Goal: Task Accomplishment & Management: Use online tool/utility

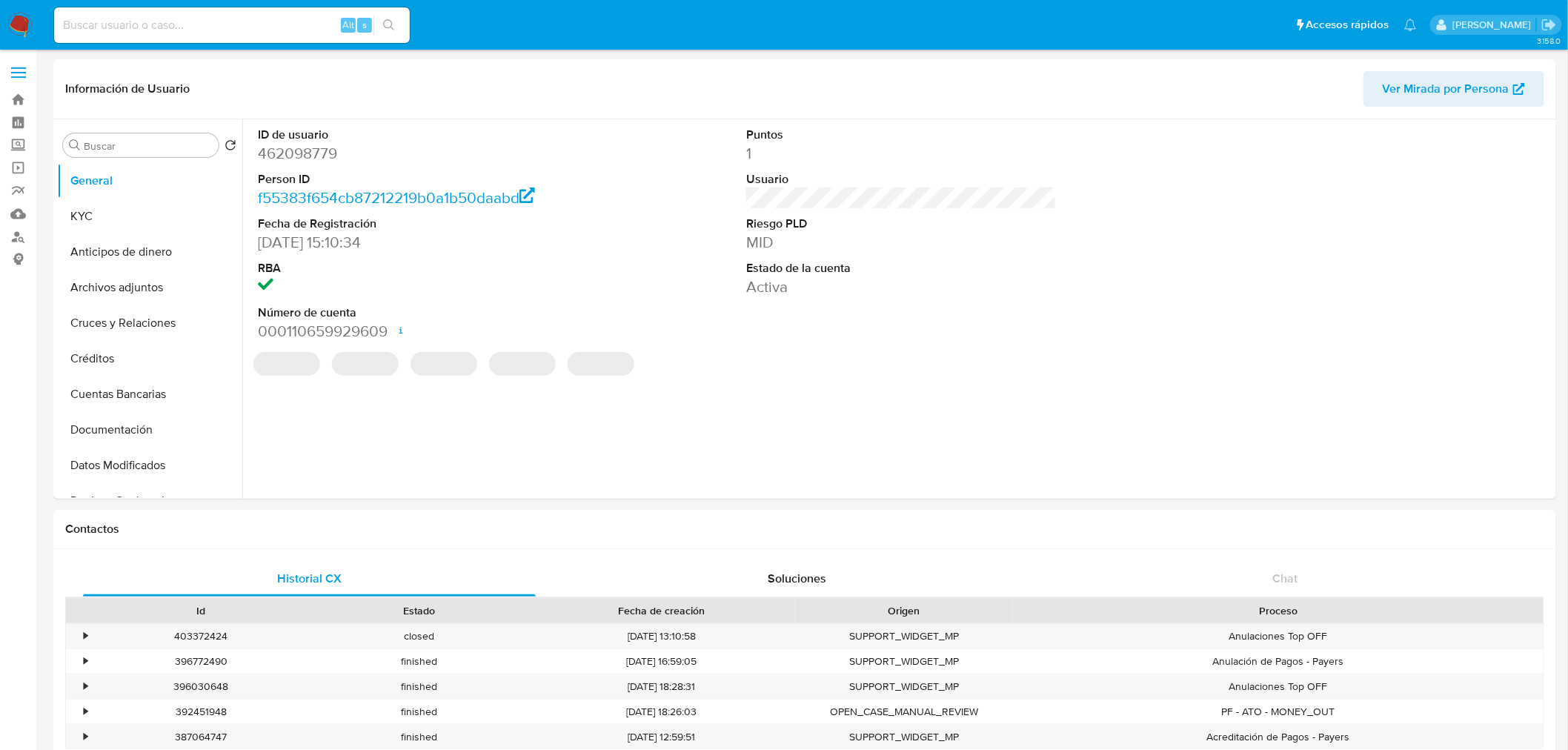
select select "10"
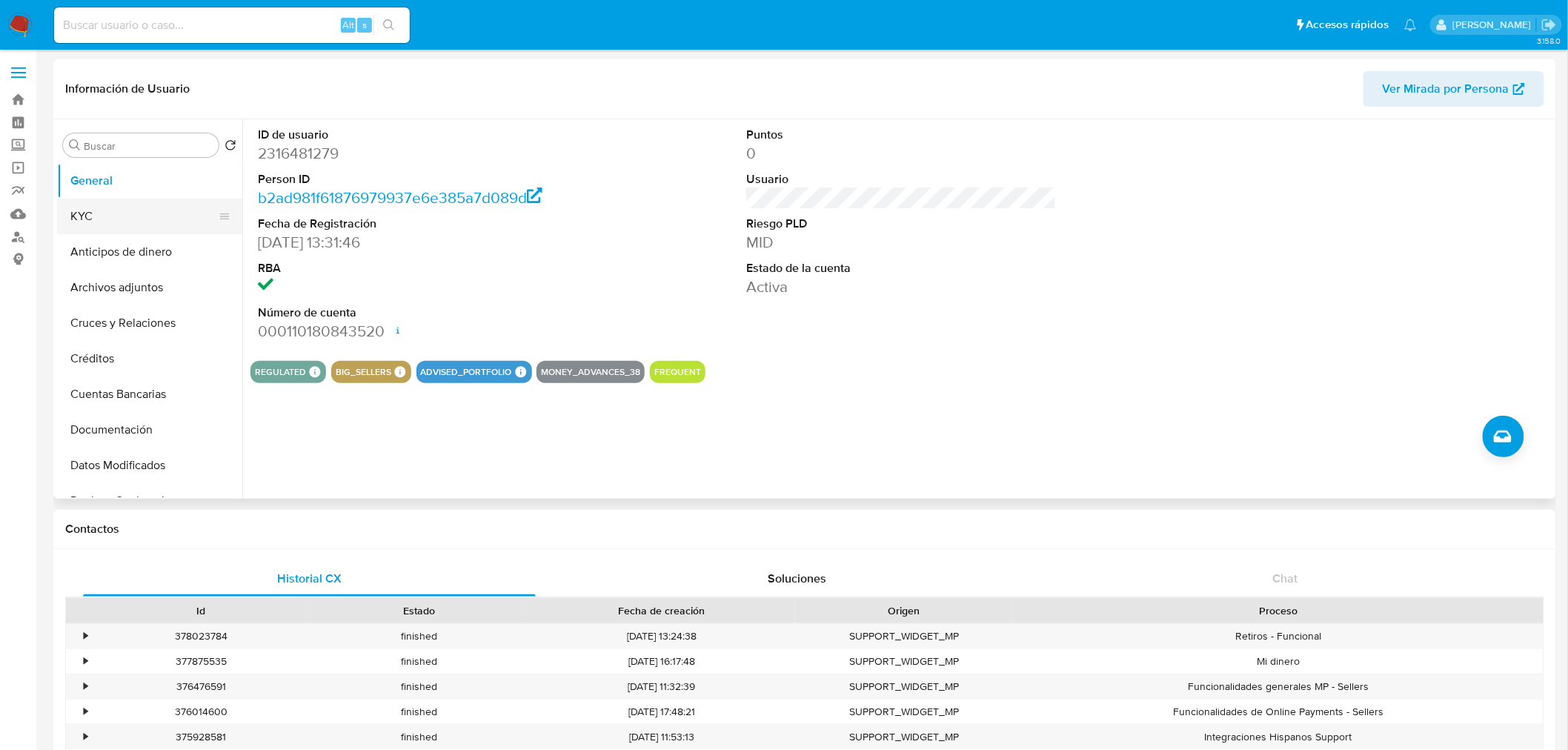
click at [133, 224] on button "KYC" at bounding box center [144, 216] width 174 height 35
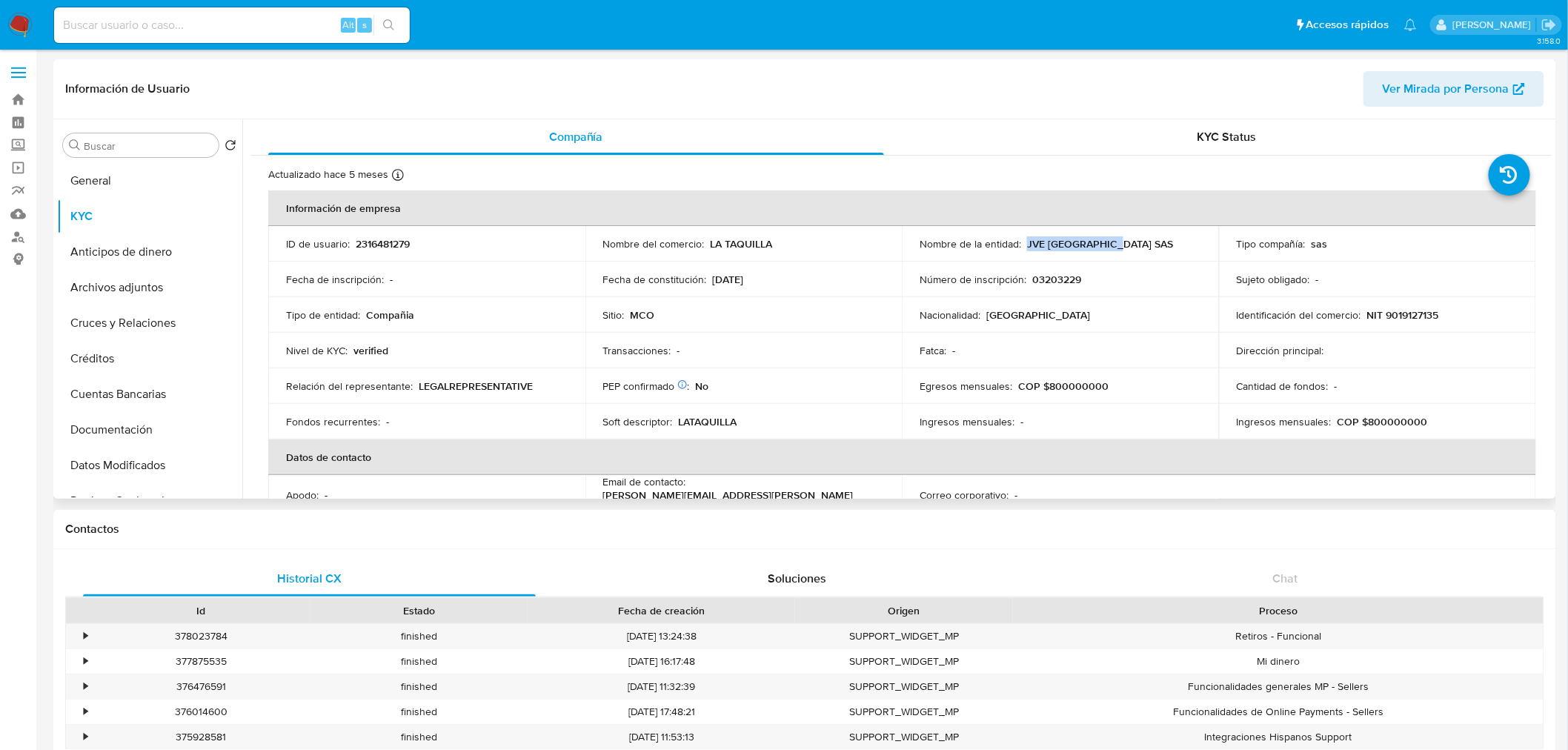
drag, startPoint x: 1125, startPoint y: 242, endPoint x: 1024, endPoint y: 241, distance: 101.0
click at [1024, 241] on div "Nombre de la entidad : JVE COLOMBIA SAS" at bounding box center [1061, 244] width 282 height 13
copy p "JVE COLOMBIA SAS"
click at [387, 247] on p "2316481279" at bounding box center [383, 244] width 54 height 13
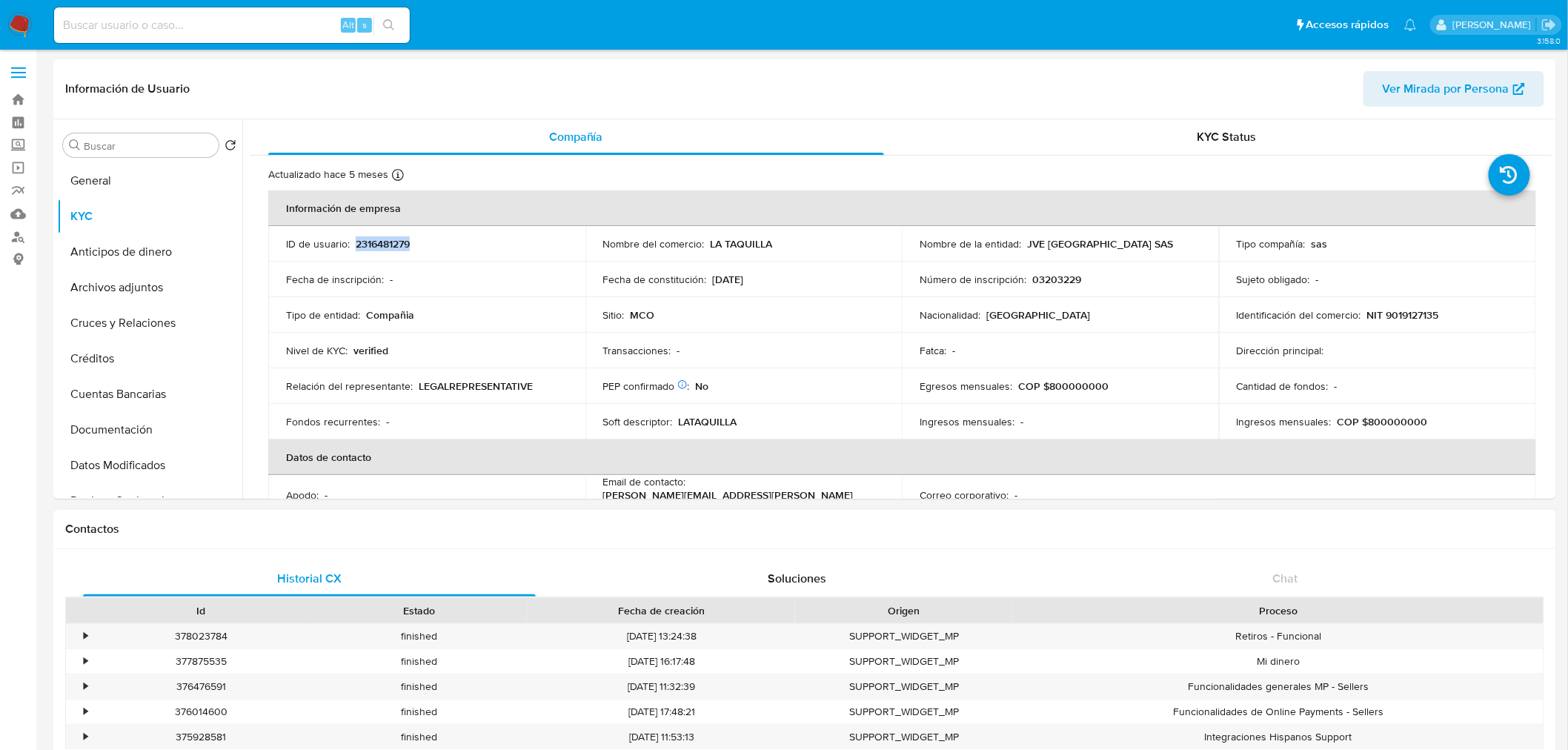
copy p "2316481279"
drag, startPoint x: 1124, startPoint y: 242, endPoint x: 1023, endPoint y: 235, distance: 101.2
click at [1023, 238] on div "Nombre de la entidad : JVE COLOMBIA SAS" at bounding box center [1061, 244] width 282 height 13
copy p "JVE COLOMBIA SAS"
click at [1402, 312] on p "NIT 9019127135" at bounding box center [1403, 315] width 72 height 13
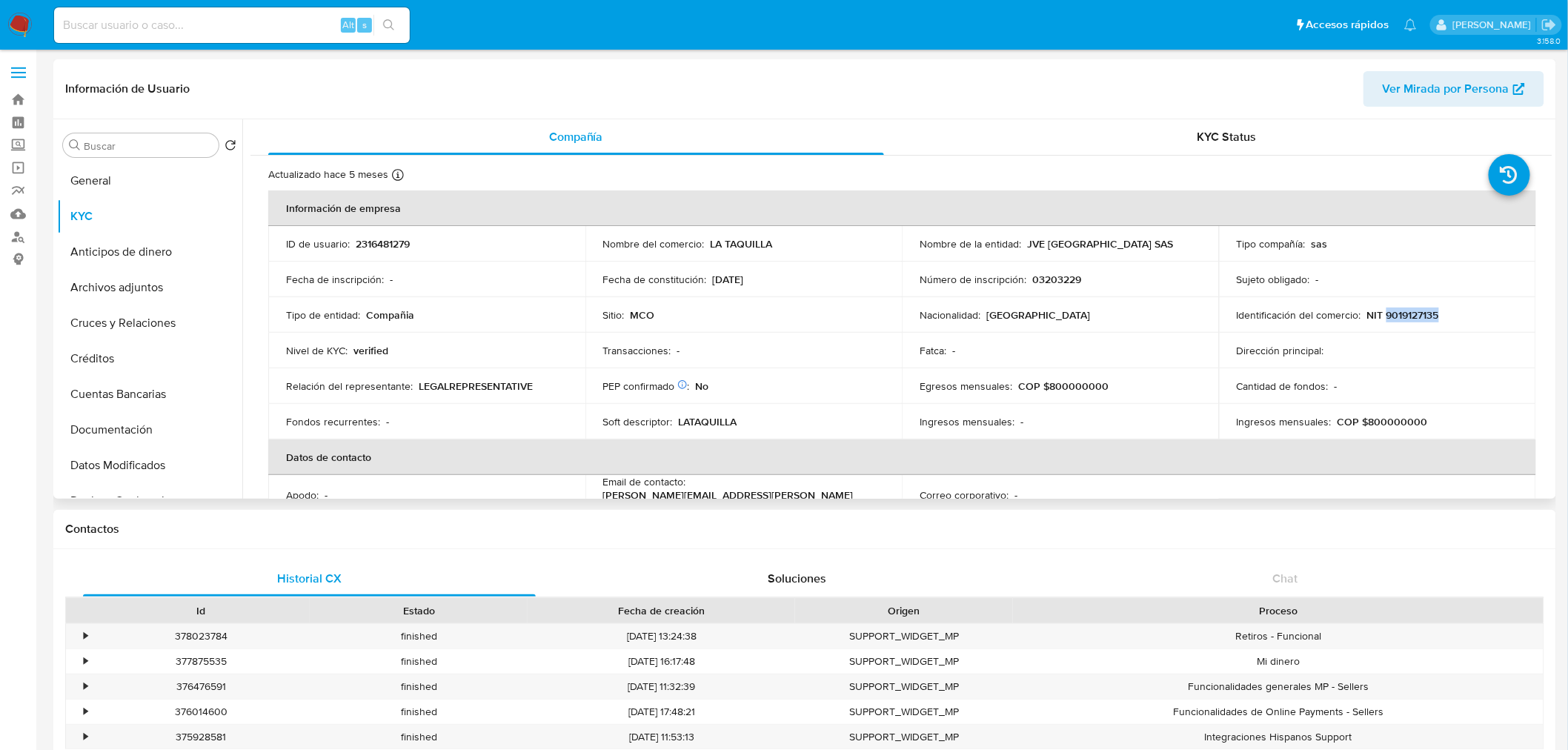
click at [1402, 312] on p "NIT 9019127135" at bounding box center [1403, 315] width 72 height 13
copy p "9019127135"
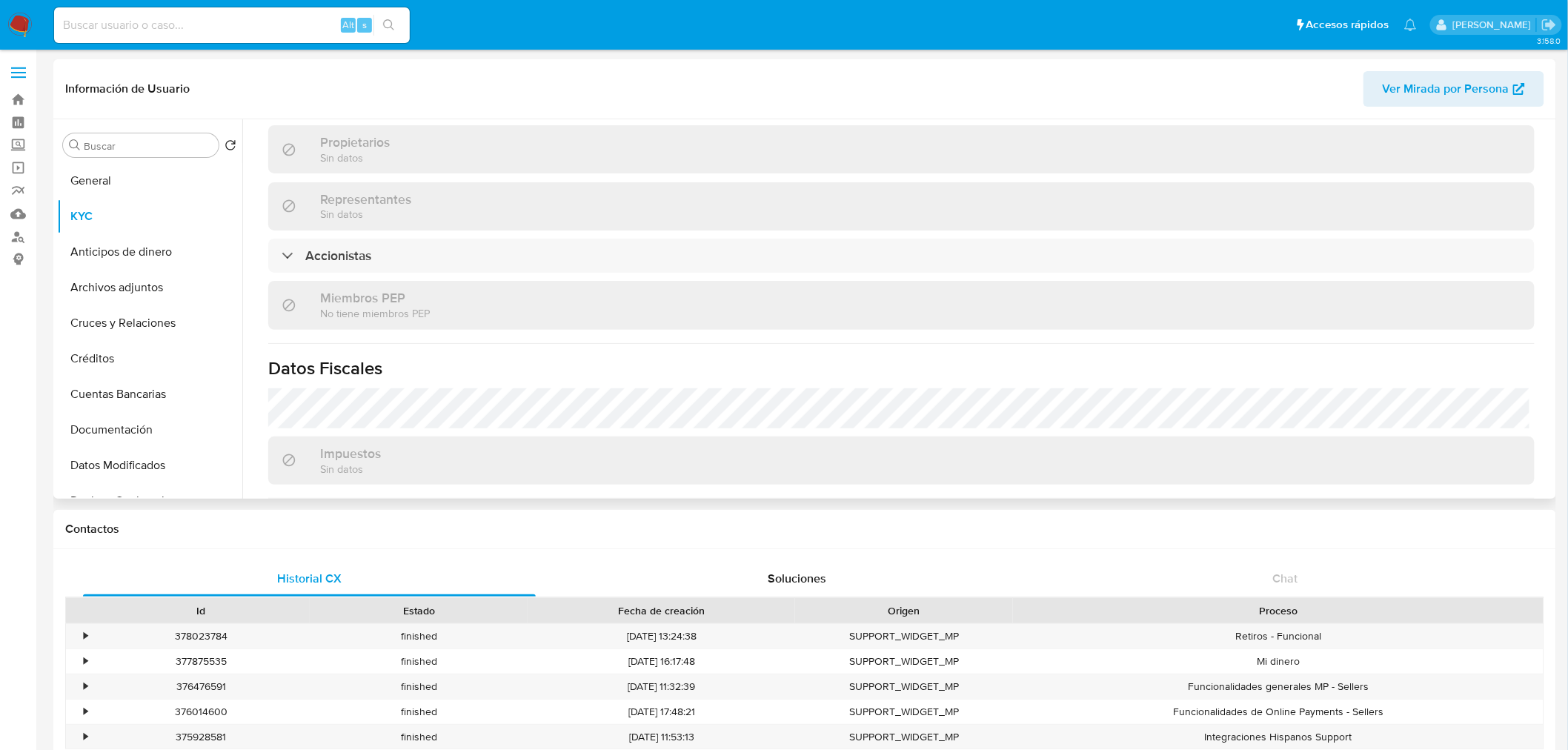
scroll to position [930, 0]
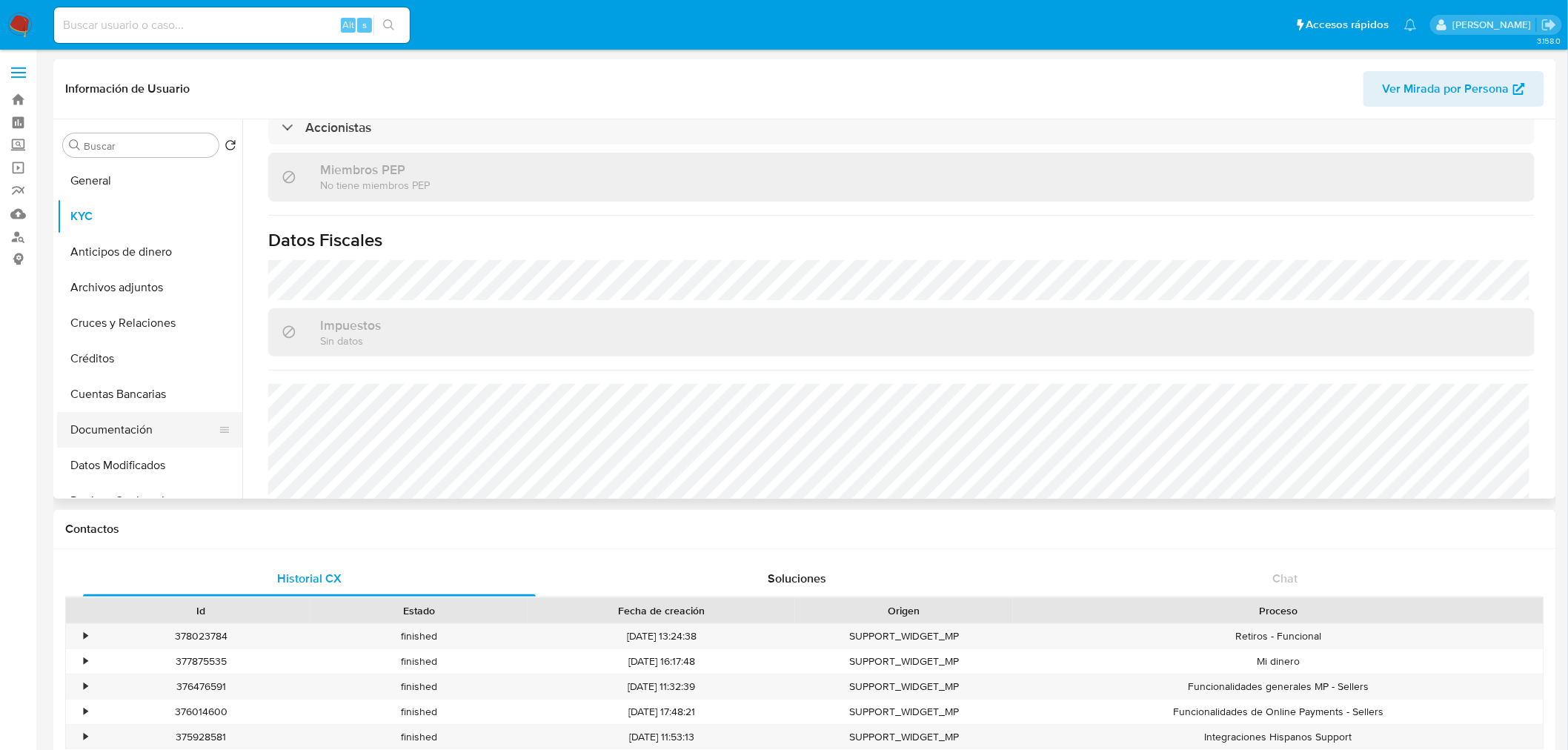
click at [153, 434] on button "Documentación" at bounding box center [144, 429] width 174 height 35
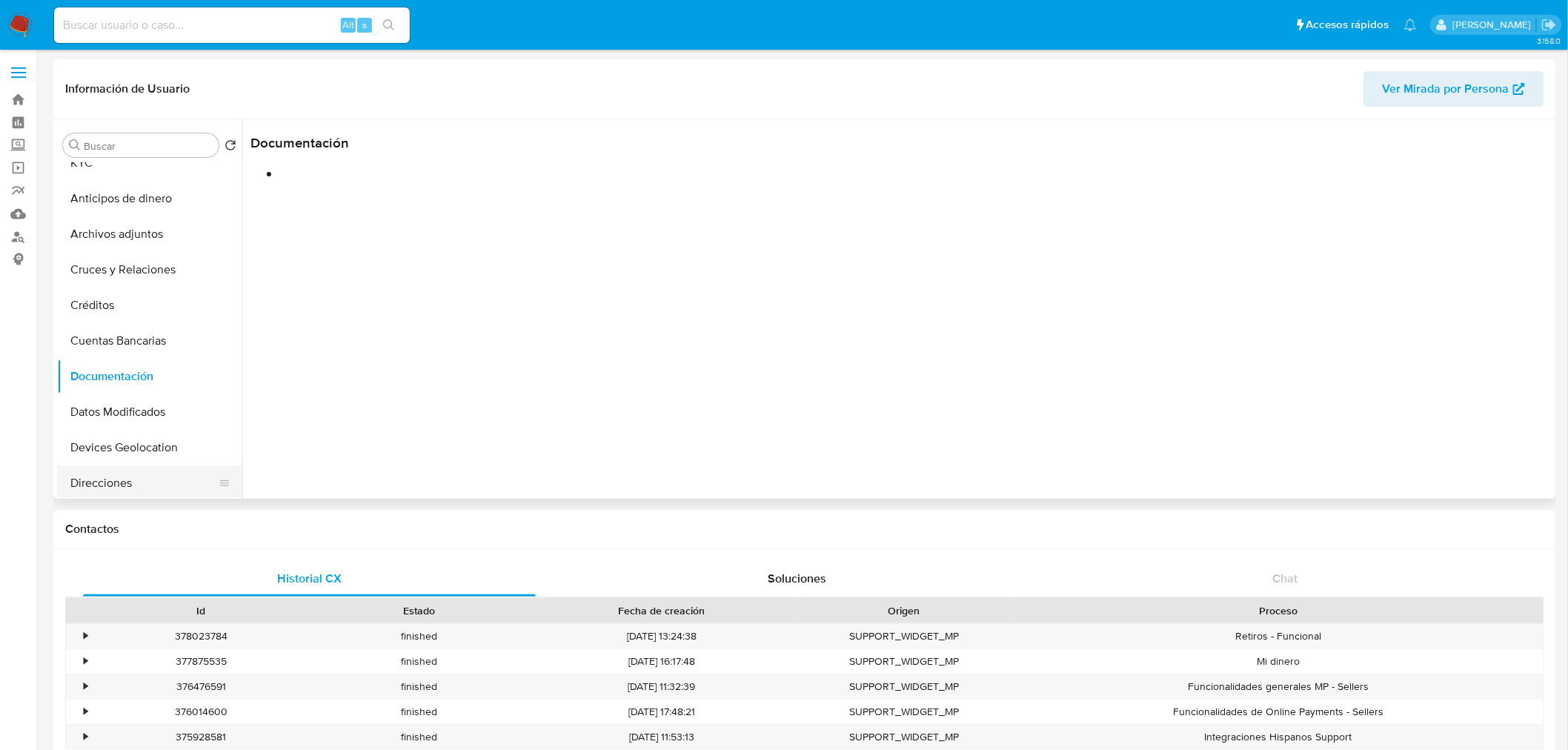
scroll to position [82, 0]
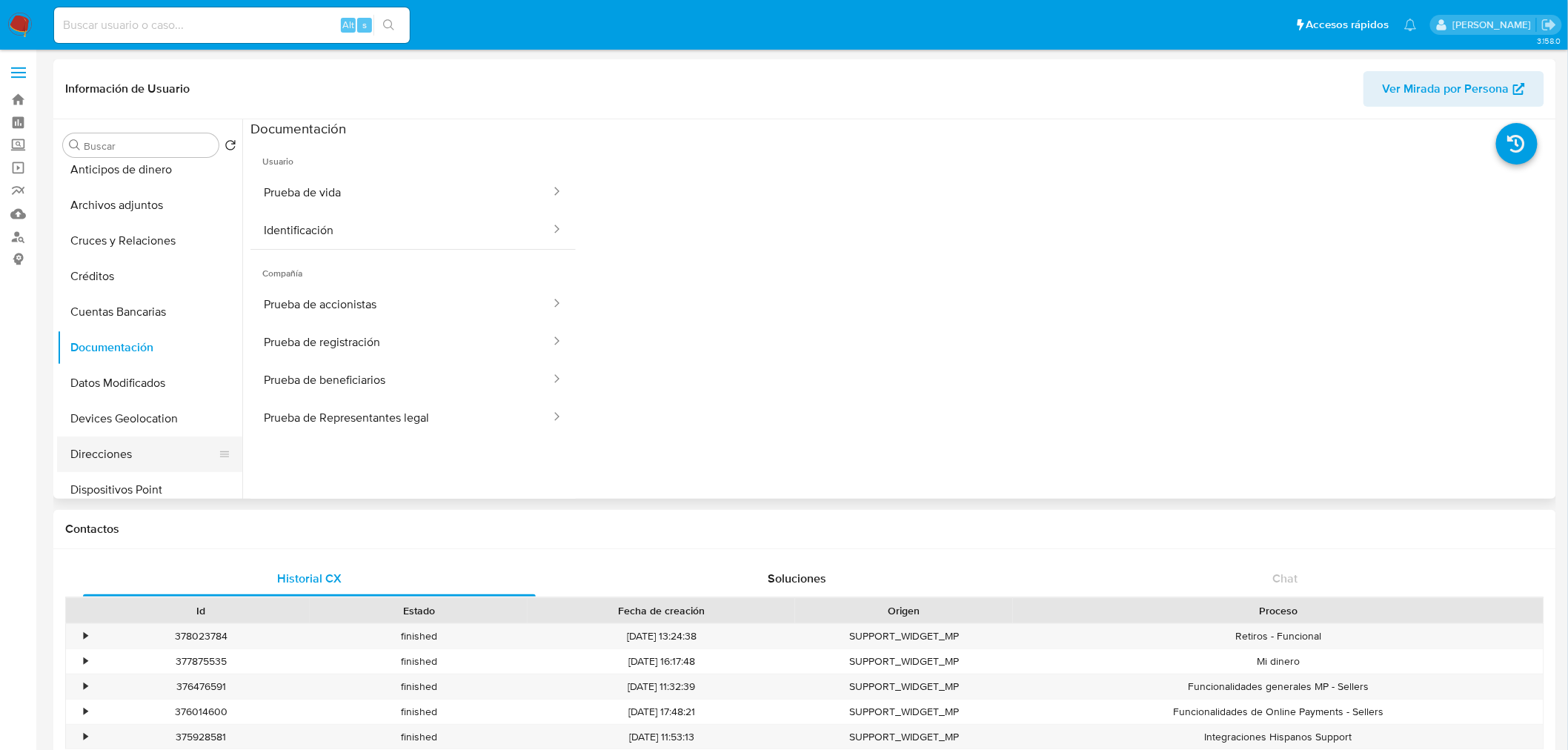
click at [148, 438] on button "Direcciones" at bounding box center [144, 454] width 174 height 35
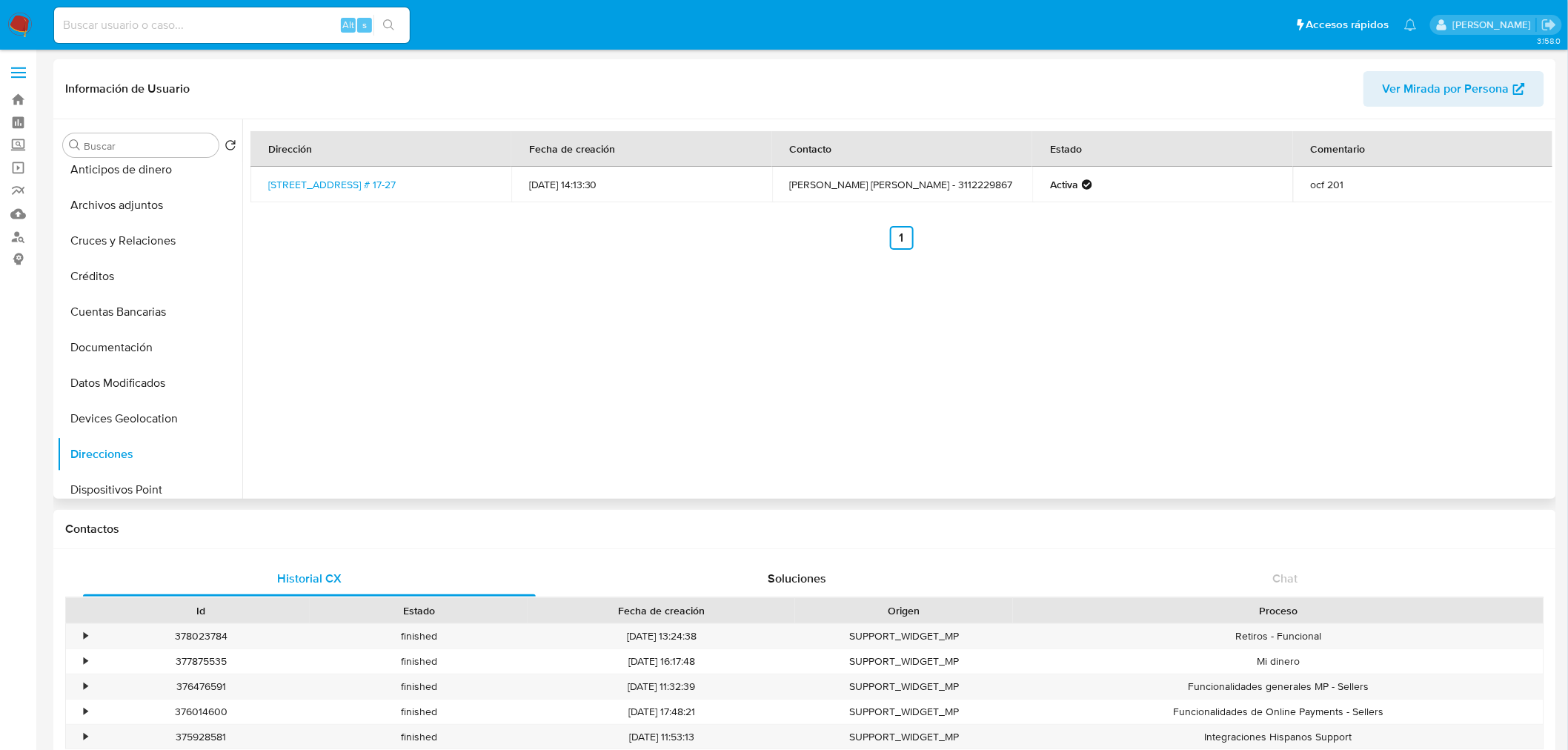
drag, startPoint x: 363, startPoint y: 190, endPoint x: 259, endPoint y: 178, distance: 104.7
click at [259, 178] on td "Calle 53 # 17-27, Teusaquillo, Bogotá D.c., 111311, Colombia # 17-27" at bounding box center [381, 184] width 261 height 35
copy link "Calle 53 # 17-27, Teusaquillo, Bogotá D.c., 111311, Colombia # 17-27"
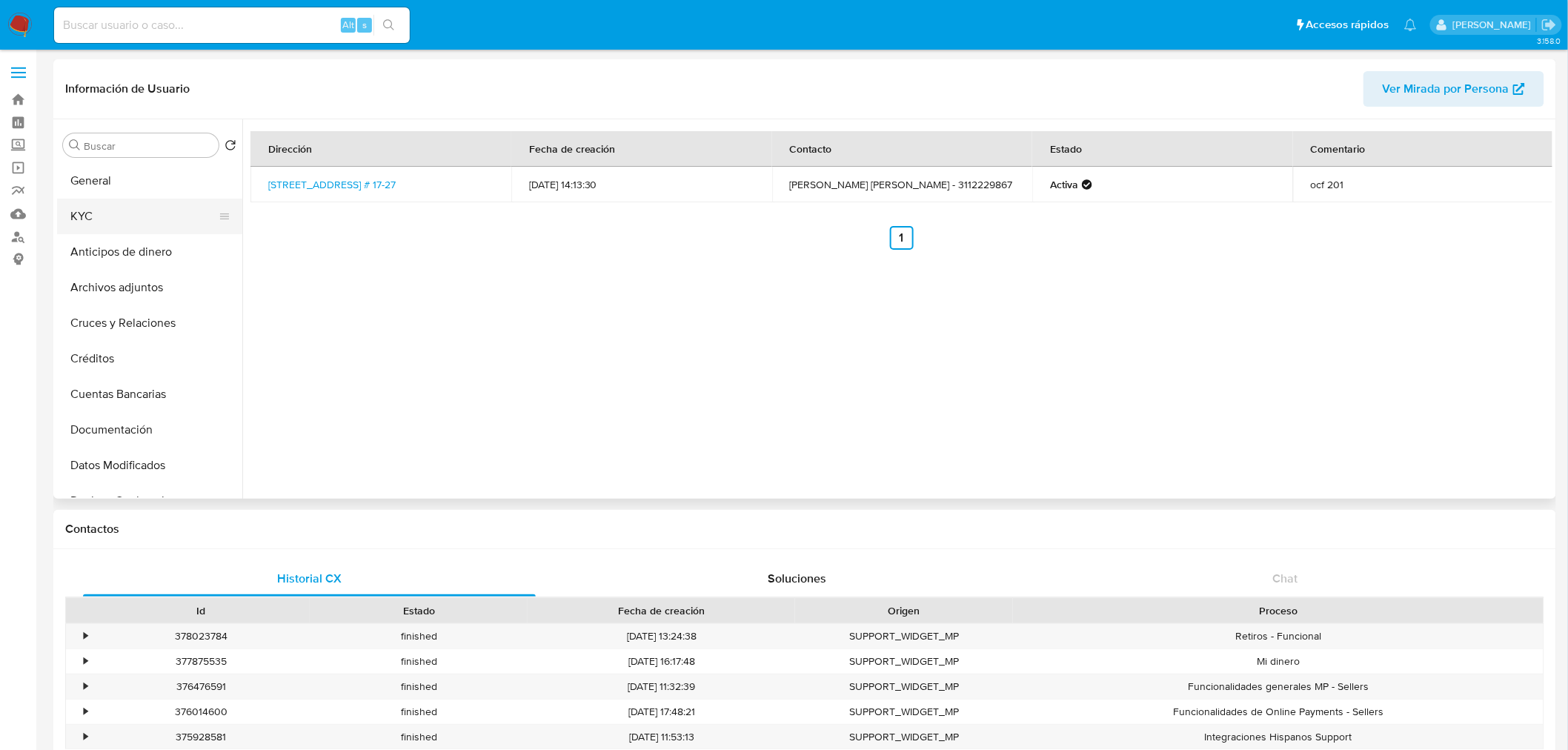
click at [104, 205] on button "KYC" at bounding box center [144, 216] width 174 height 35
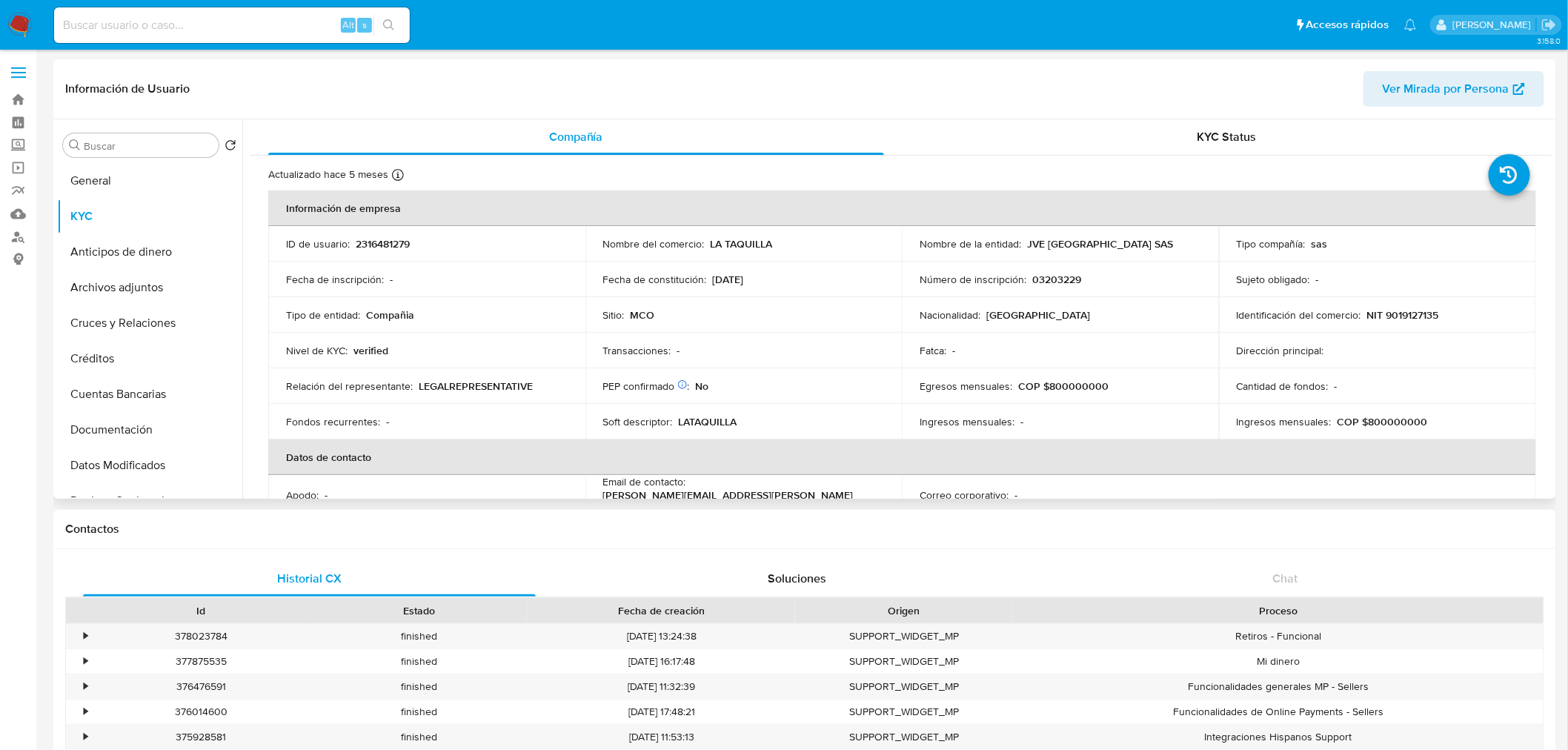
click at [1062, 243] on p "JVE COLOMBIA SAS" at bounding box center [1100, 244] width 146 height 13
click at [1110, 240] on p "JVE COLOMBIA SAS" at bounding box center [1100, 244] width 146 height 13
drag, startPoint x: 1119, startPoint y: 244, endPoint x: 1021, endPoint y: 249, distance: 98.1
click at [1021, 249] on div "Nombre de la entidad : JVE COLOMBIA SAS" at bounding box center [1061, 244] width 282 height 13
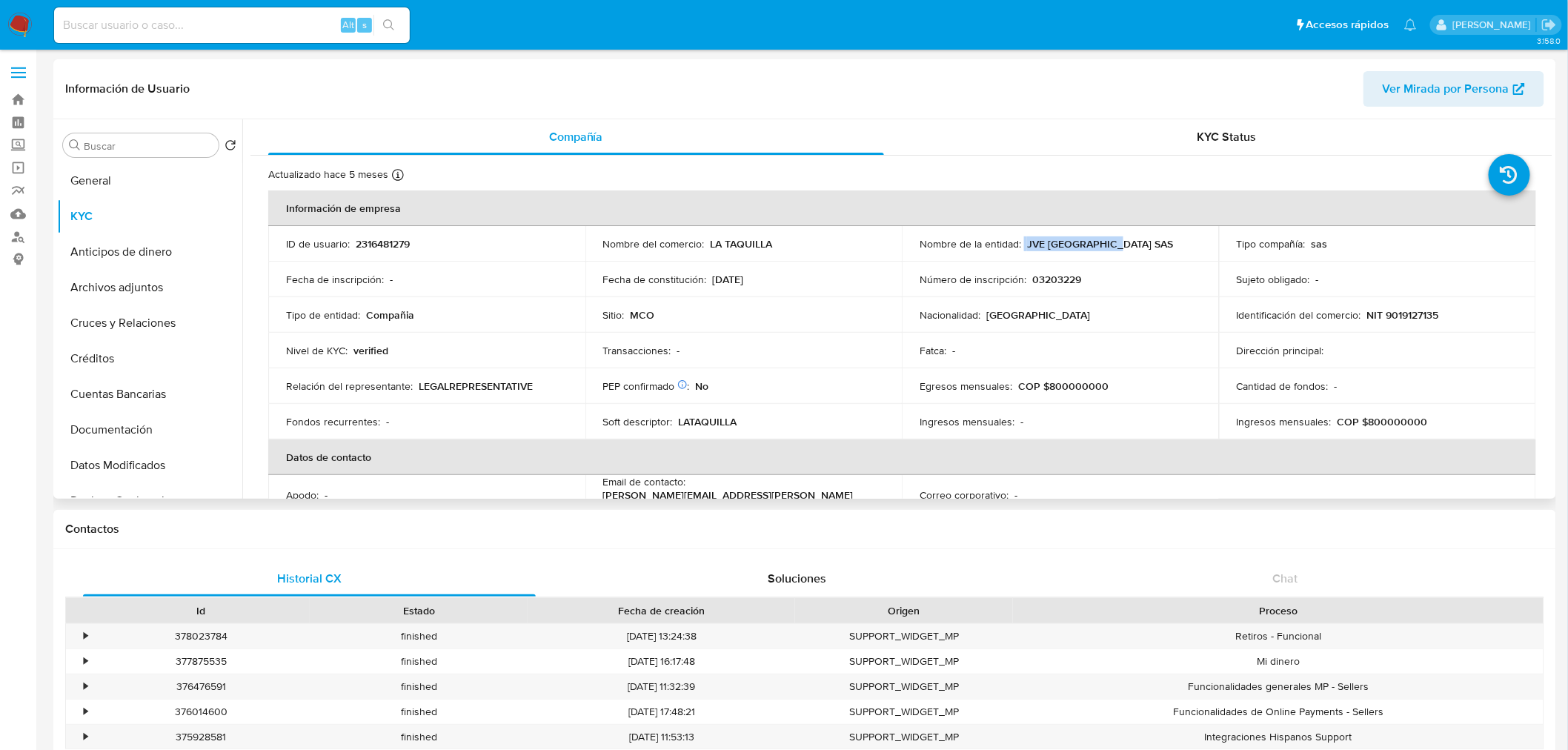
copy div "JVE COLOMBIA SAS"
click at [115, 172] on button "General" at bounding box center [144, 181] width 174 height 35
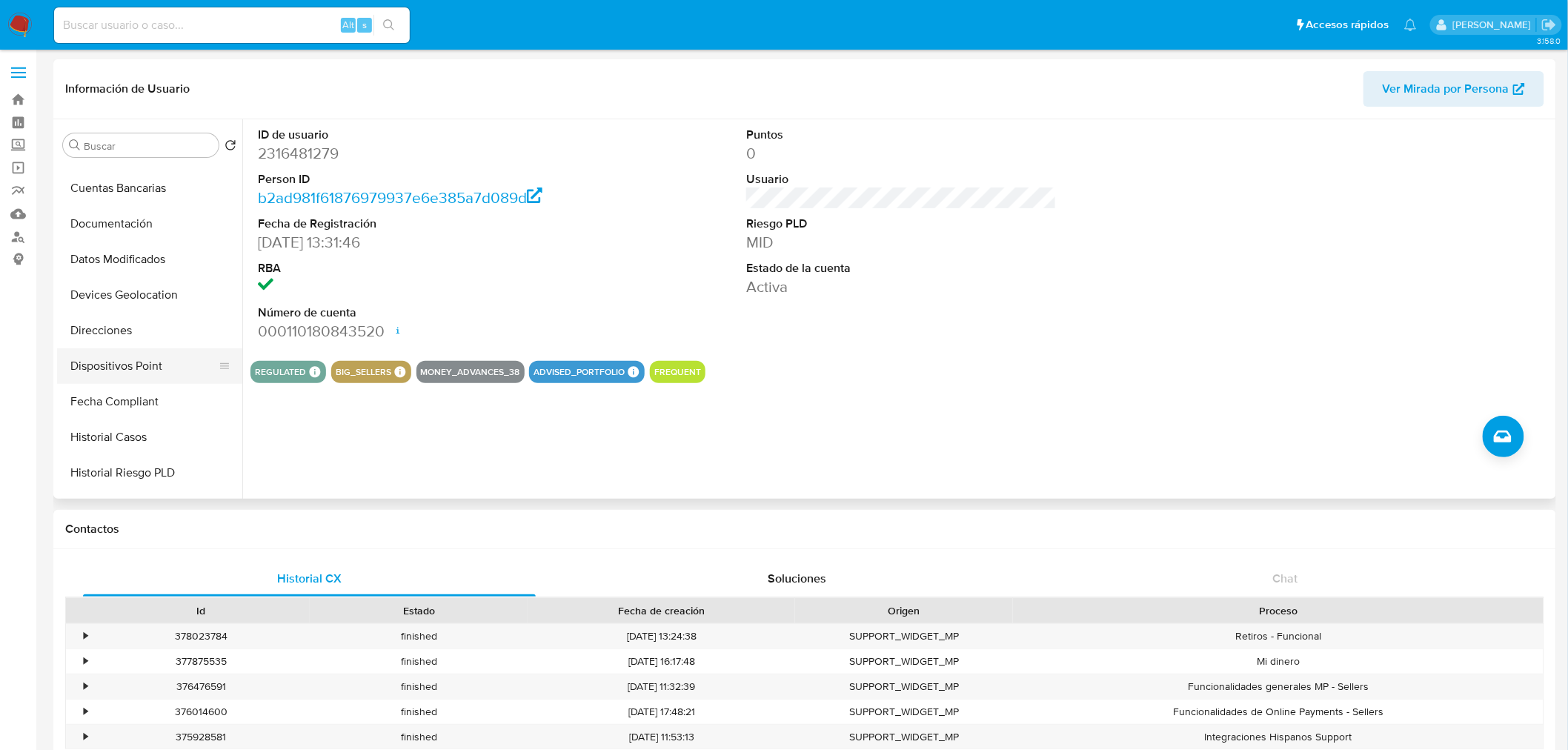
scroll to position [247, 0]
click at [130, 400] on button "Historial Casos" at bounding box center [144, 396] width 174 height 35
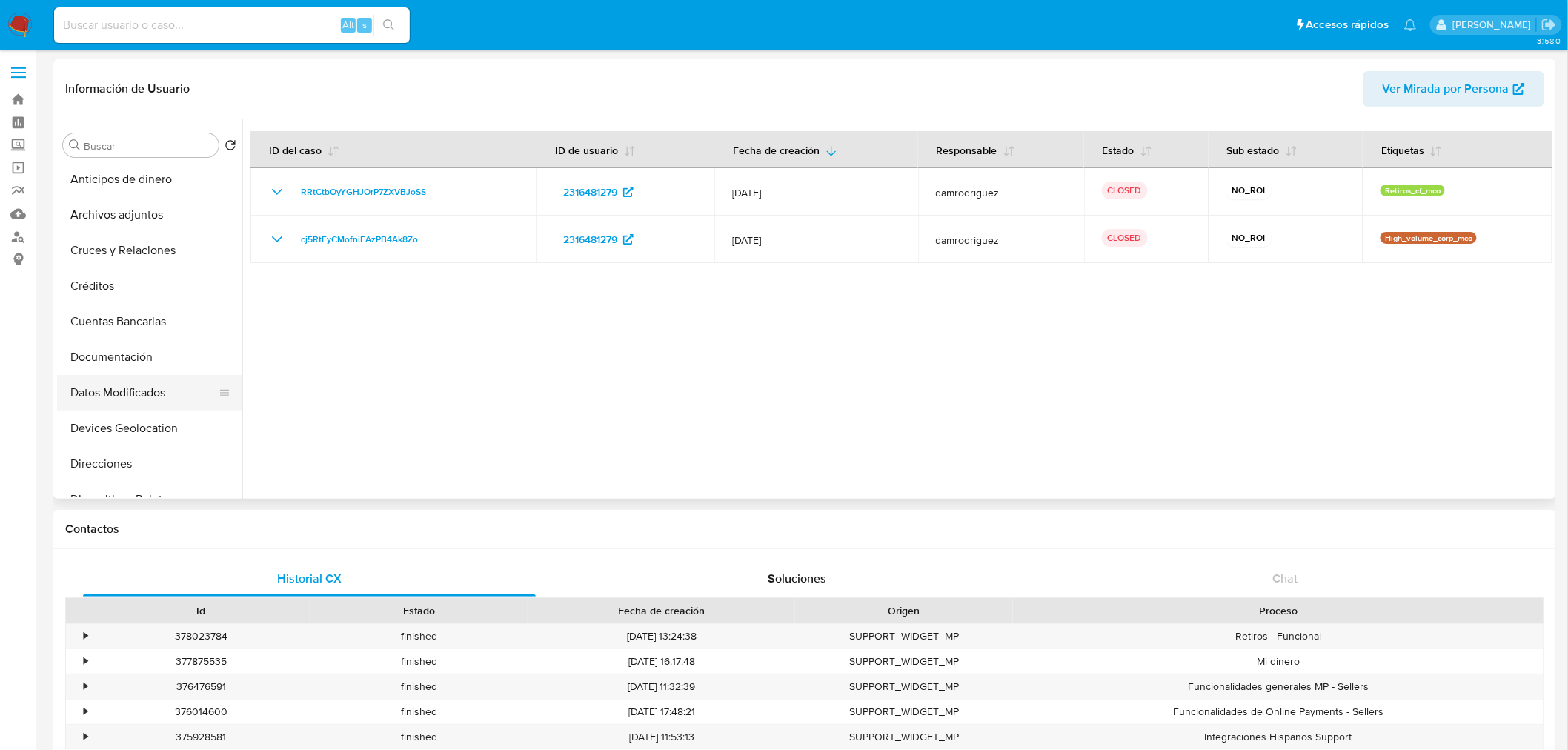
scroll to position [0, 0]
click at [133, 190] on button "General" at bounding box center [144, 181] width 174 height 35
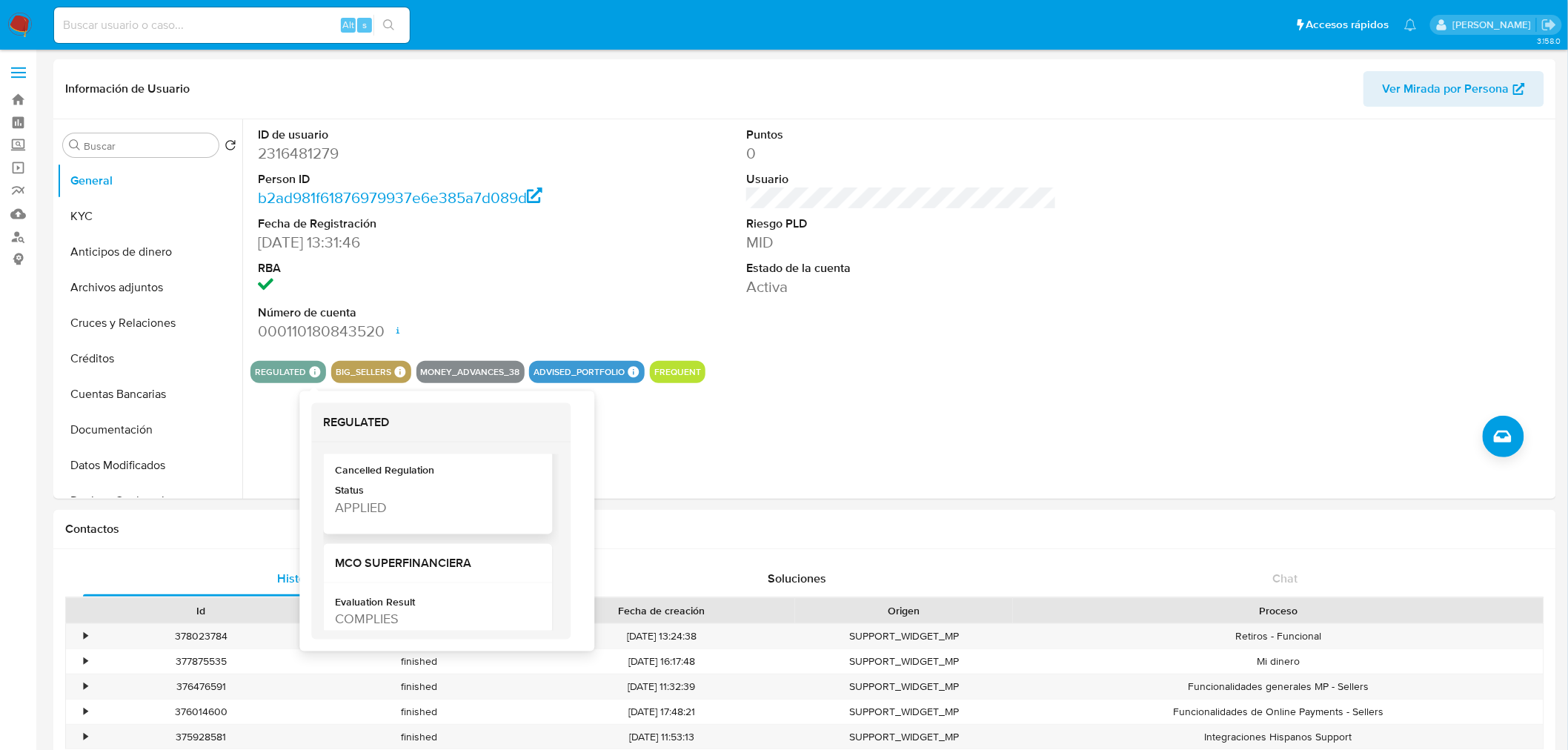
scroll to position [247, 0]
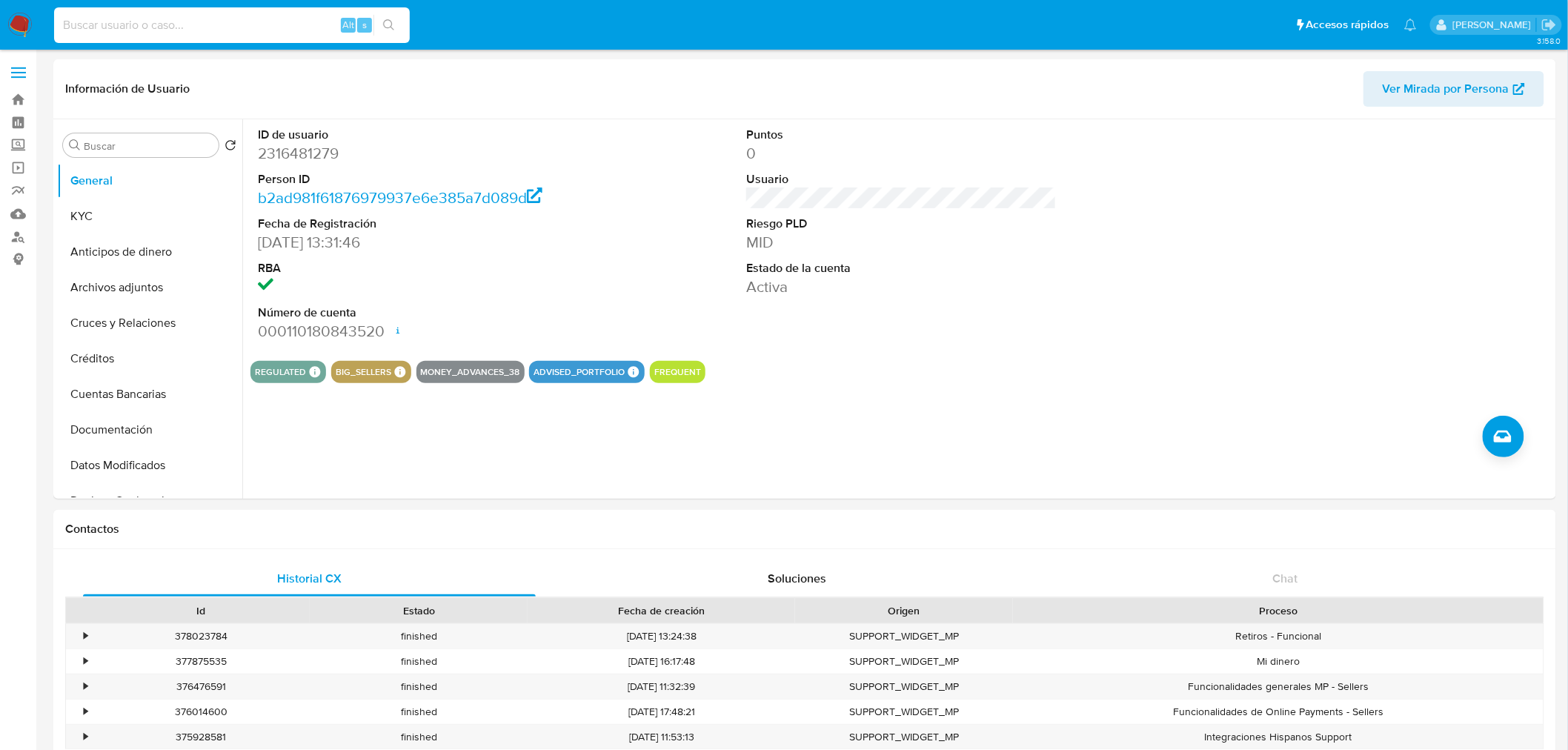
click at [255, 28] on input at bounding box center [231, 25] width 356 height 19
paste input "462098779"
type input "462098779"
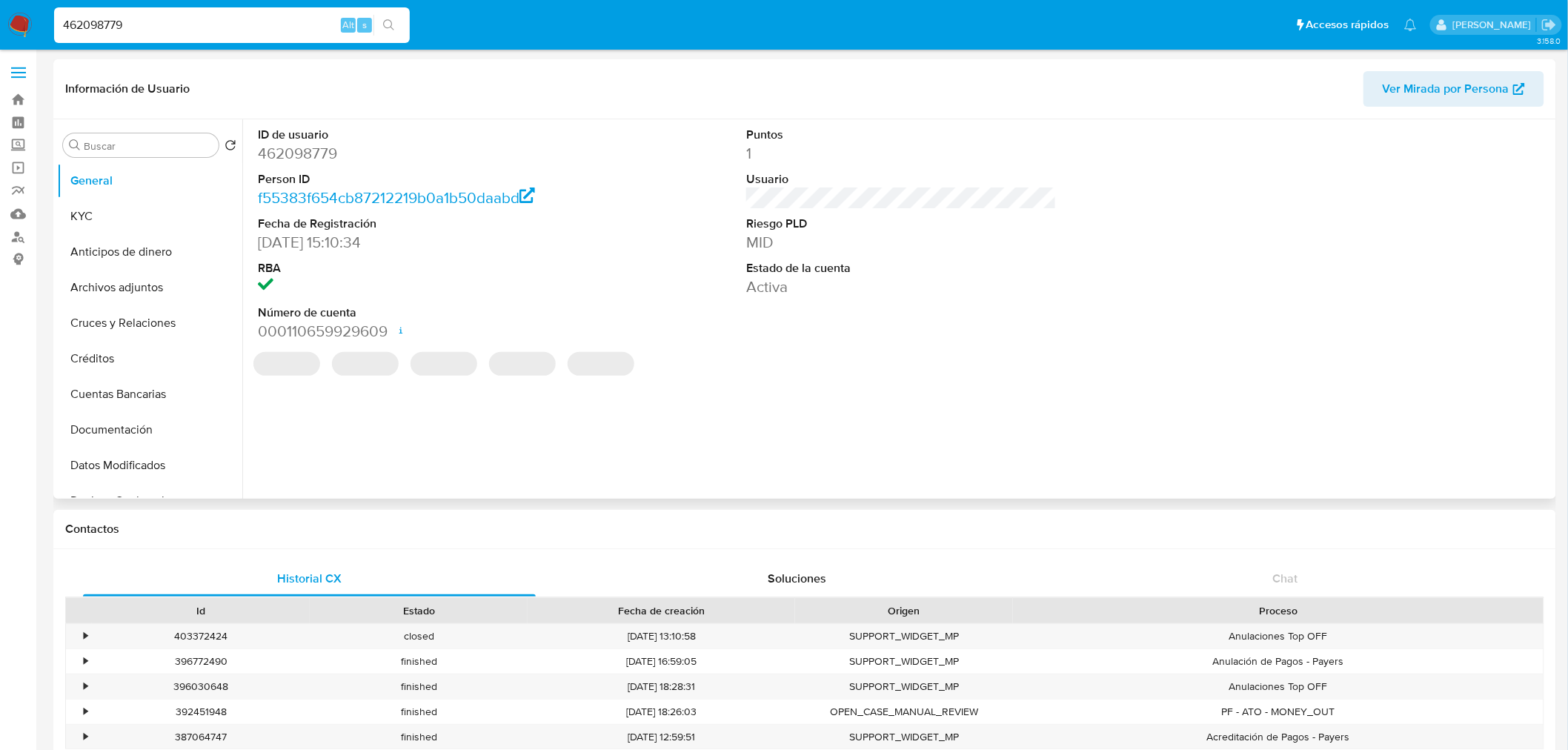
select select "10"
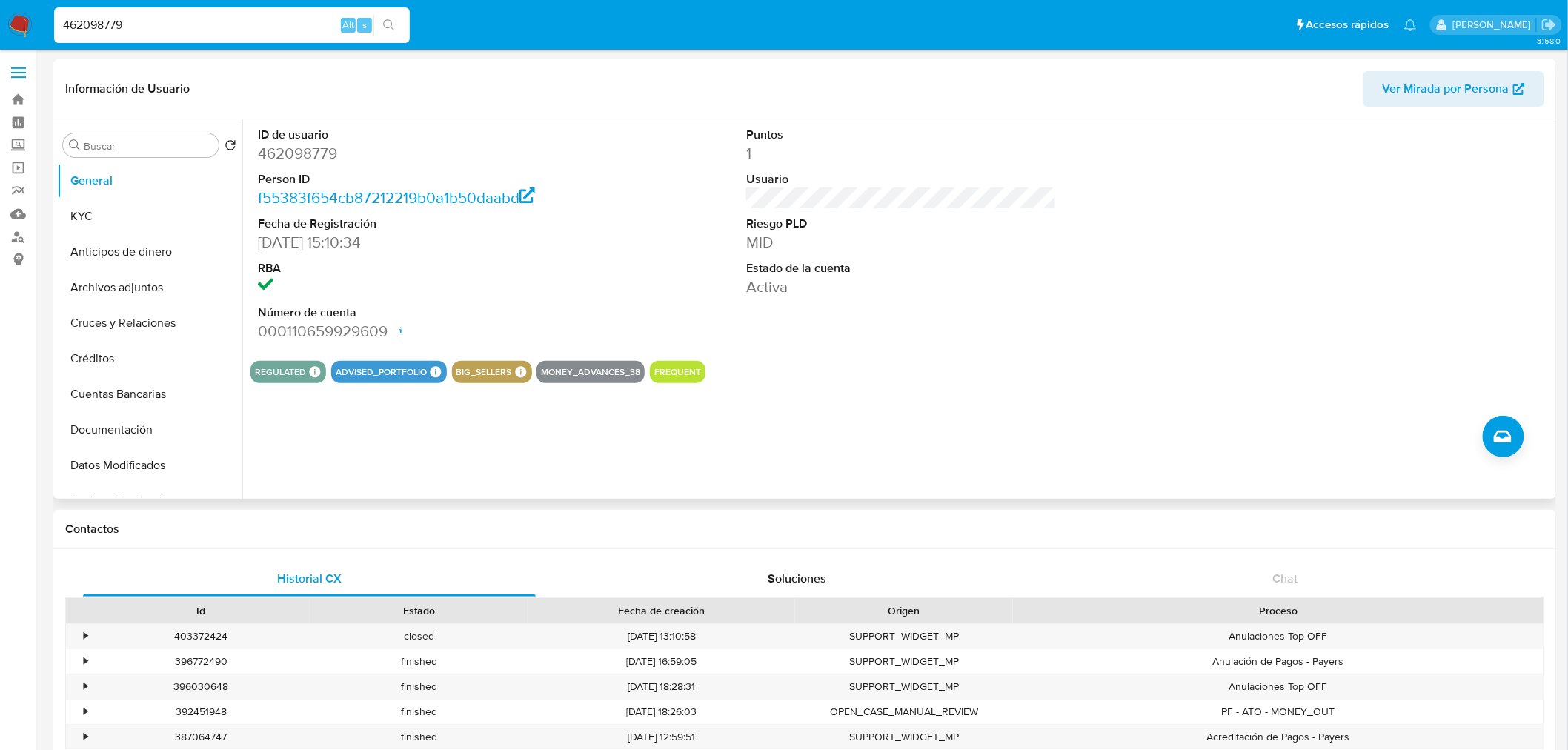
scroll to position [82, 0]
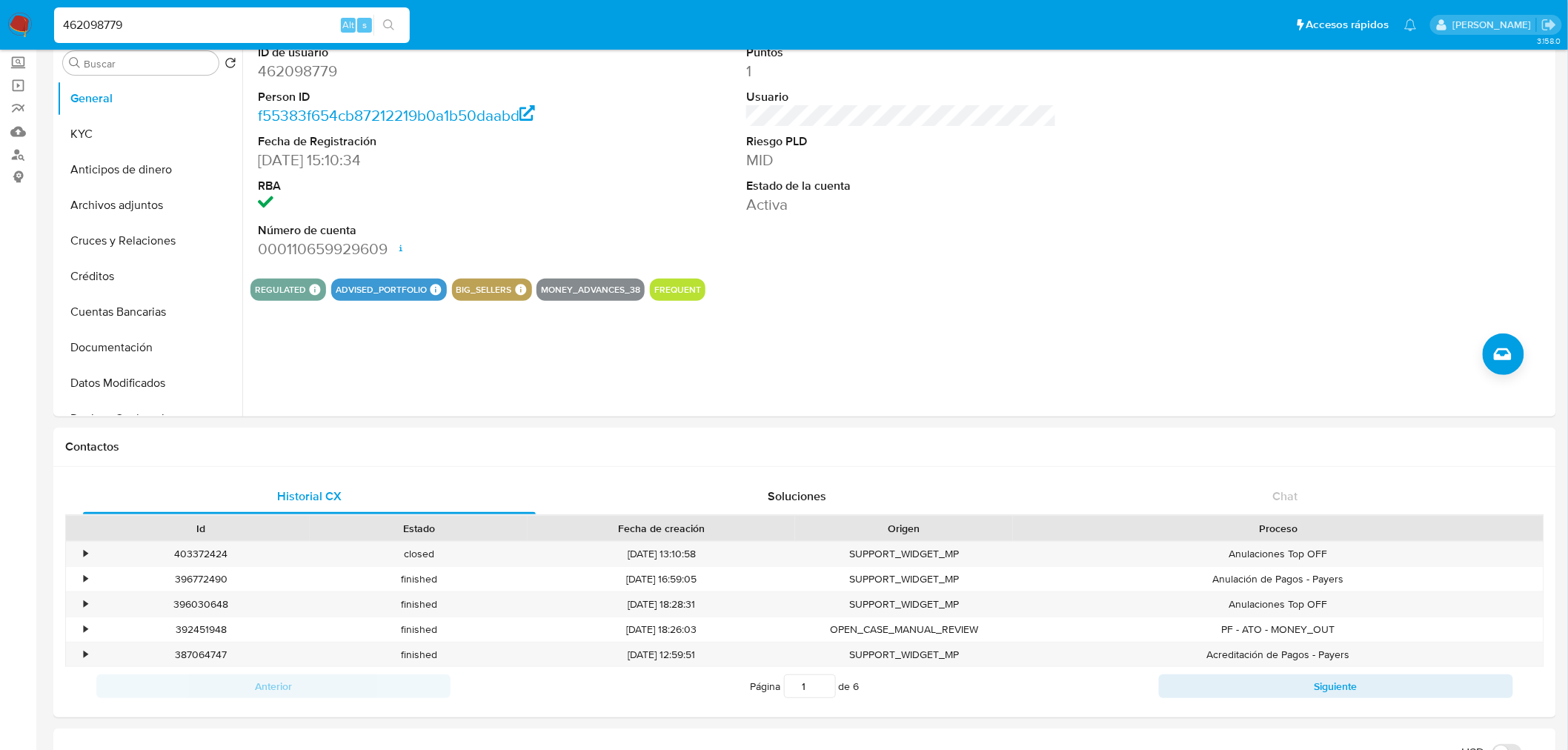
click at [13, 17] on img at bounding box center [20, 25] width 25 height 25
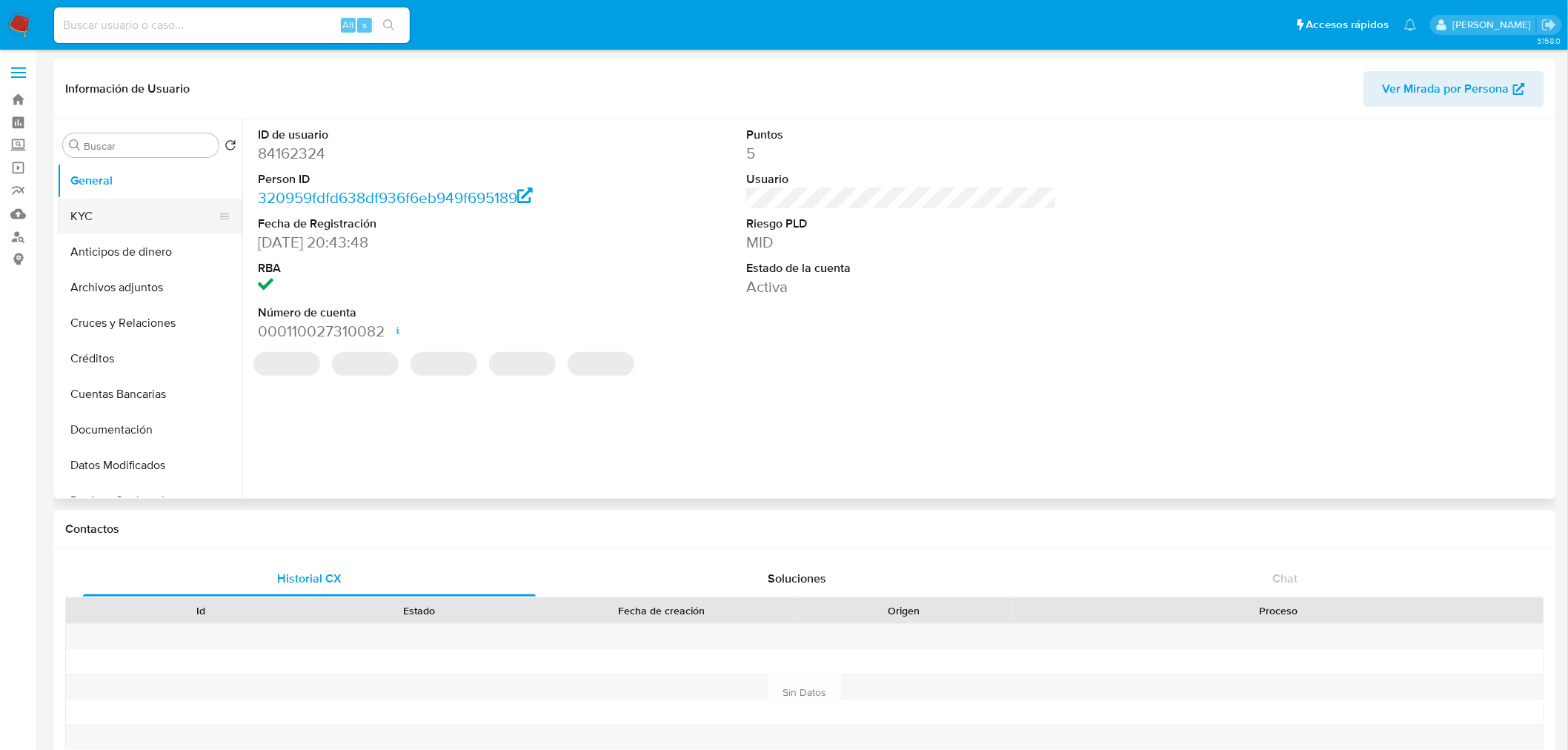
select select "10"
click at [124, 223] on button "KYC" at bounding box center [144, 216] width 174 height 35
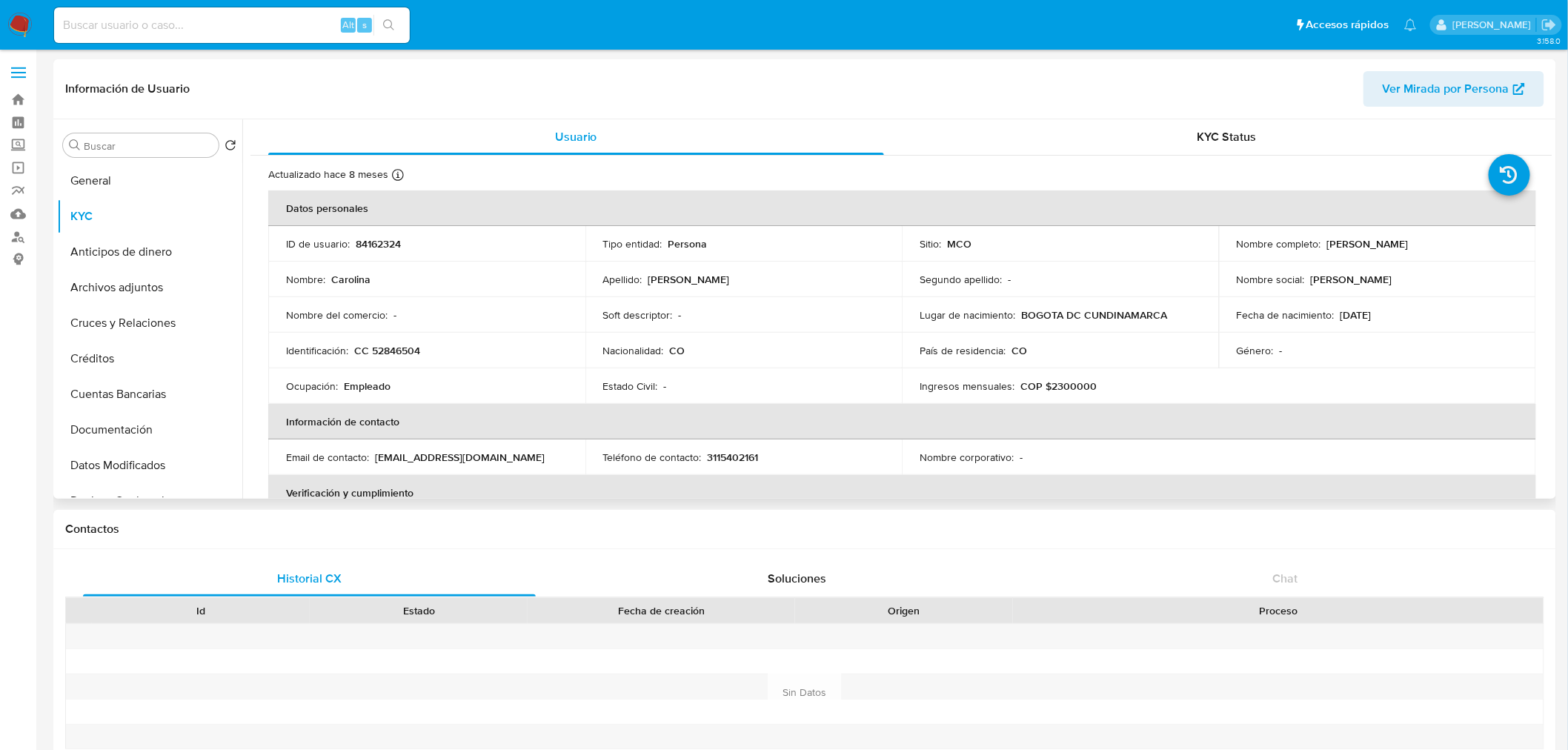
click at [389, 245] on p "84162324" at bounding box center [378, 244] width 45 height 13
copy p "84162324"
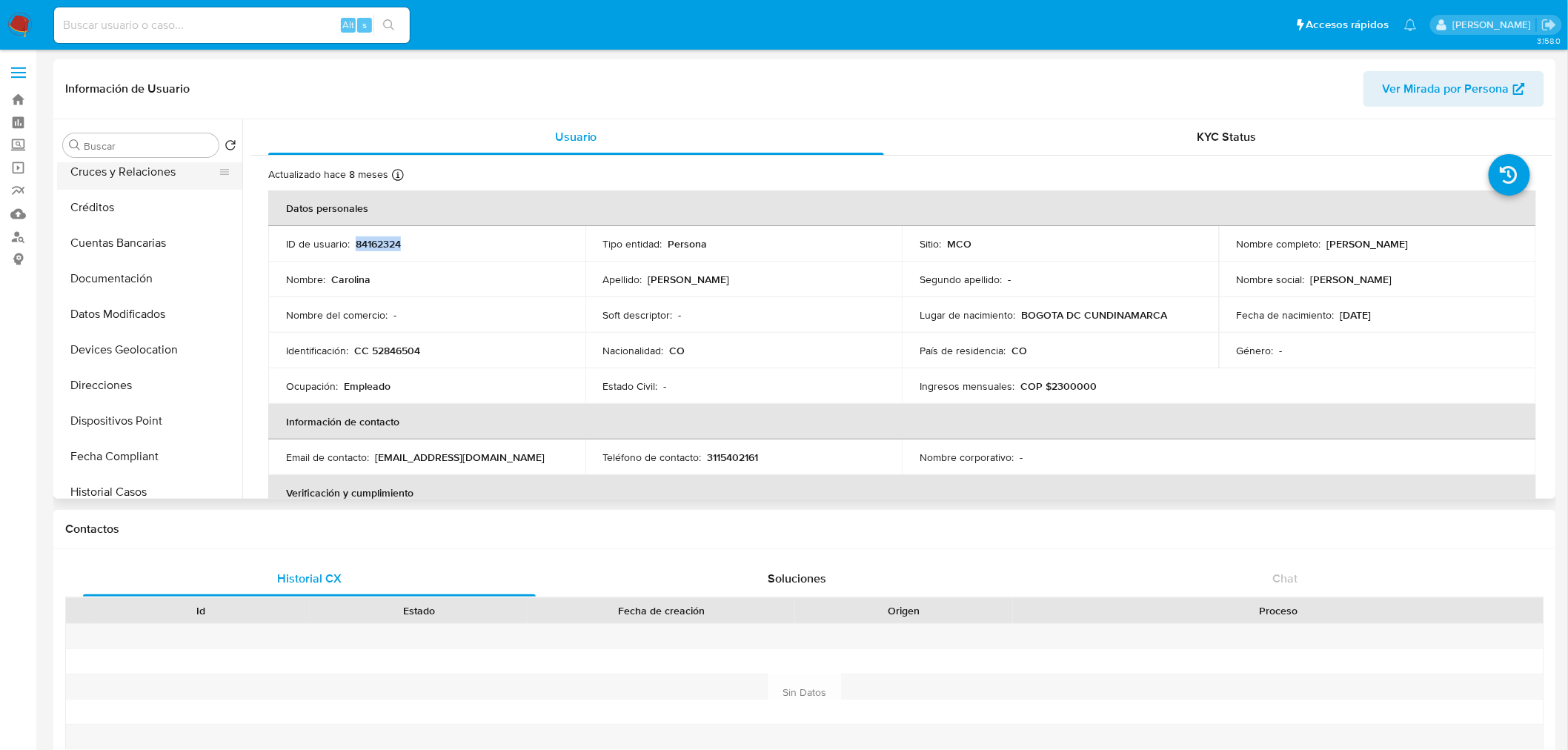
scroll to position [165, 0]
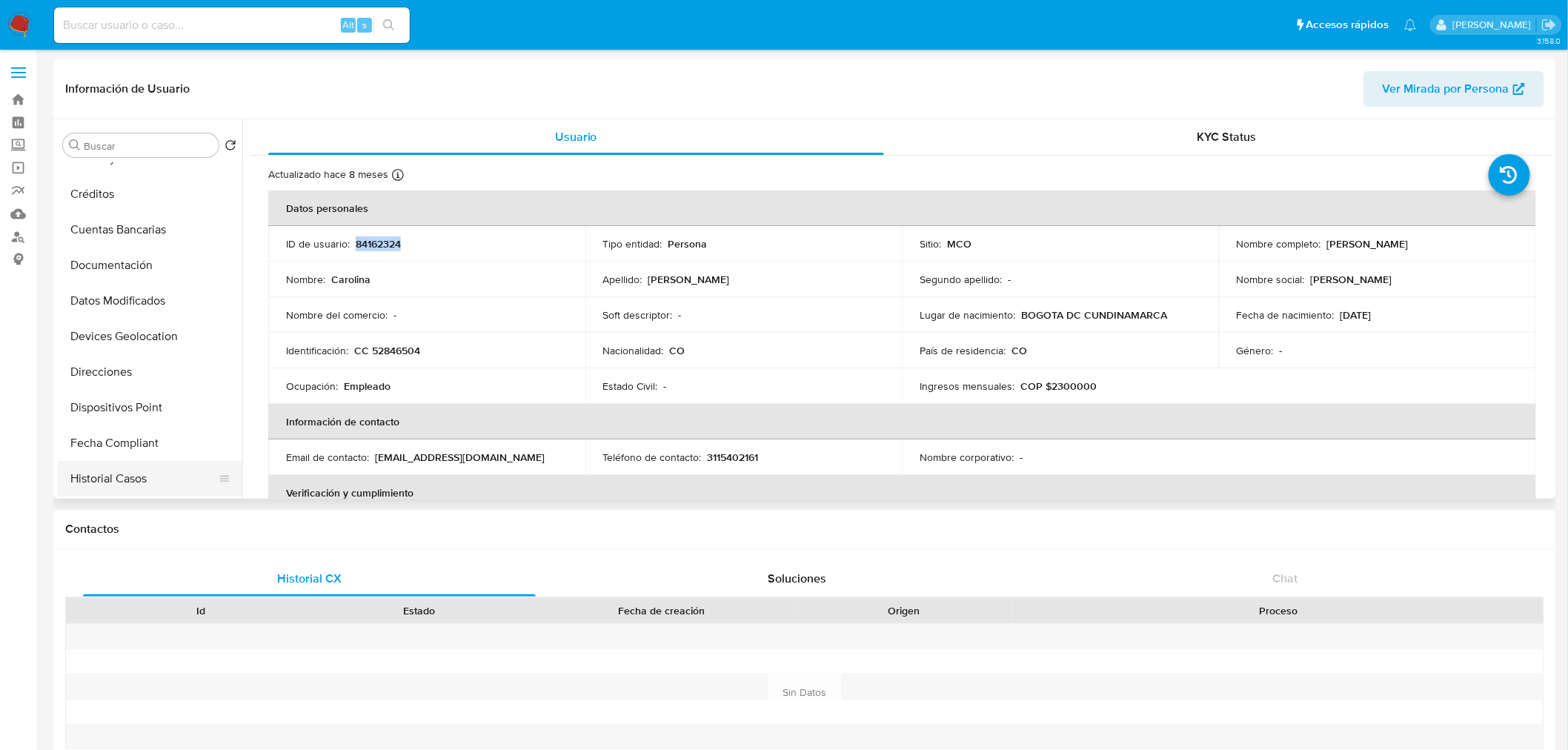
click at [157, 468] on button "Historial Casos" at bounding box center [144, 478] width 174 height 35
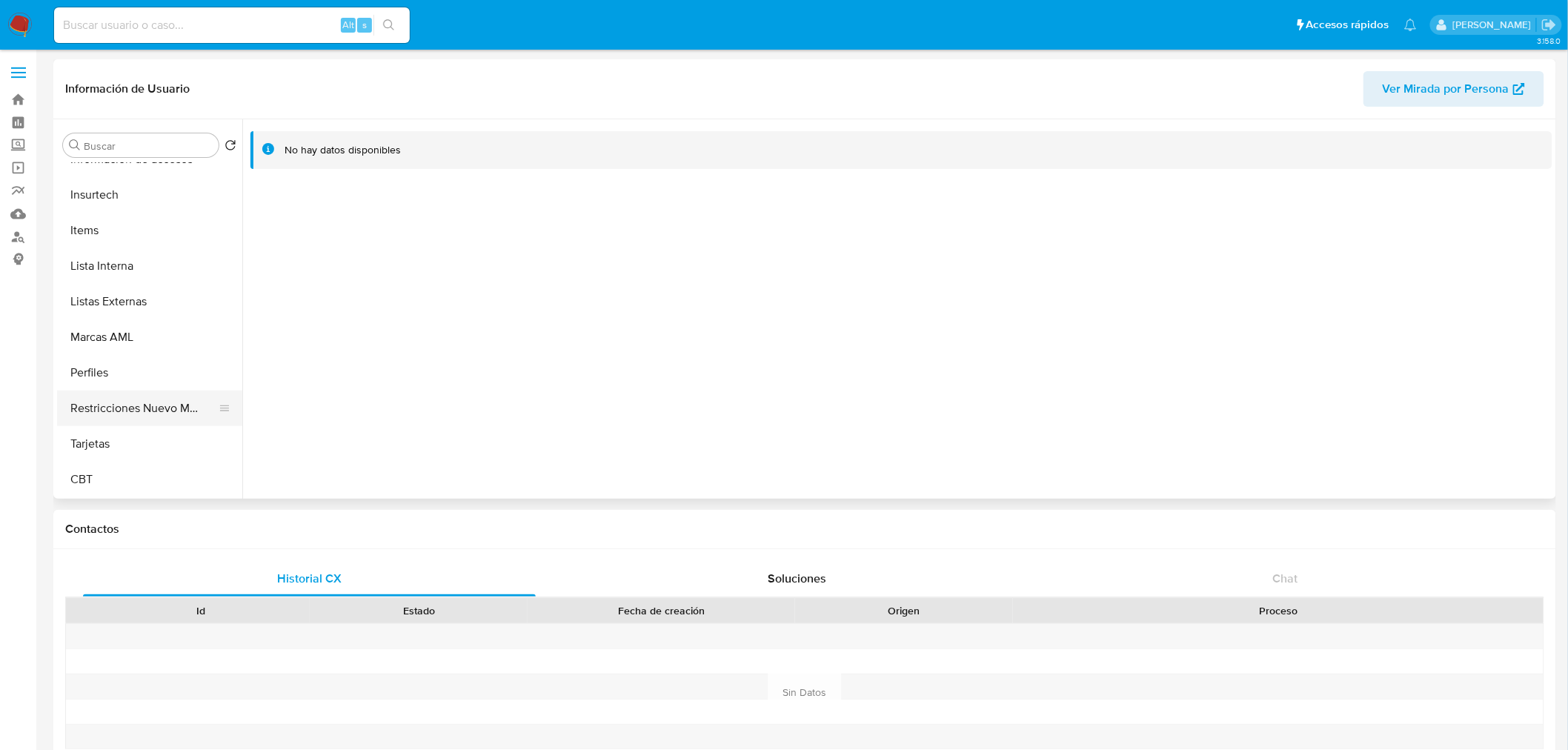
click at [159, 412] on button "Restricciones Nuevo Mundo" at bounding box center [144, 408] width 174 height 35
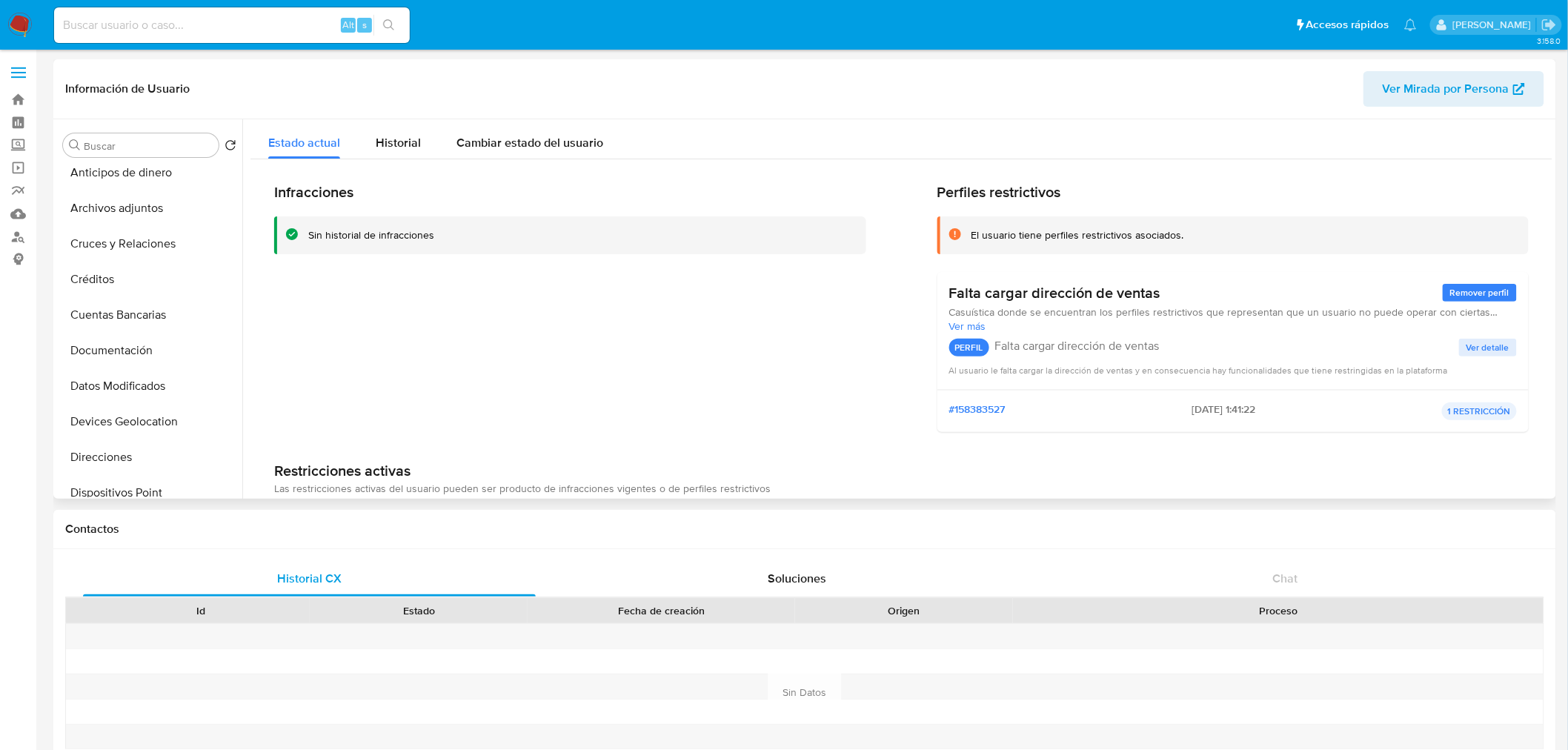
scroll to position [49, 0]
click at [160, 372] on button "Documentación" at bounding box center [144, 380] width 174 height 35
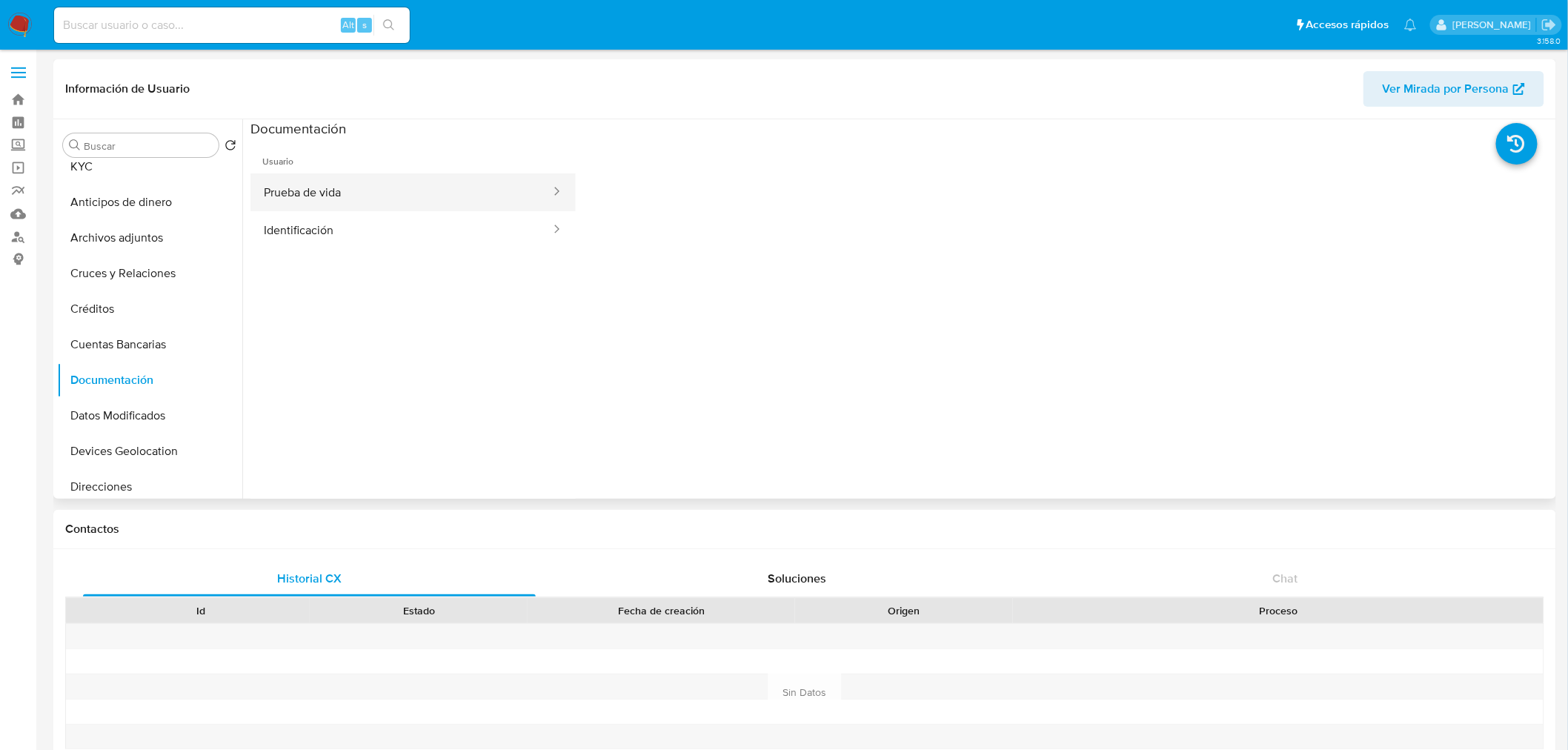
click at [352, 186] on button "Prueba de vida" at bounding box center [401, 193] width 302 height 37
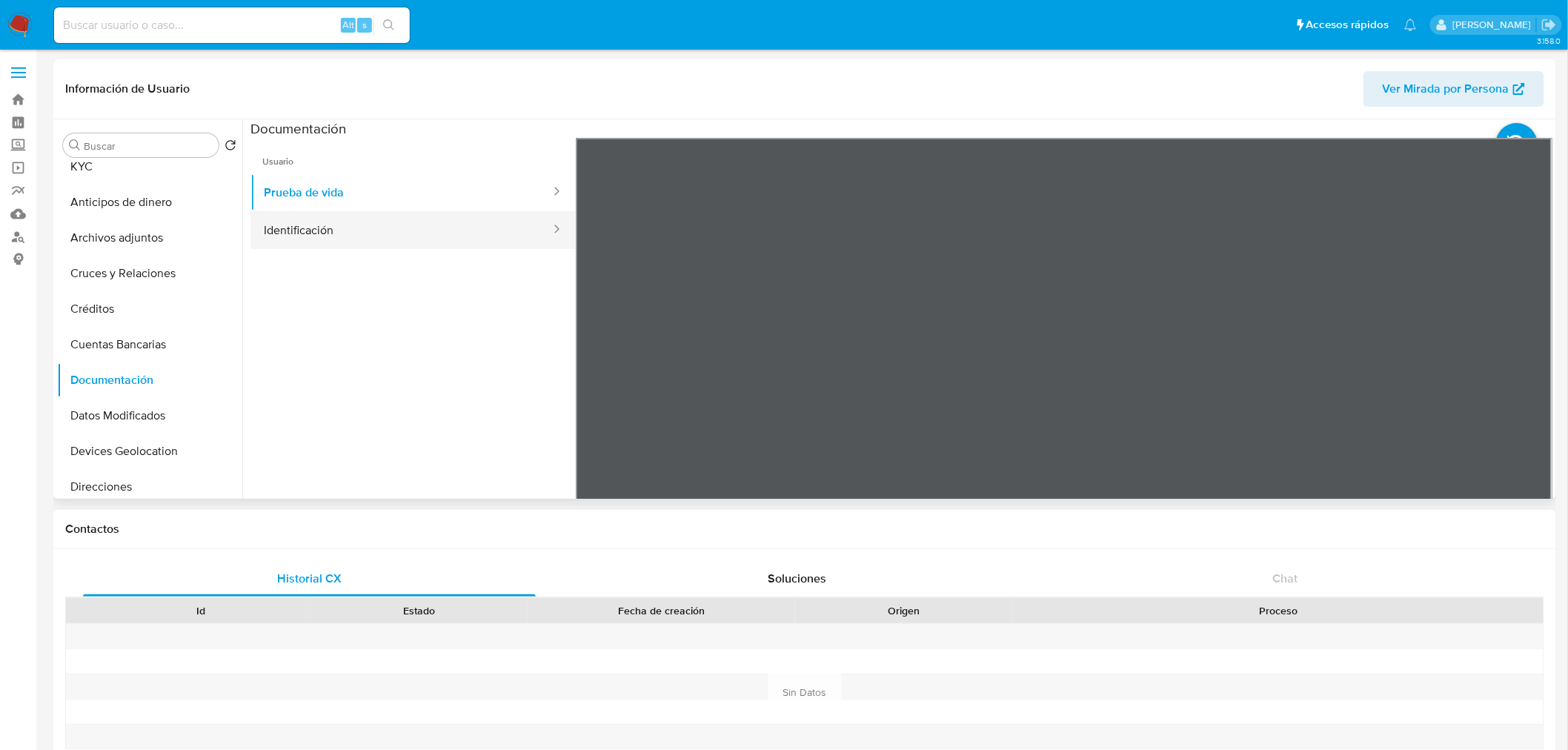
click at [393, 219] on button "Identificación" at bounding box center [401, 230] width 302 height 37
click at [441, 190] on button "Prueba de vida" at bounding box center [401, 193] width 302 height 37
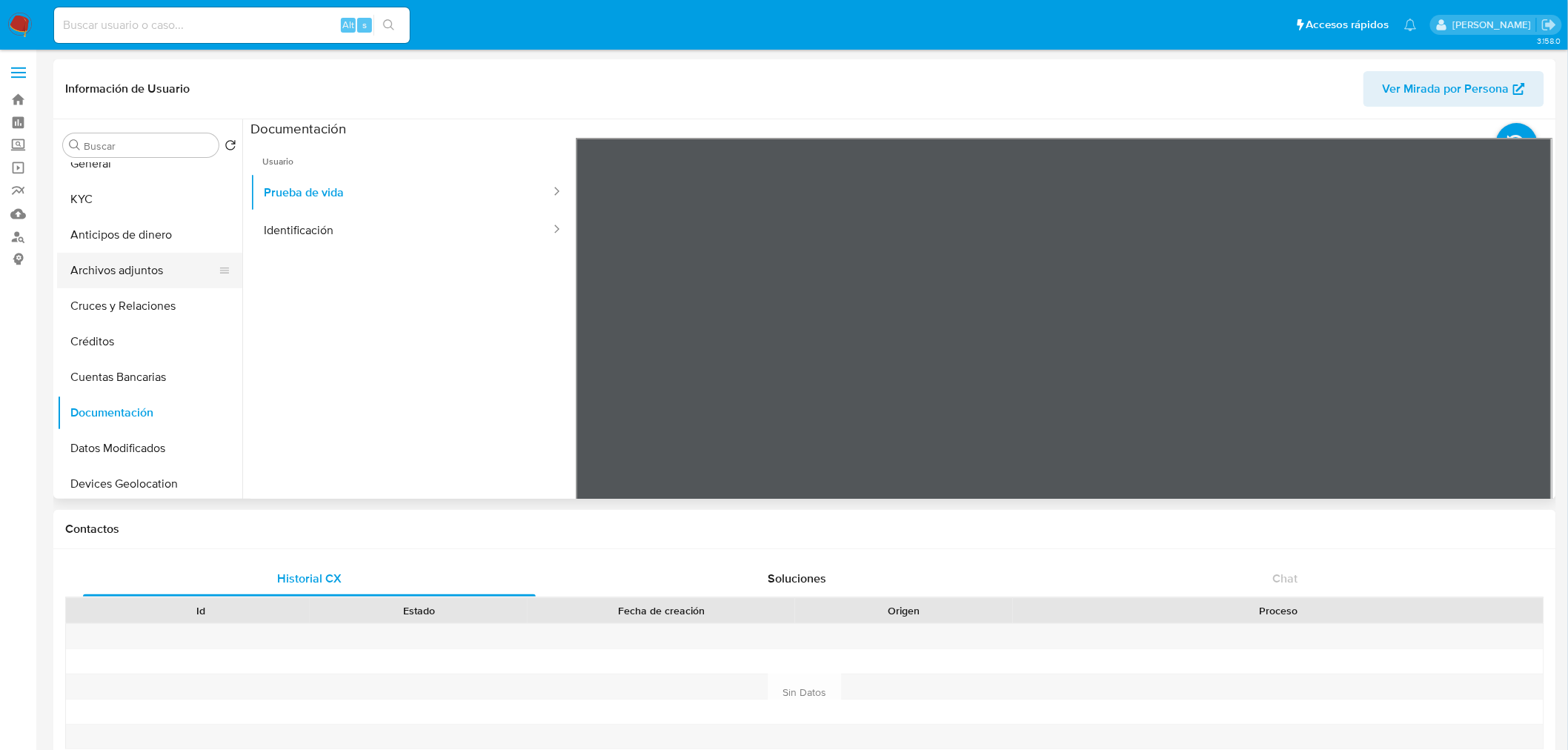
scroll to position [0, 0]
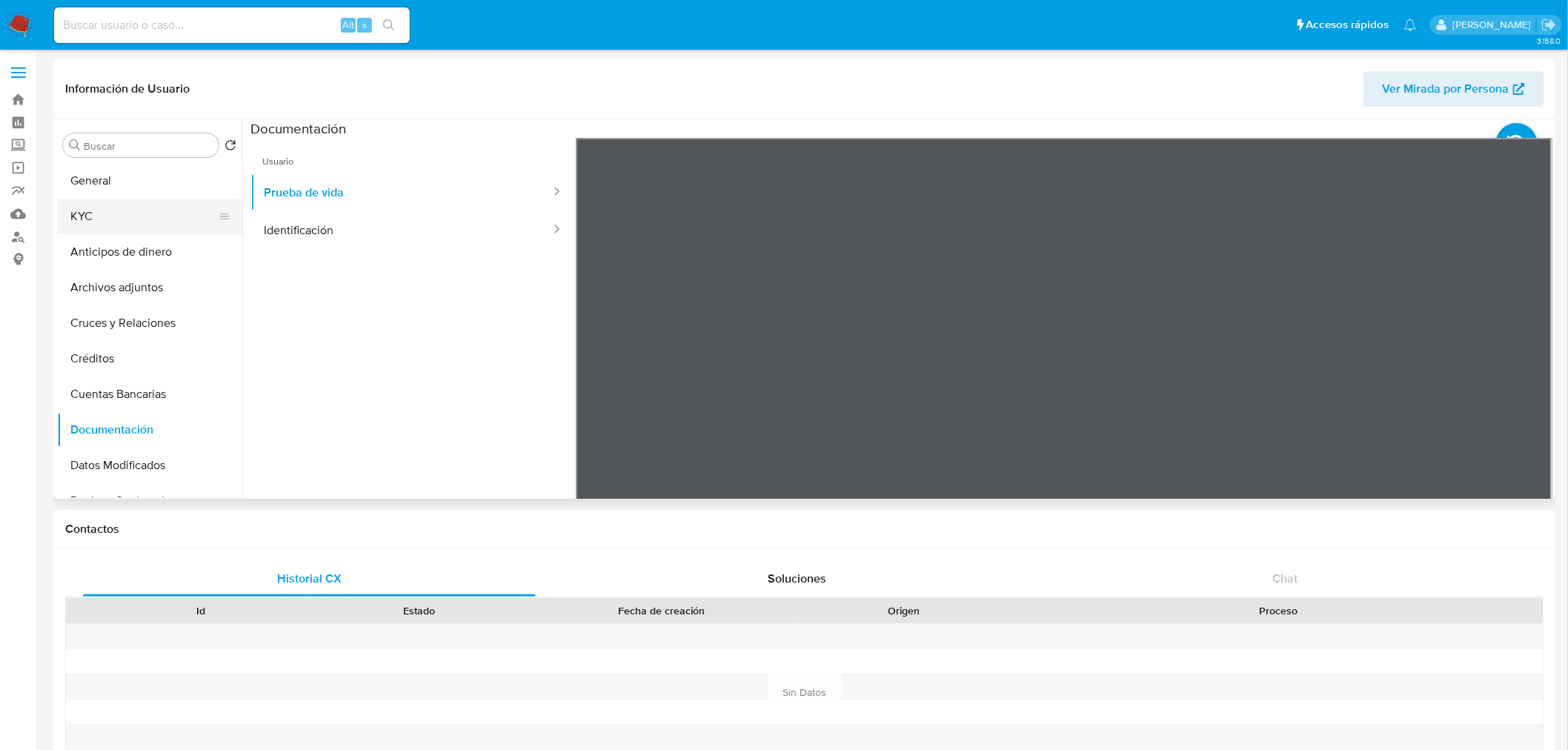
click at [167, 218] on button "KYC" at bounding box center [144, 216] width 174 height 35
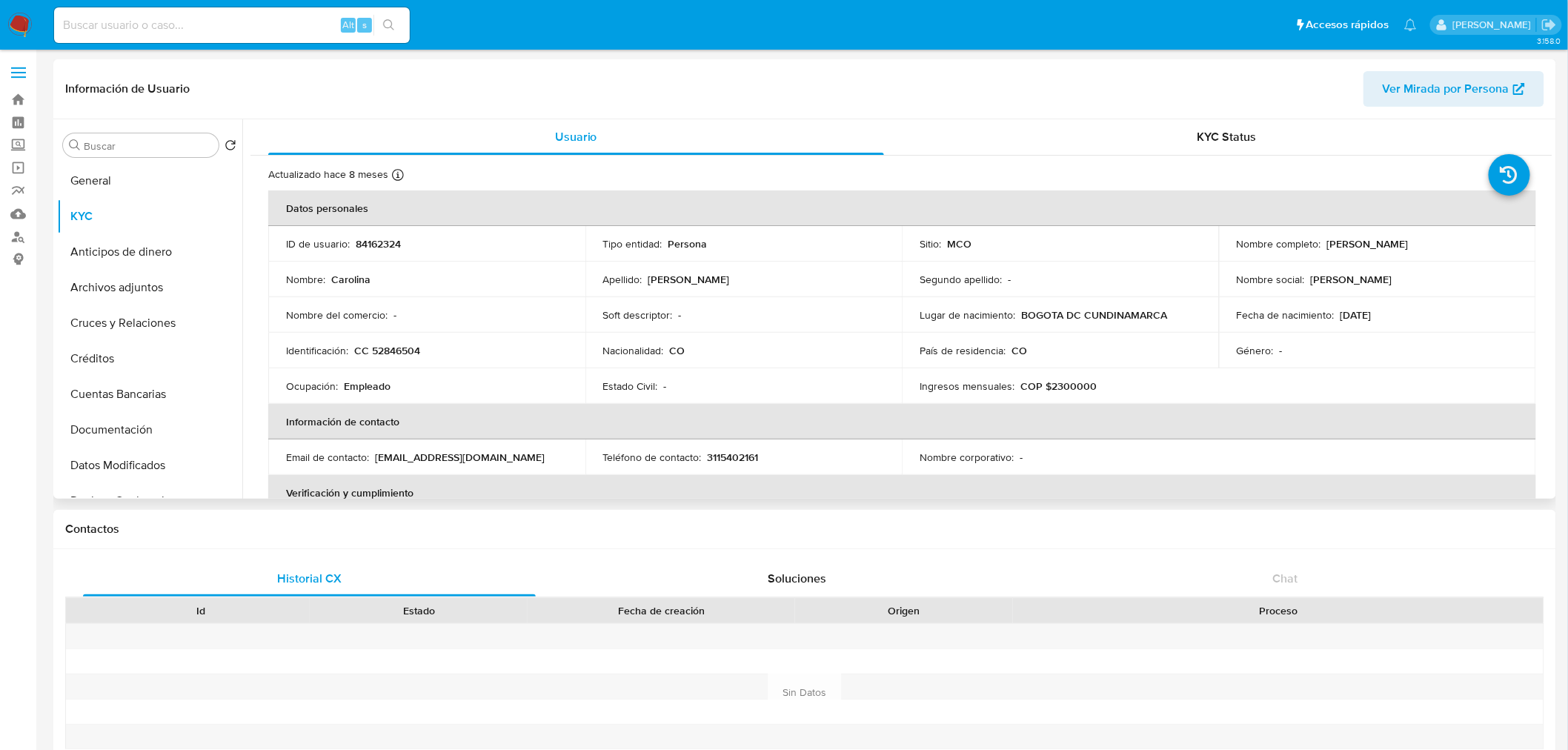
click at [396, 346] on p "CC 52846504" at bounding box center [387, 351] width 66 height 13
copy p "52846504"
drag, startPoint x: 1443, startPoint y: 247, endPoint x: 1323, endPoint y: 247, distance: 120.0
click at [1323, 247] on div "Nombre completo : Carolina Morales Vasquez" at bounding box center [1378, 244] width 282 height 13
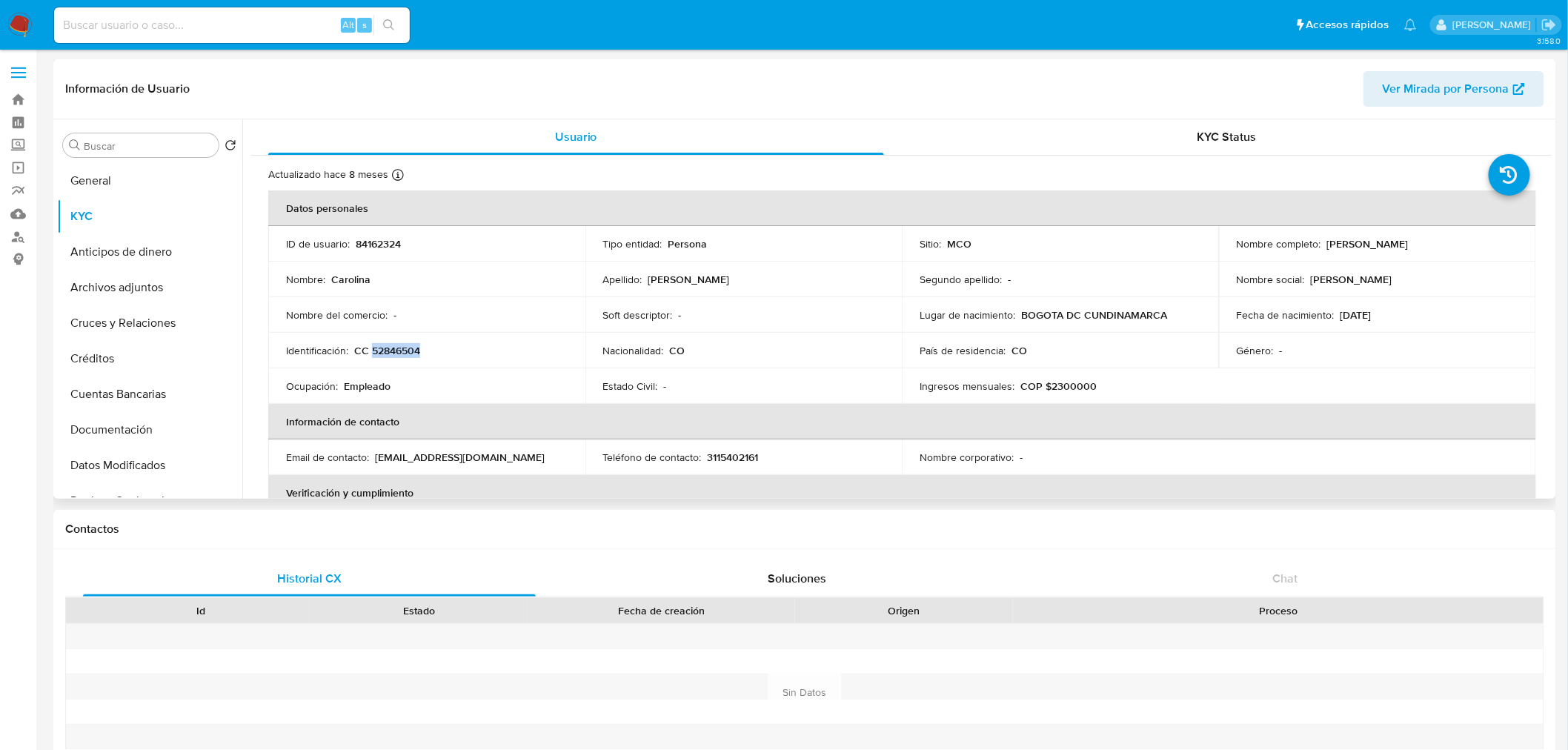
copy p "Carolina Morales Vasquez"
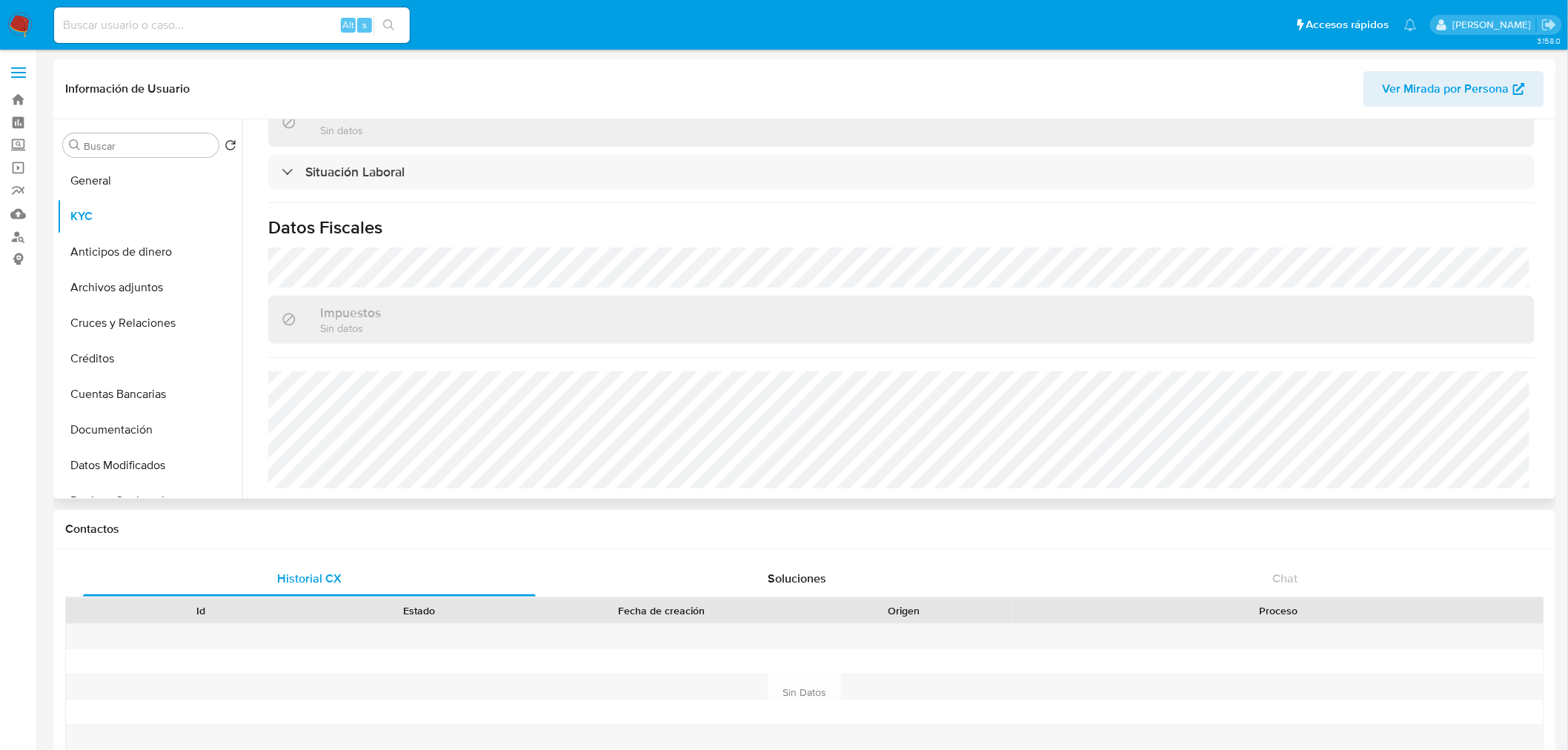
scroll to position [752, 0]
click at [198, 22] on input at bounding box center [231, 25] width 356 height 19
paste input "55781290"
type input "55781290"
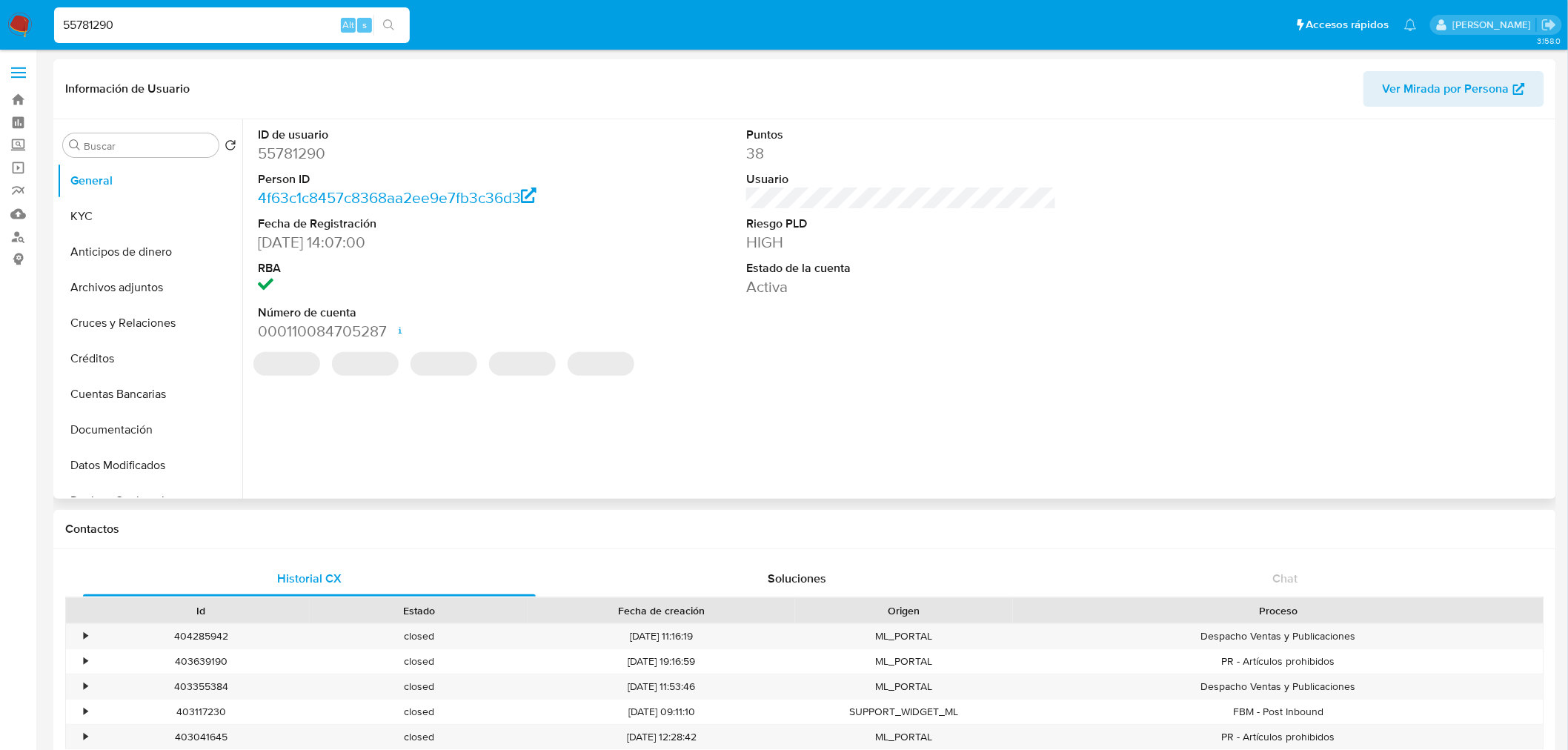
select select "10"
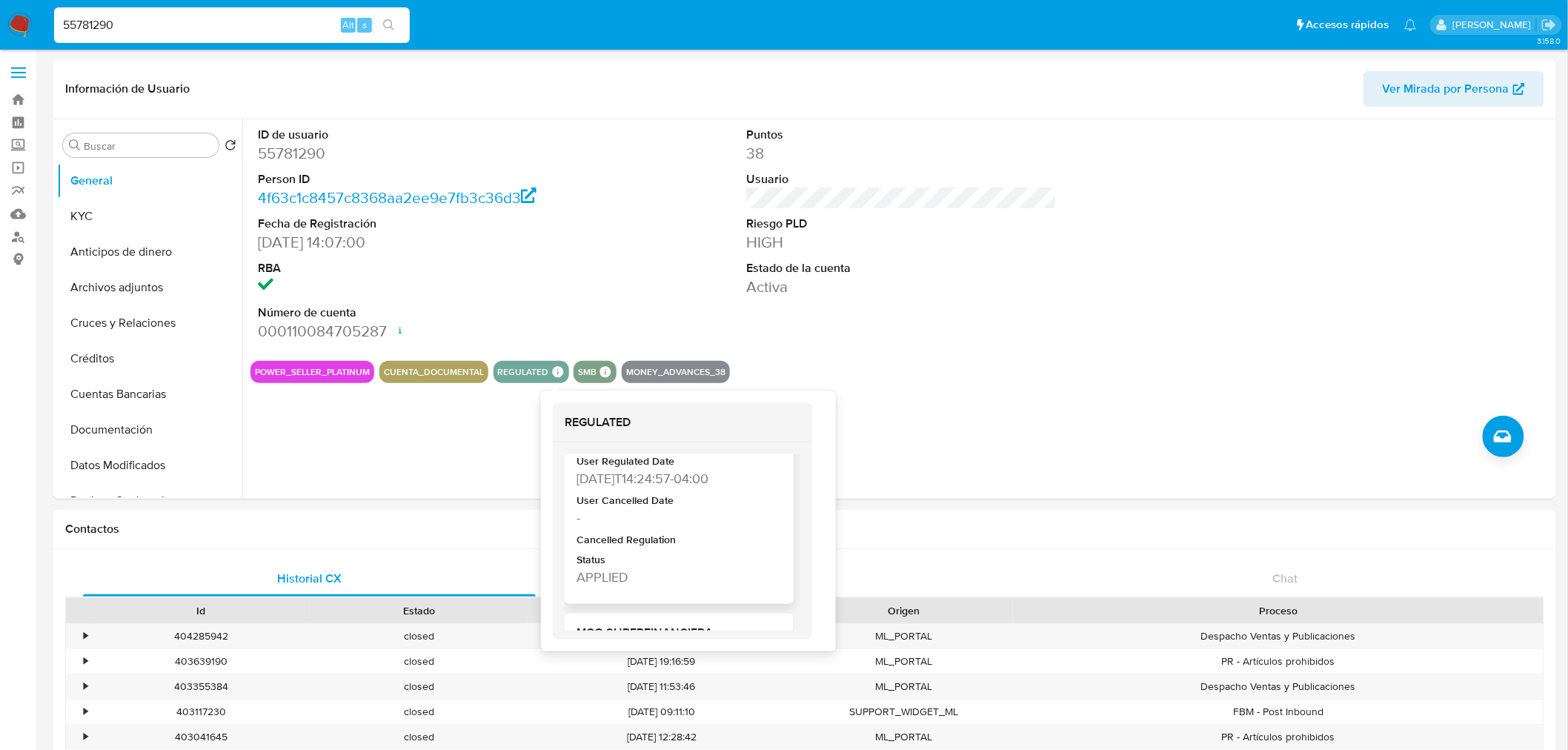
scroll to position [247, 0]
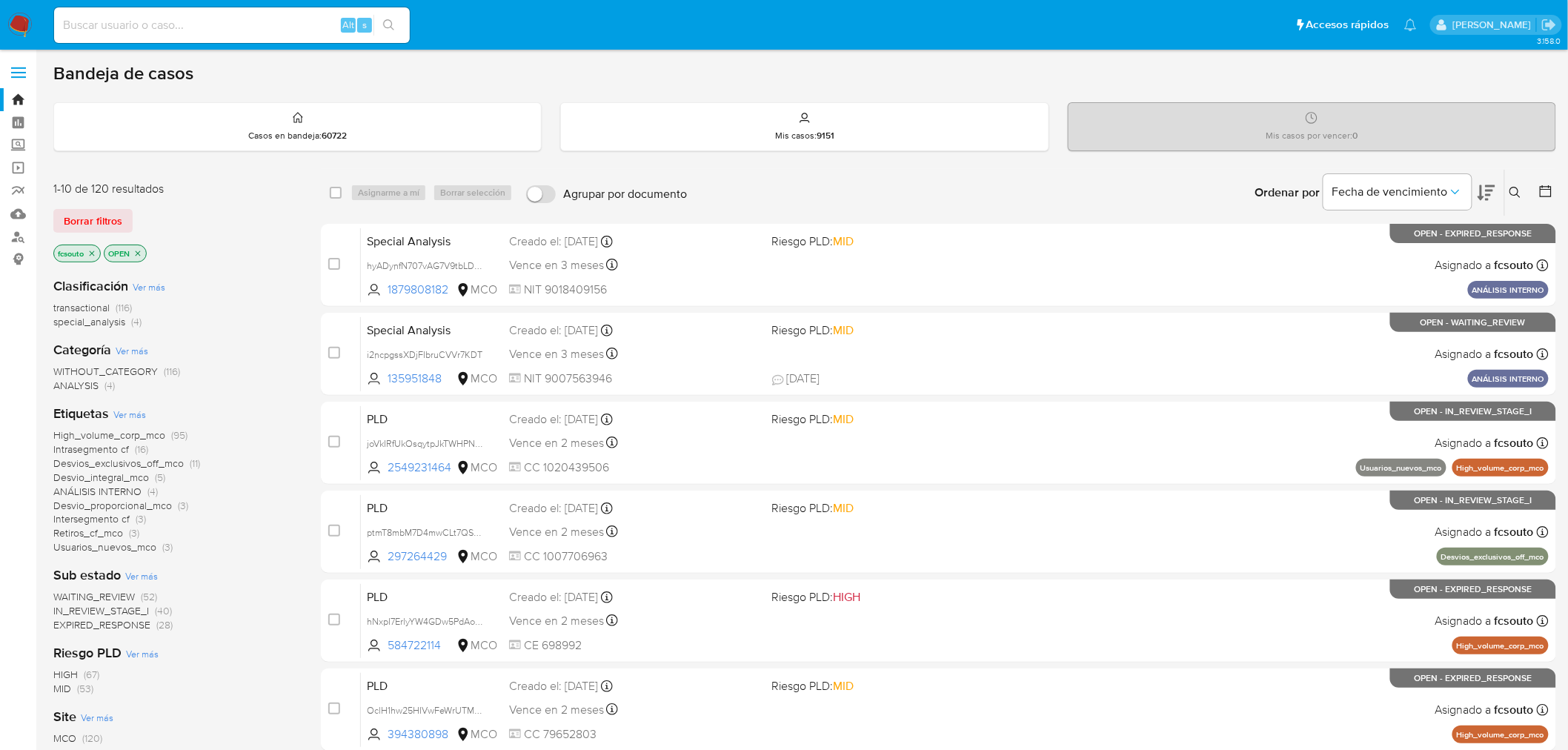
click at [1487, 191] on icon at bounding box center [1487, 193] width 18 height 18
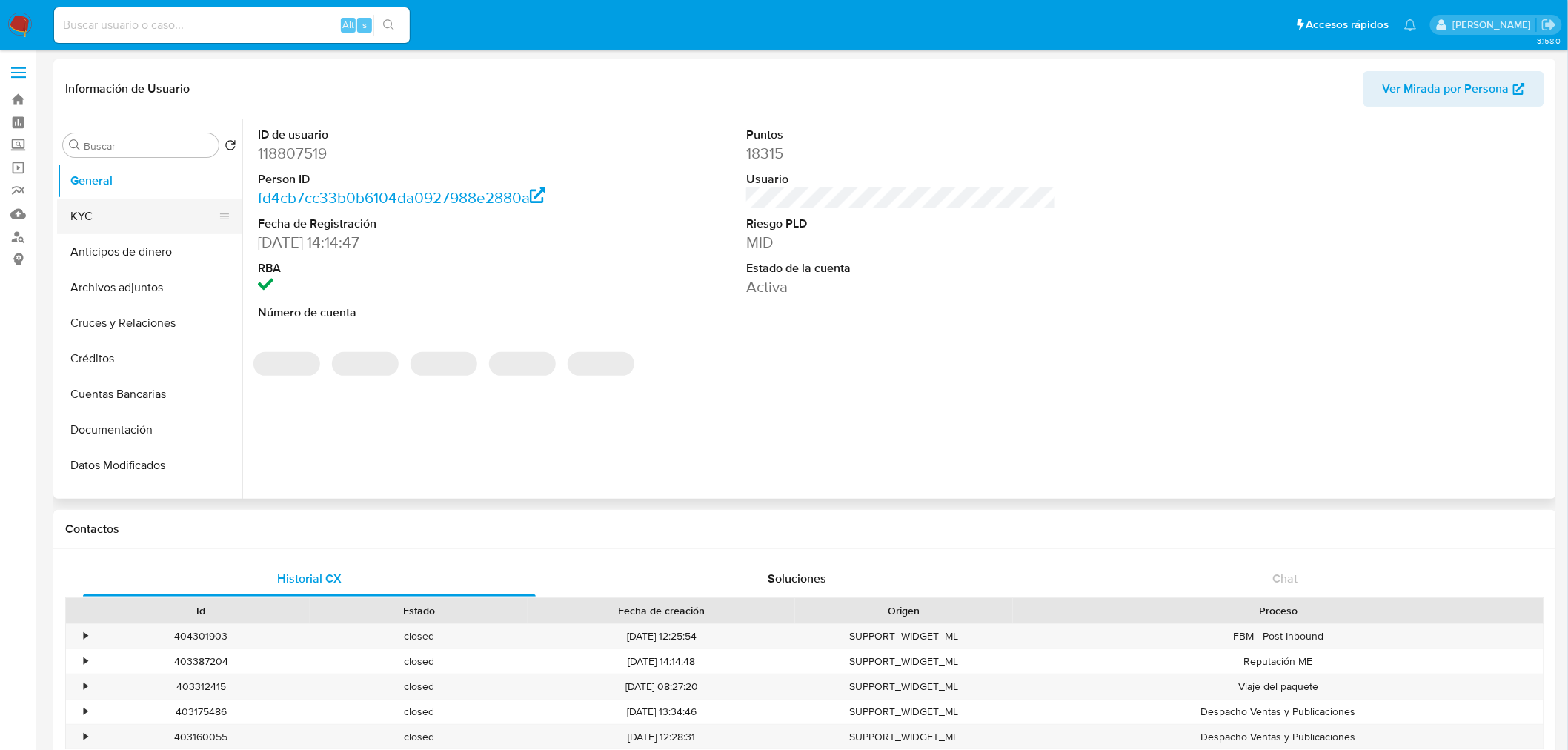
select select "10"
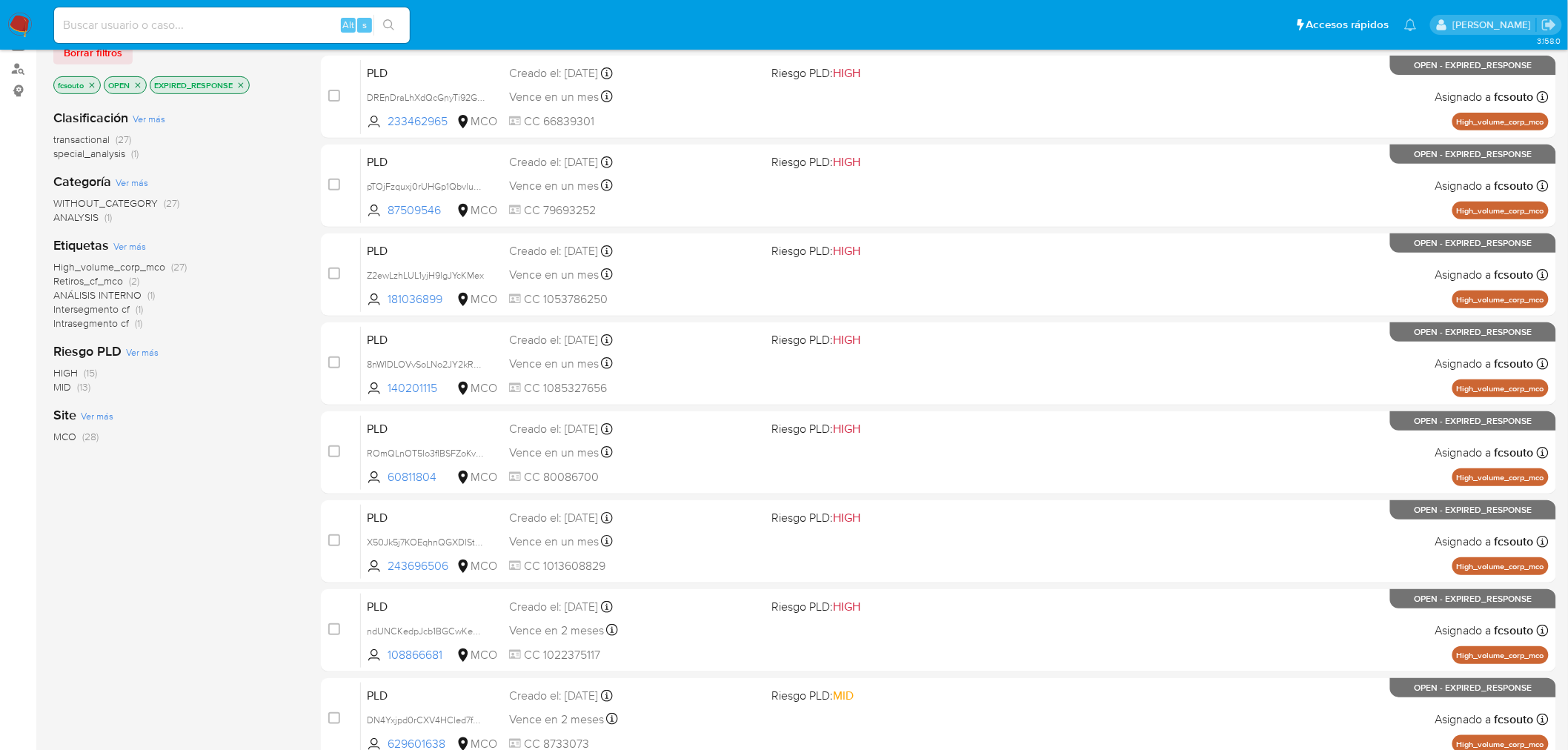
scroll to position [472, 0]
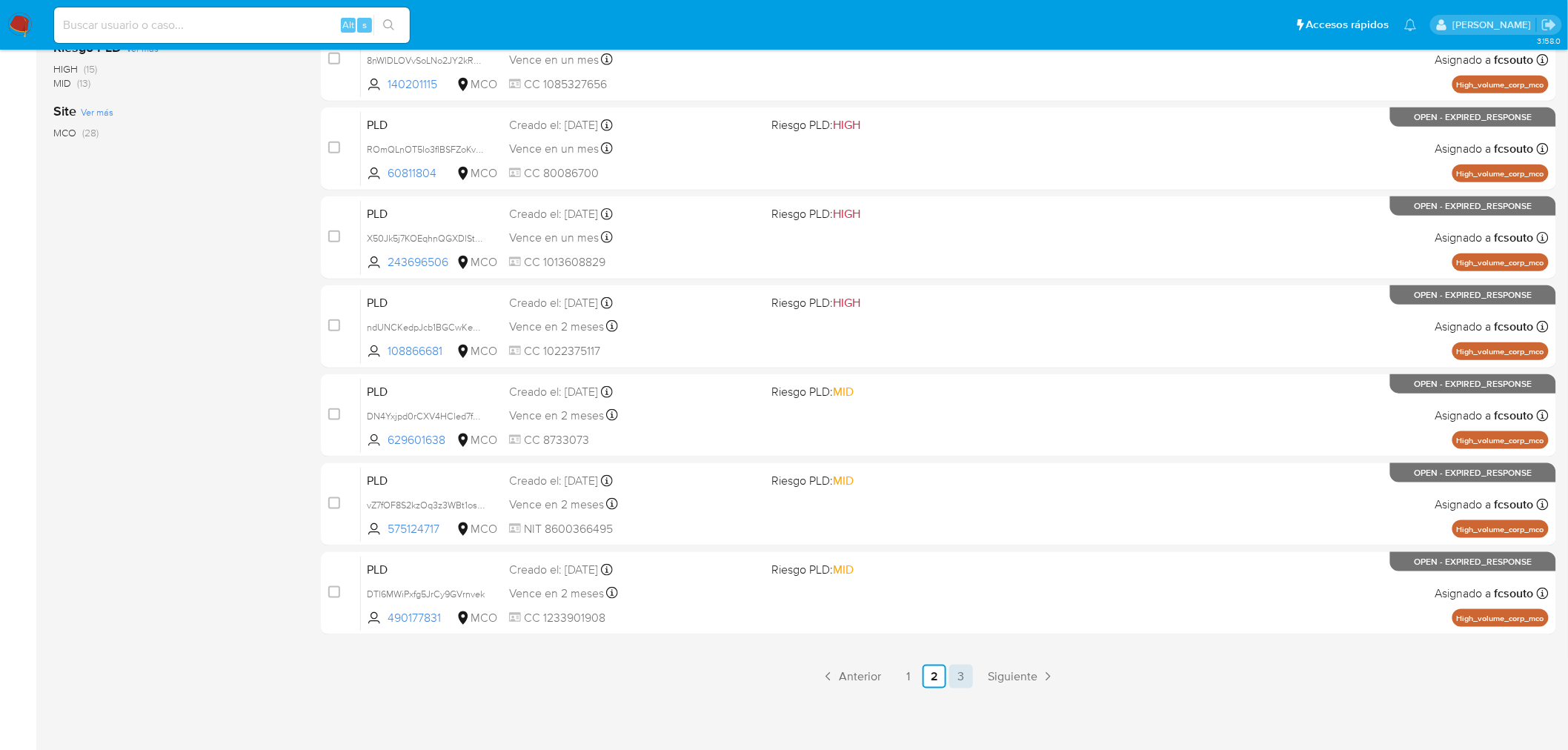
click at [951, 684] on link "3" at bounding box center [961, 677] width 24 height 24
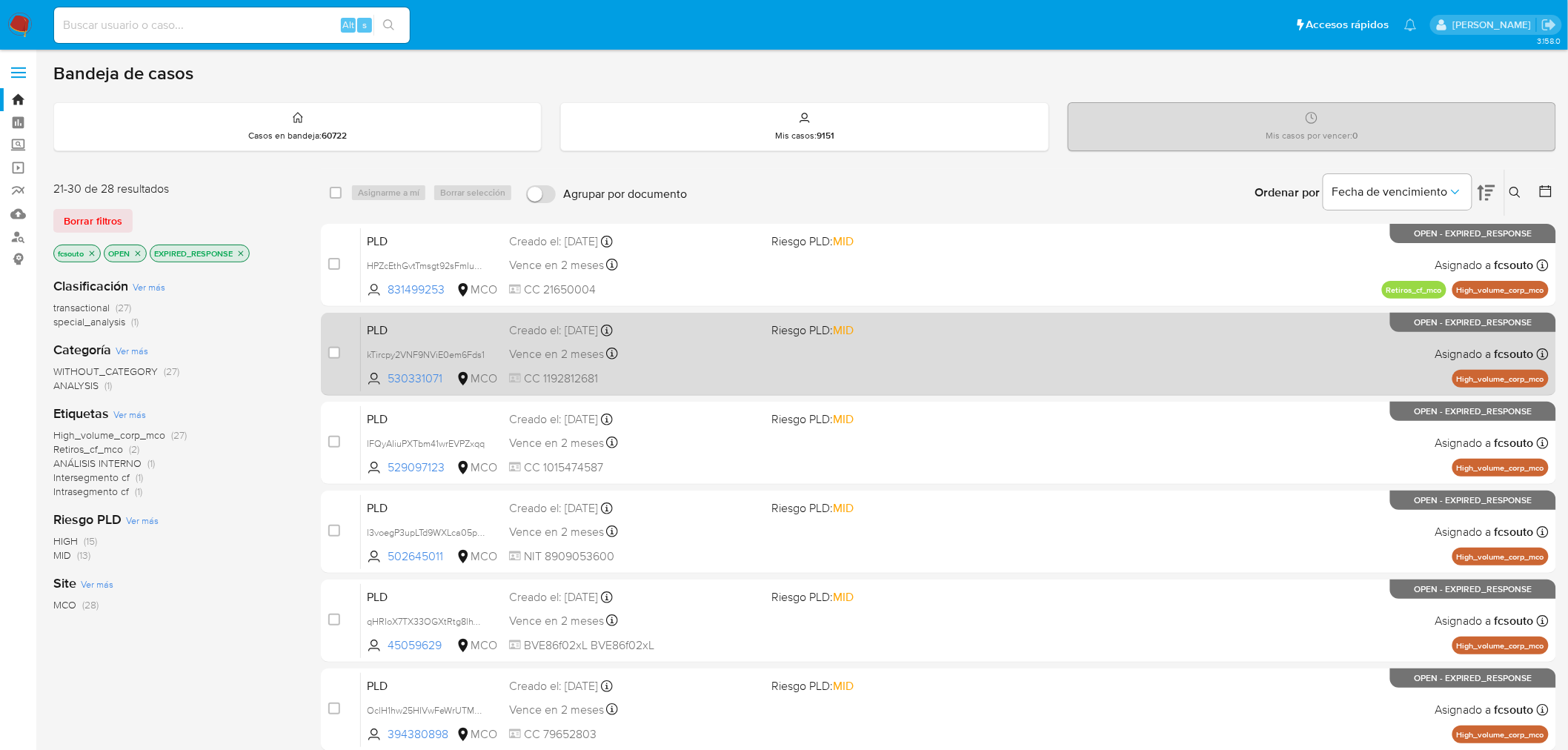
click at [745, 381] on span "CC 1192812681" at bounding box center [635, 379] width 251 height 16
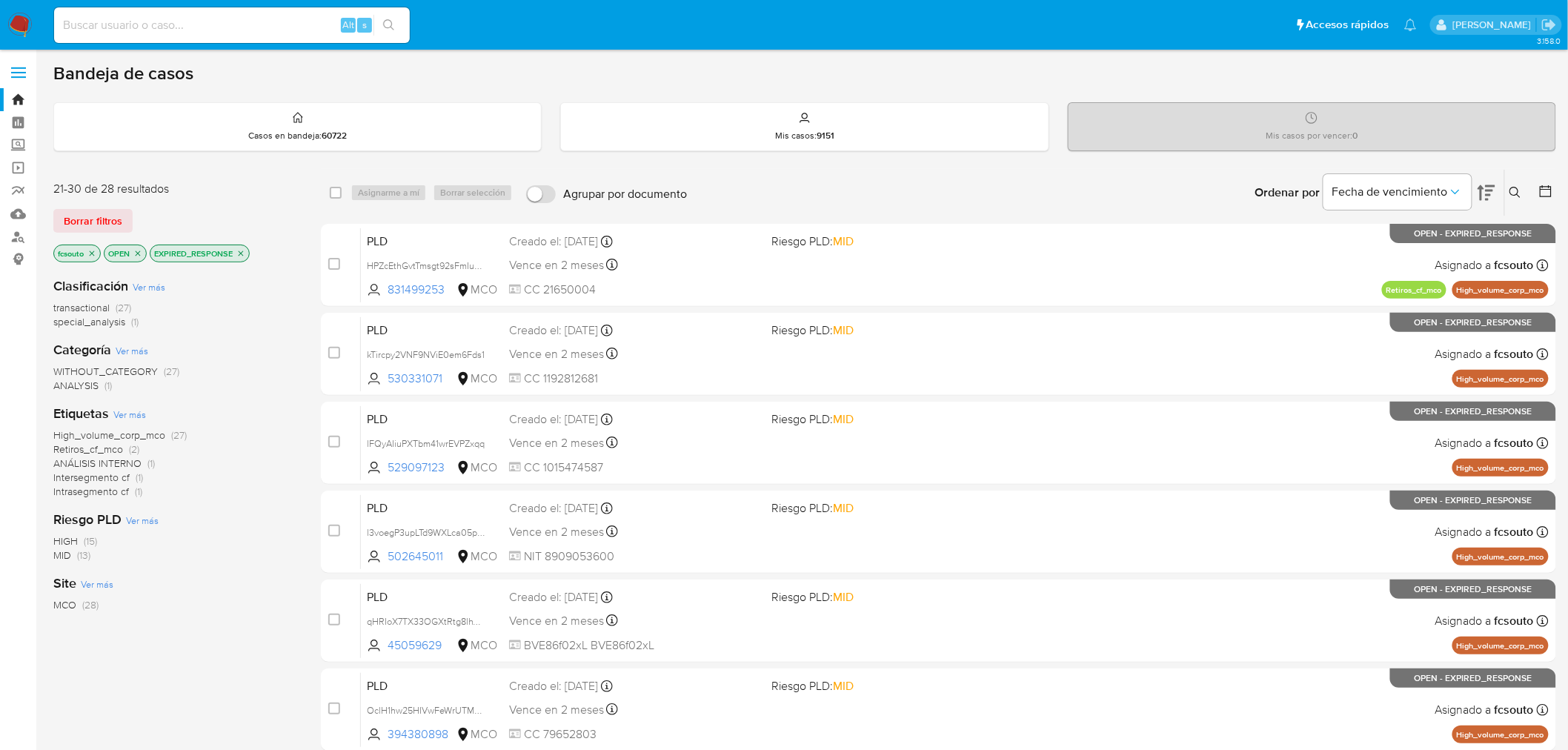
click at [240, 250] on icon "close-filter" at bounding box center [241, 253] width 9 height 9
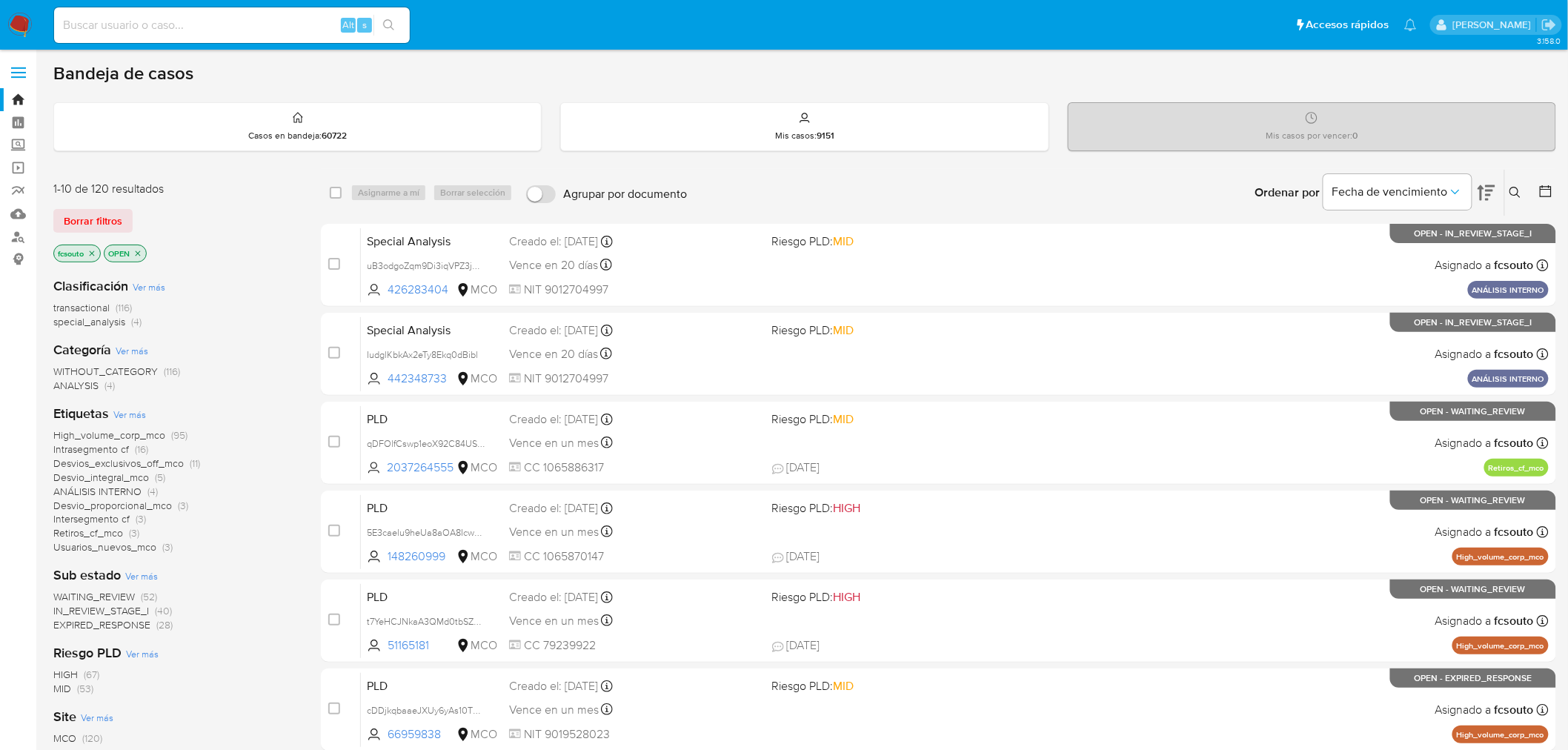
scroll to position [82, 0]
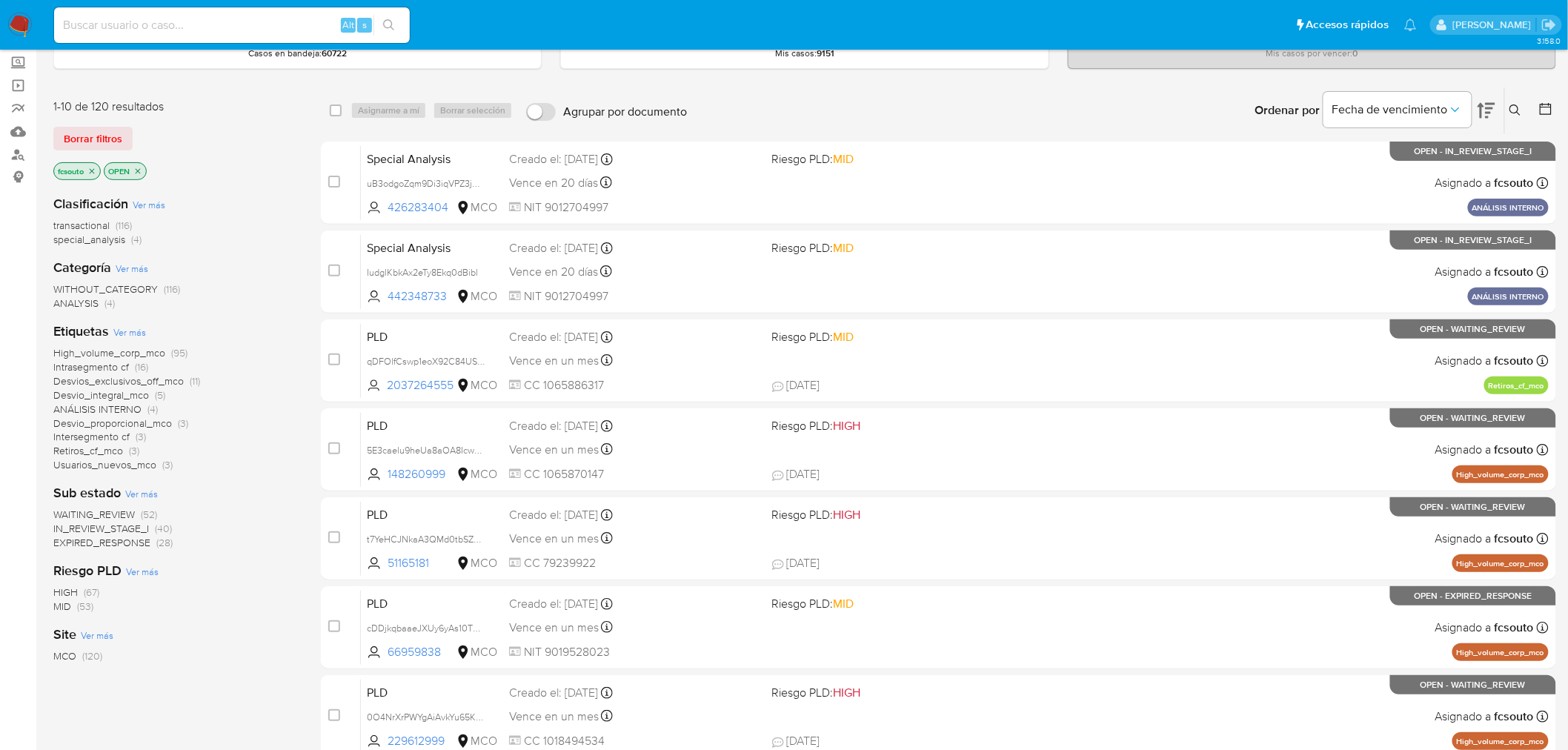
click at [119, 514] on span "WAITING_REVIEW" at bounding box center [94, 515] width 82 height 15
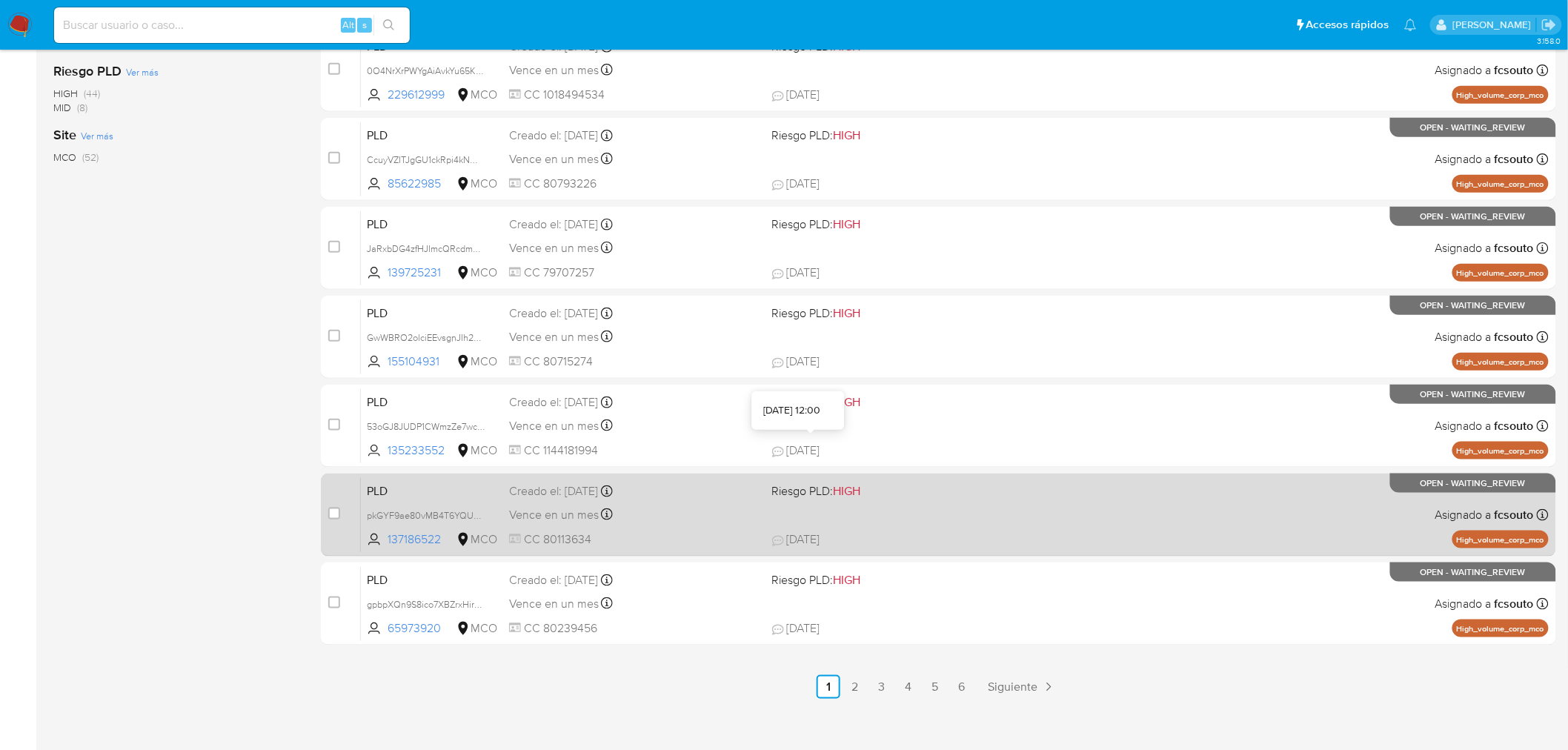
scroll to position [472, 0]
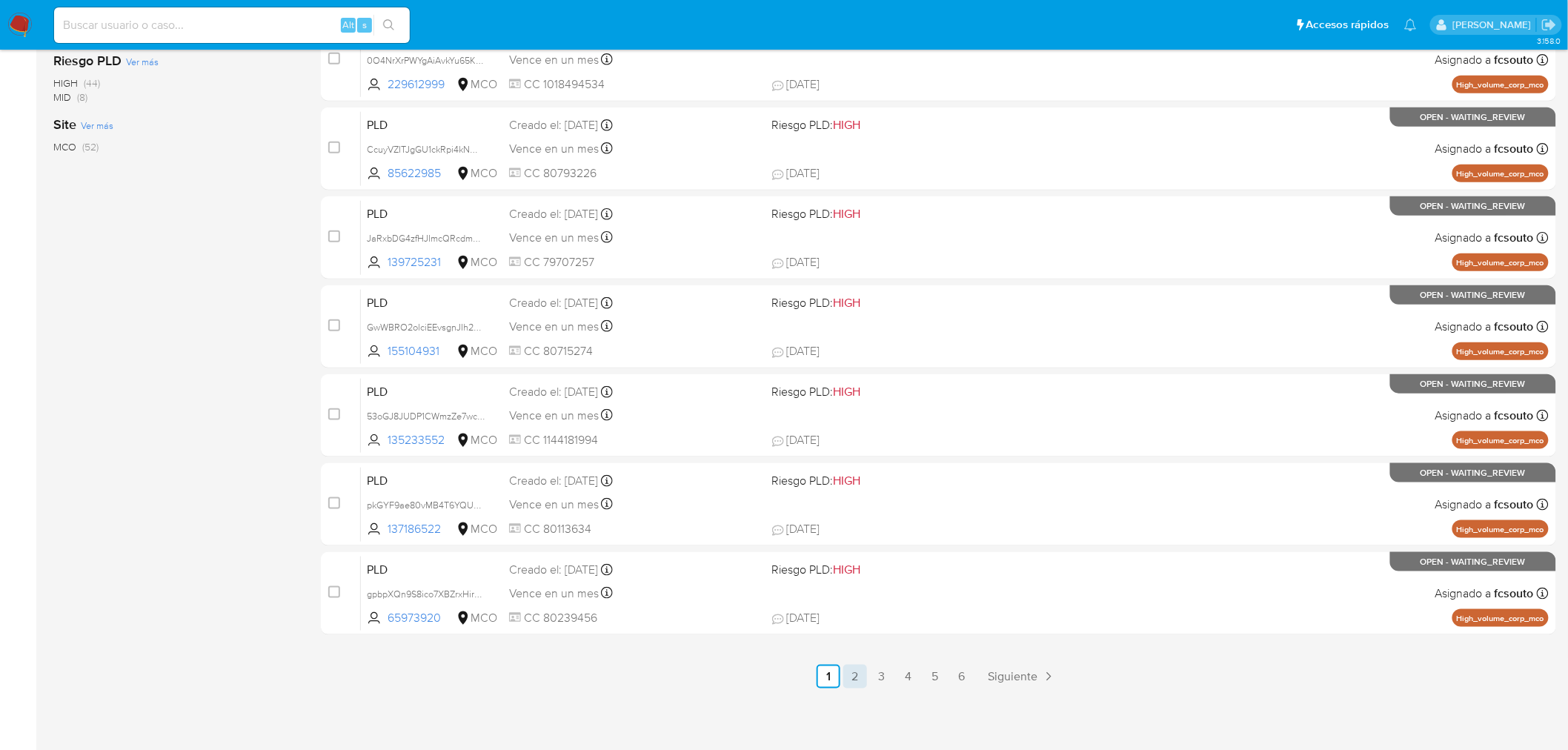
click at [860, 668] on link "2" at bounding box center [856, 677] width 24 height 24
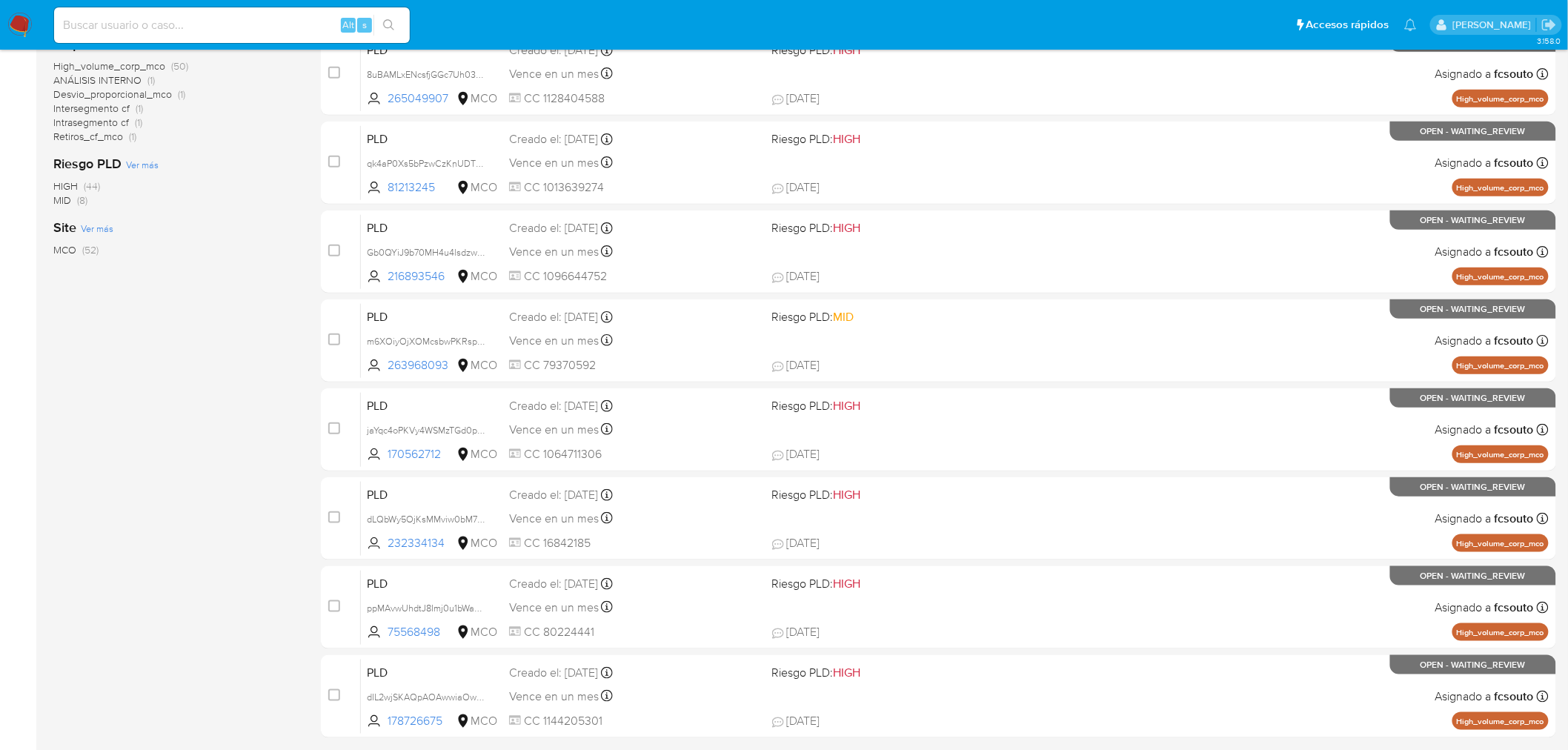
scroll to position [472, 0]
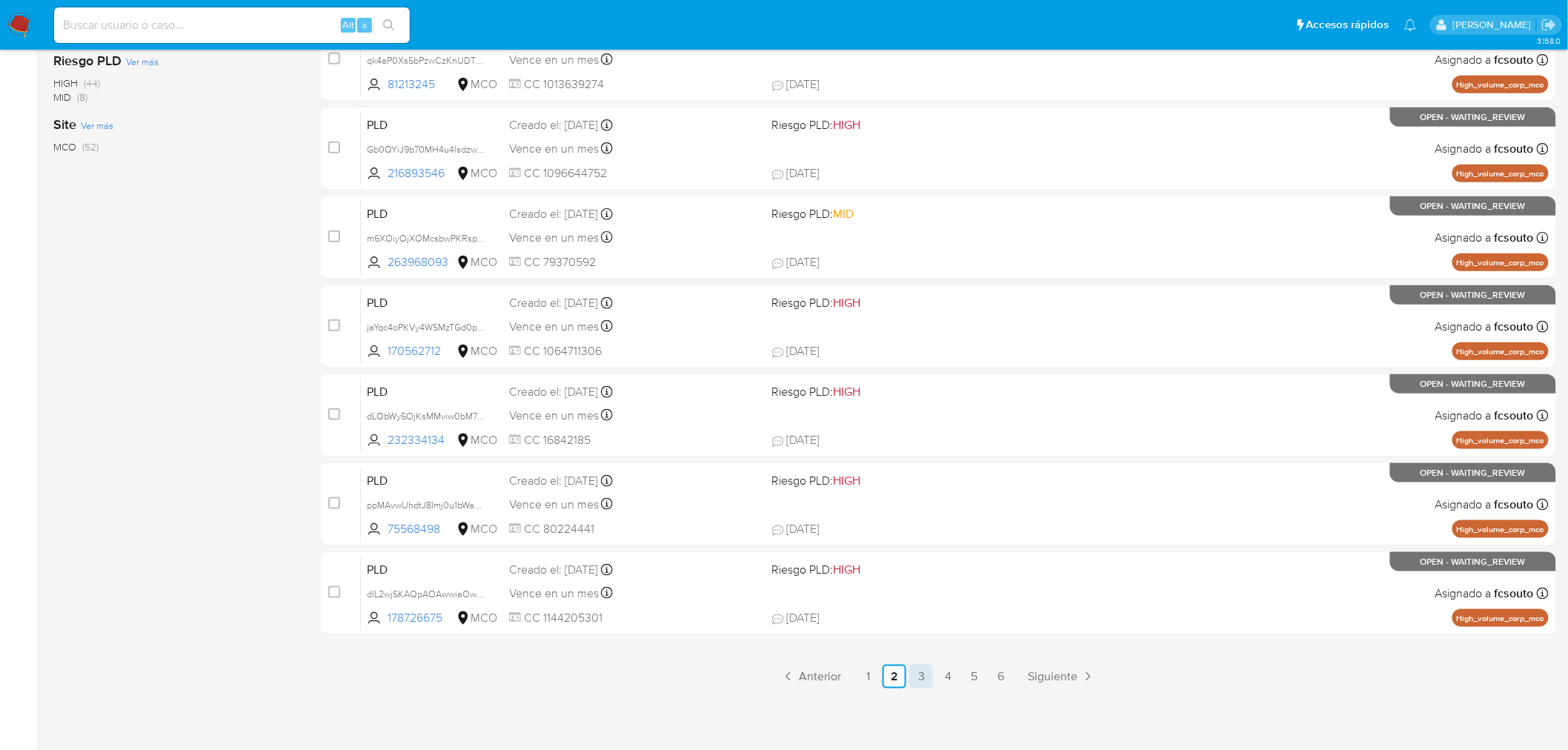
click at [920, 676] on link "3" at bounding box center [921, 677] width 24 height 24
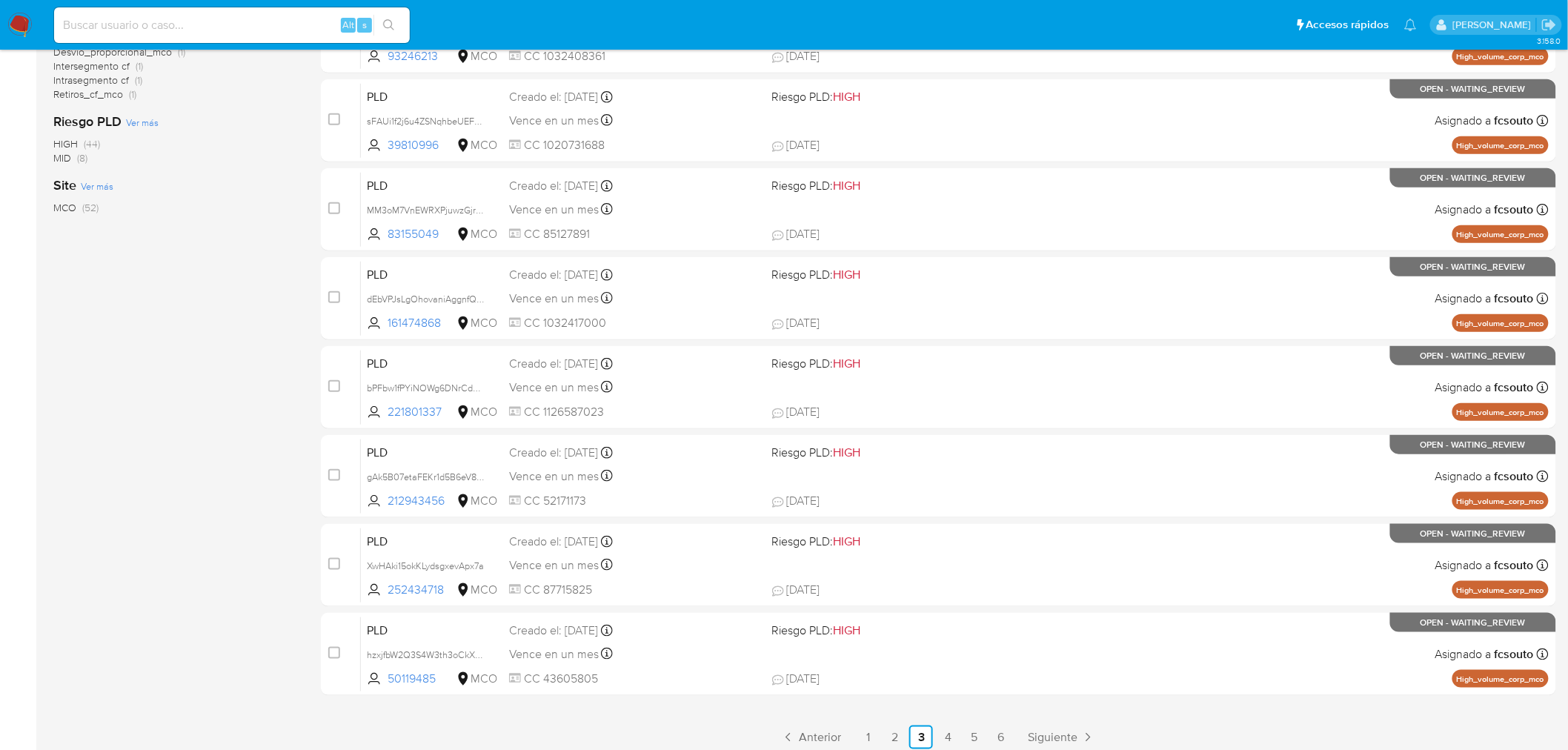
scroll to position [472, 0]
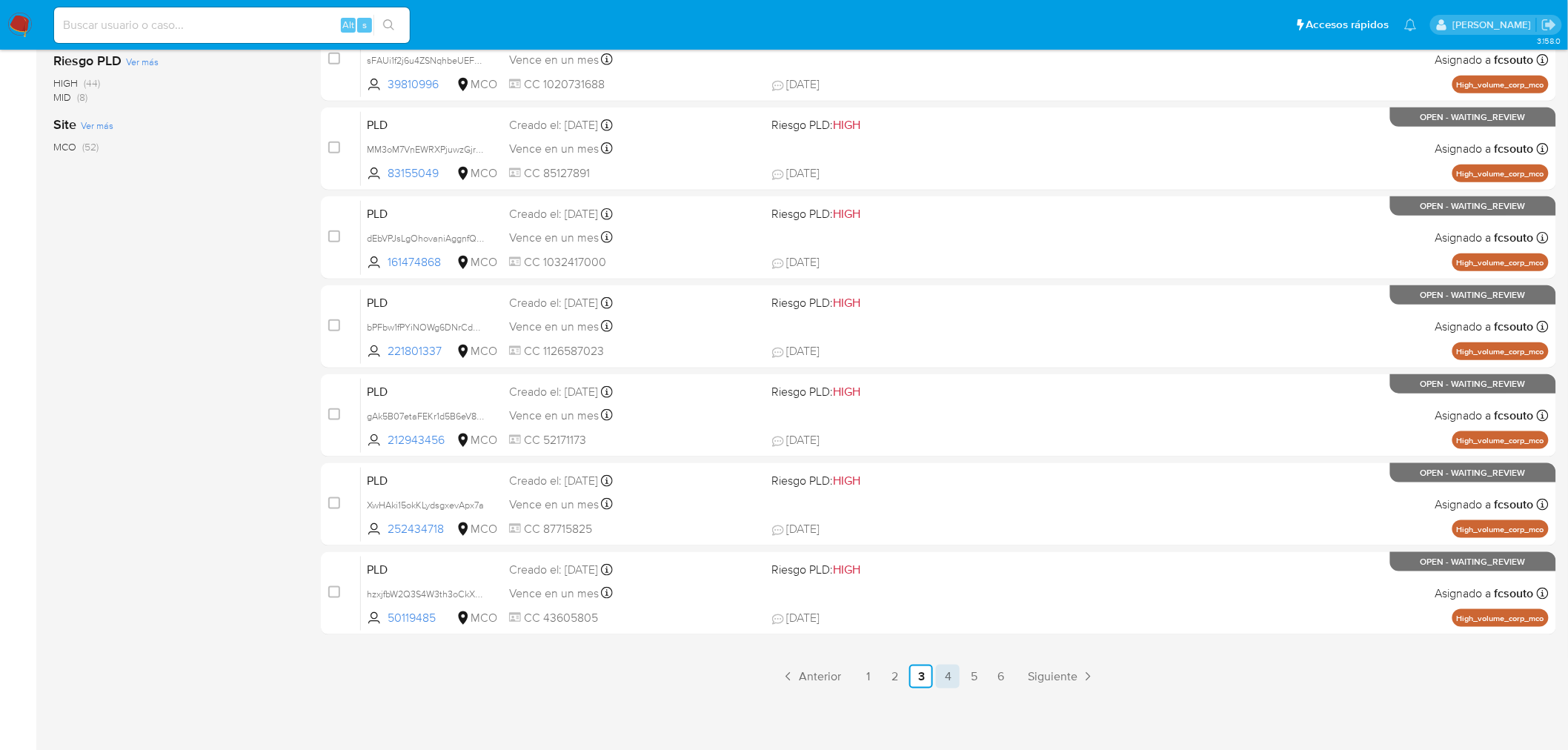
click at [950, 678] on link "4" at bounding box center [948, 677] width 24 height 24
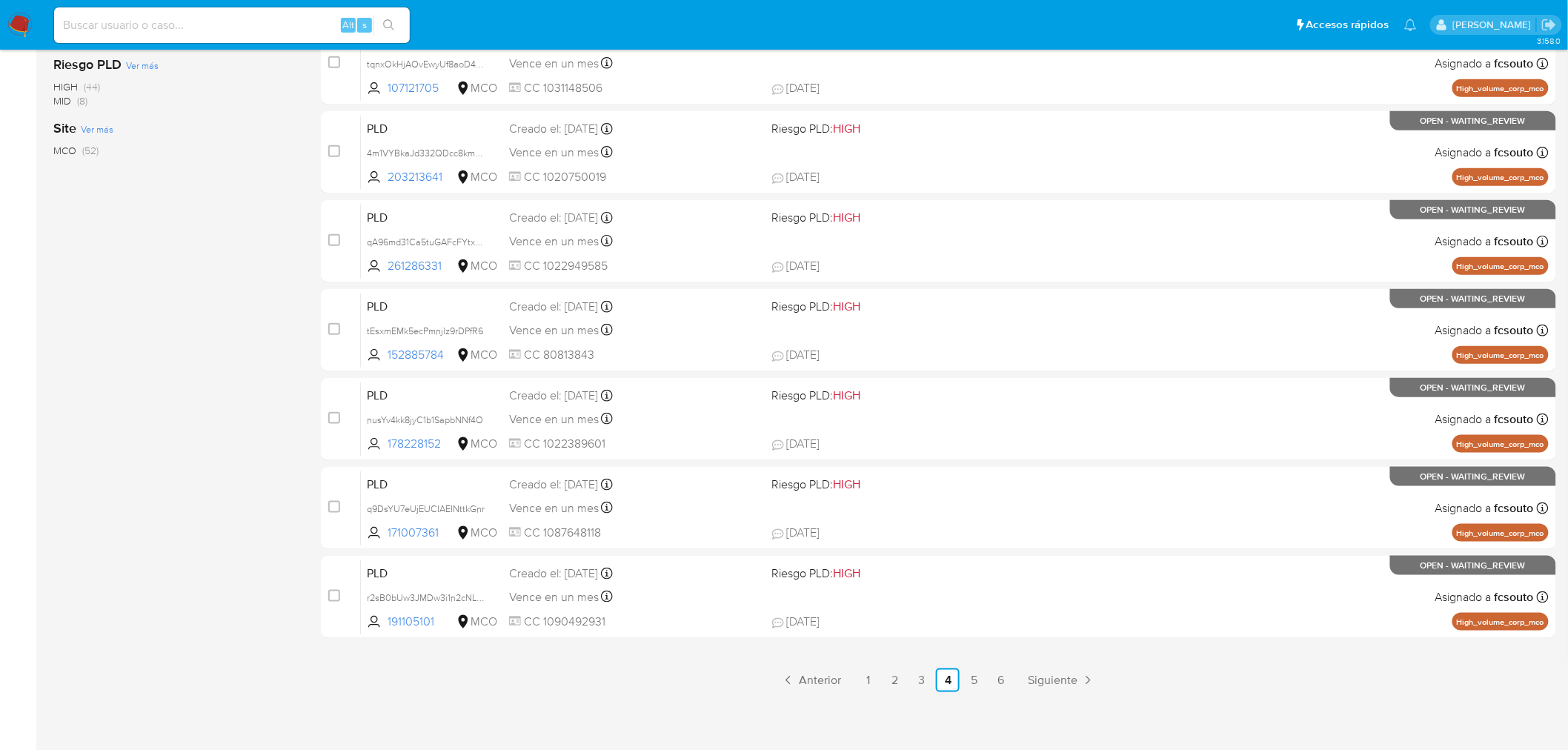
scroll to position [472, 0]
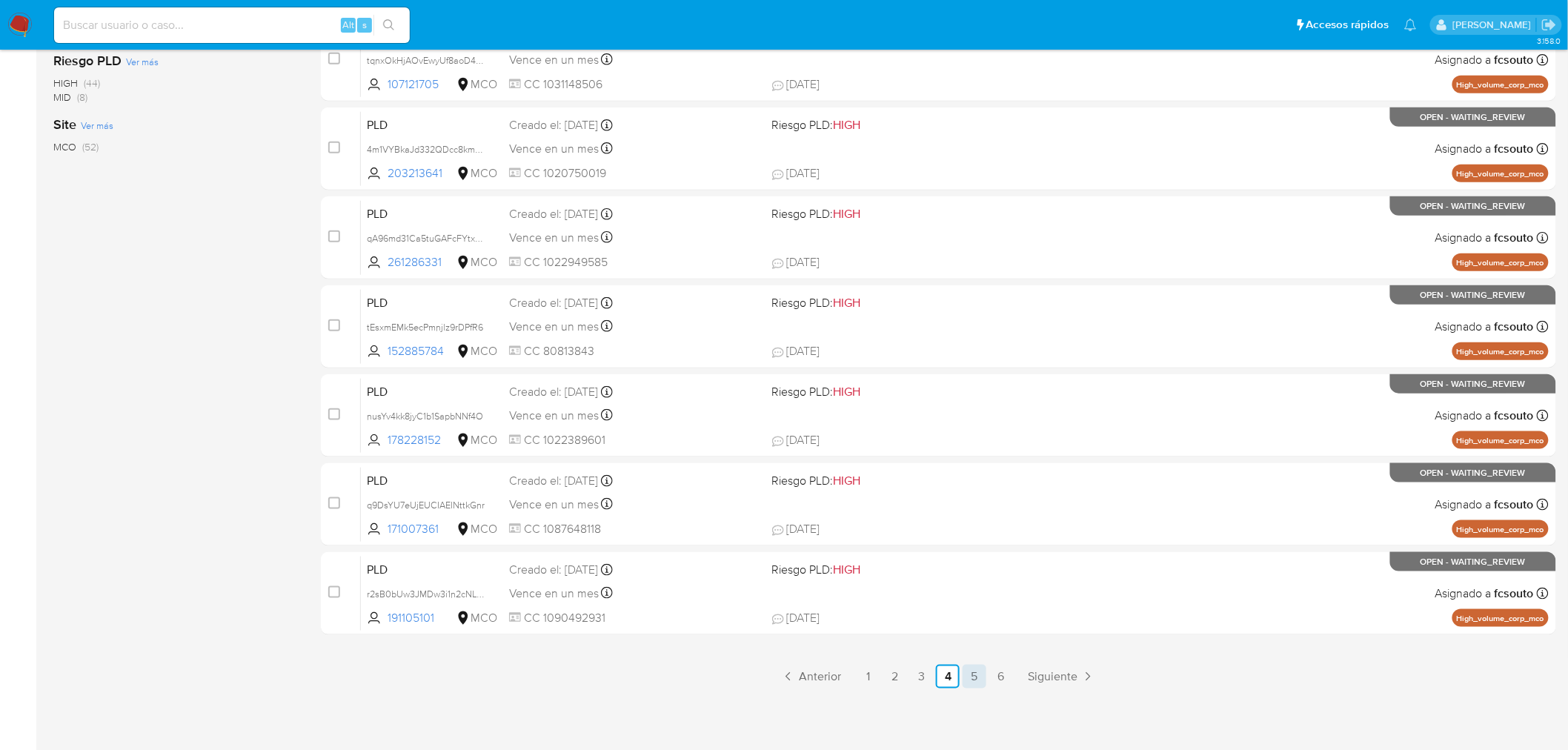
click at [973, 678] on link "5" at bounding box center [975, 677] width 24 height 24
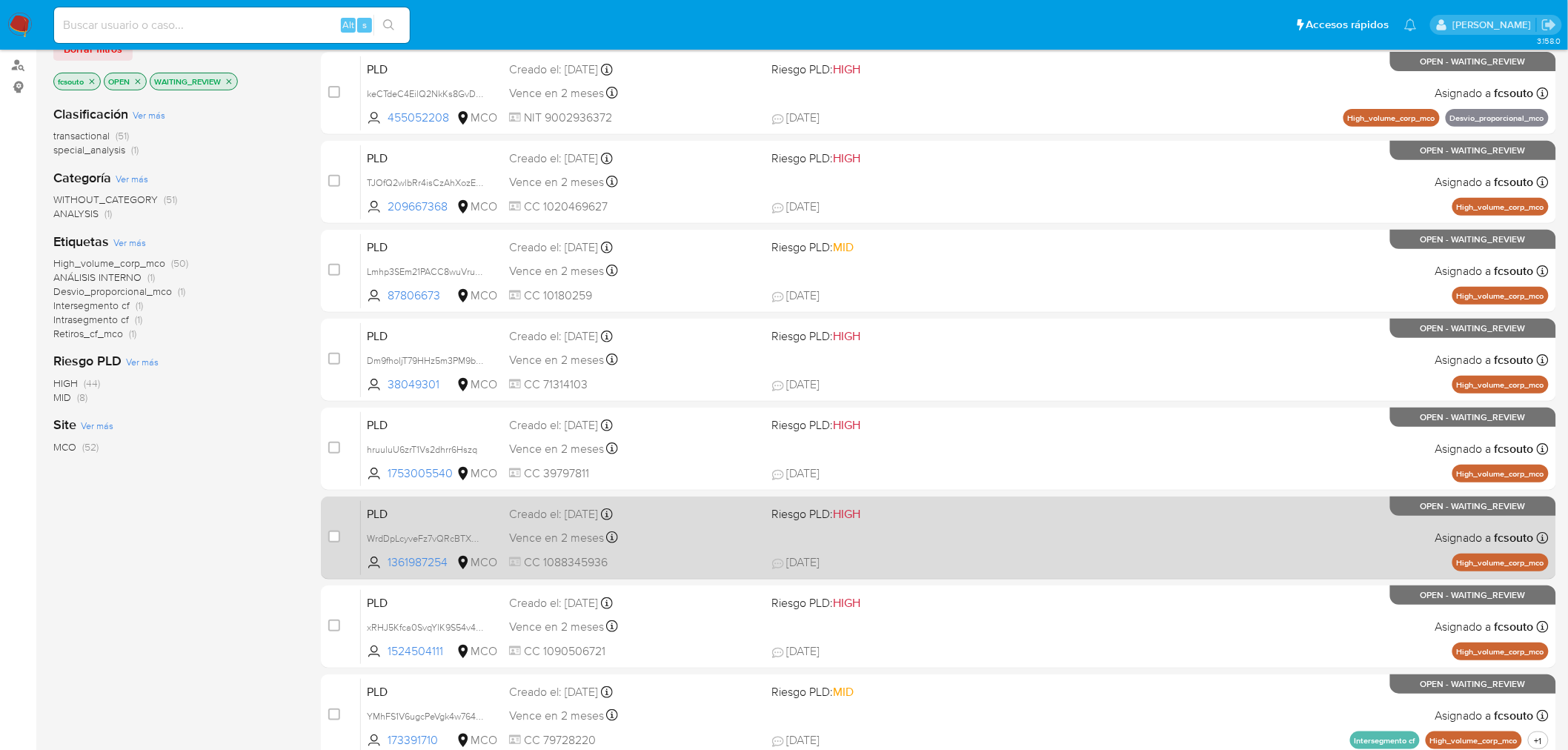
scroll to position [472, 0]
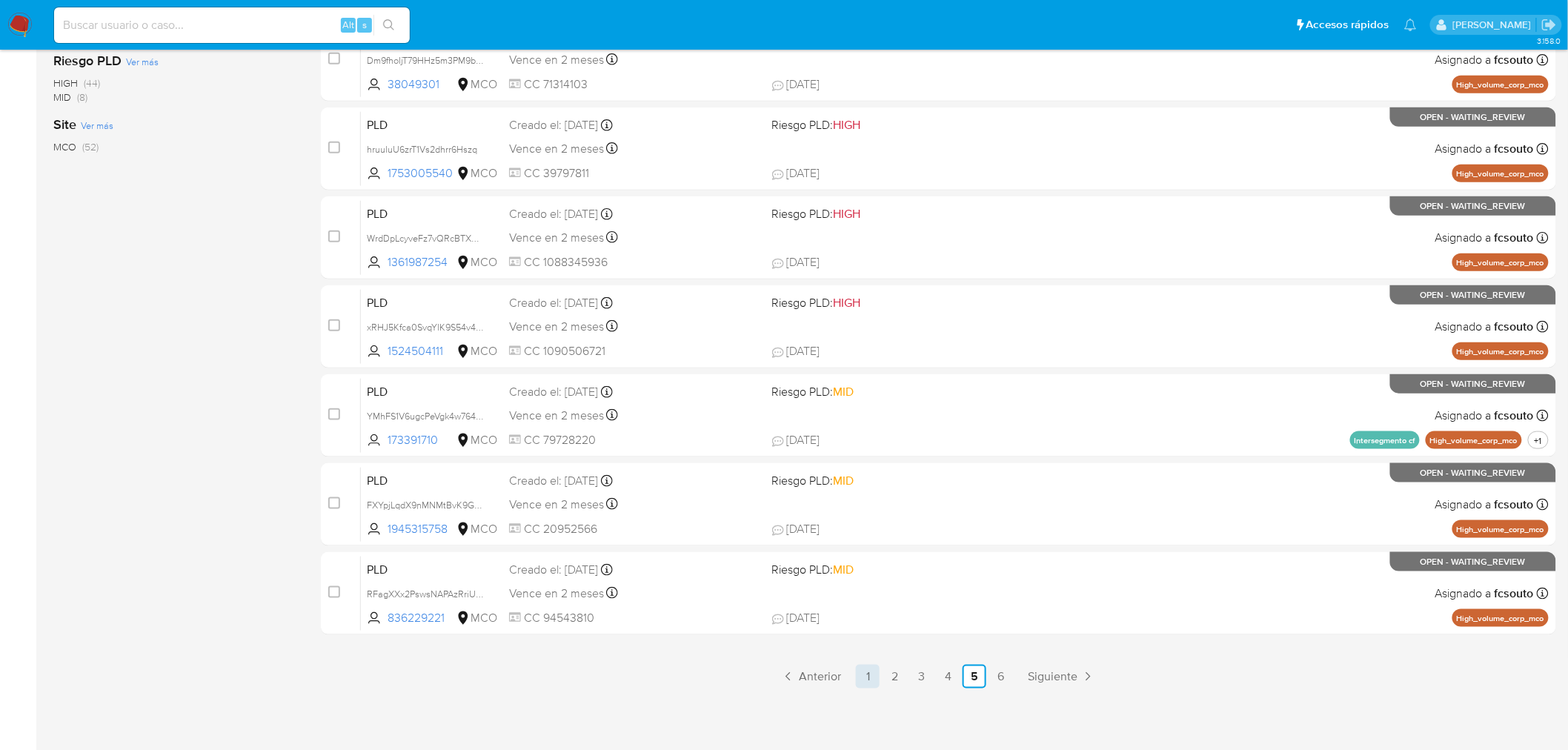
click at [865, 667] on link "1" at bounding box center [868, 677] width 24 height 24
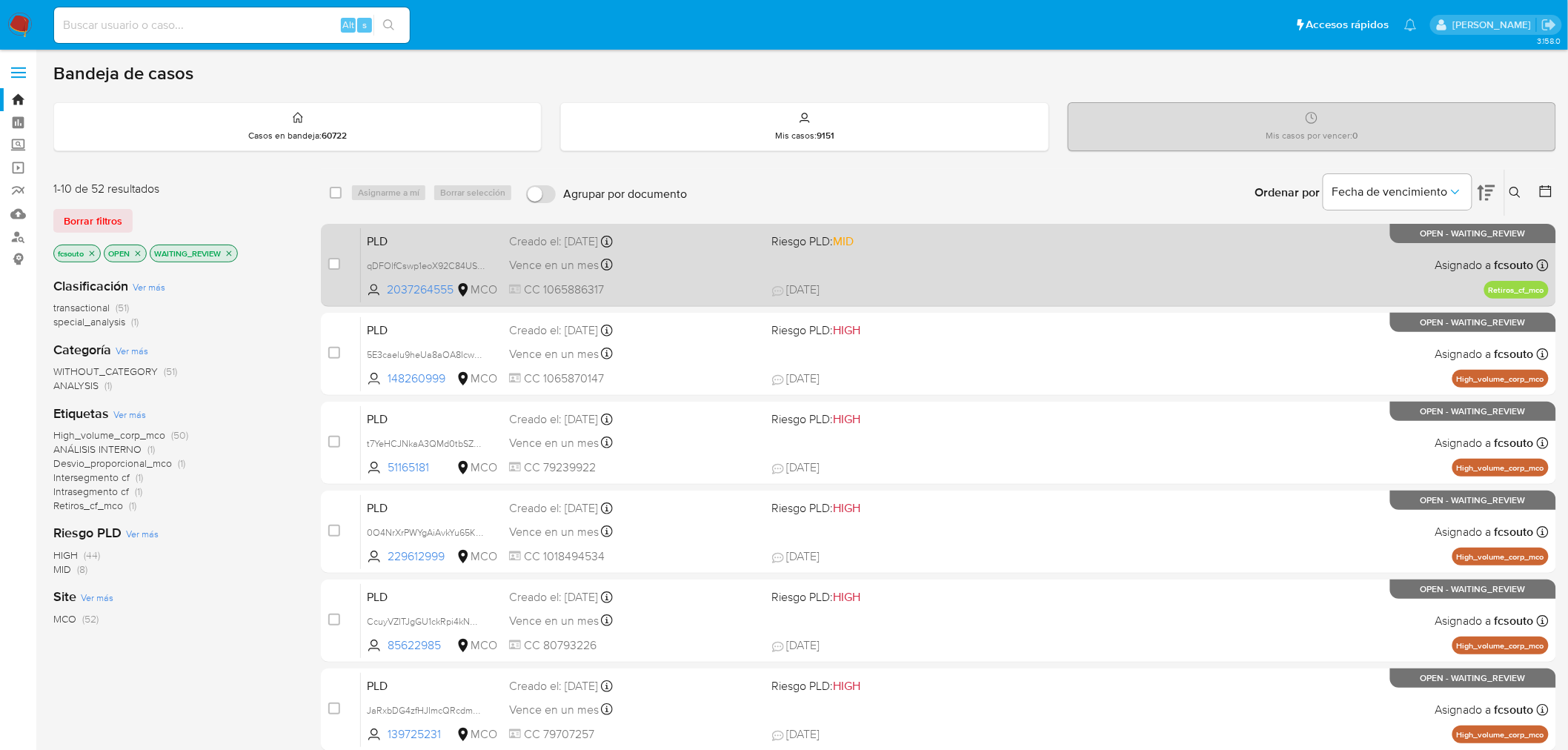
click at [1034, 270] on div "PLD qDFOlfCswp1eoX92C84USlVA 2037264555 MCO Riesgo PLD: MID Creado el: [DATE] C…" at bounding box center [955, 265] width 1188 height 75
click at [334, 258] on input "checkbox" at bounding box center [334, 264] width 12 height 12
checkbox input "true"
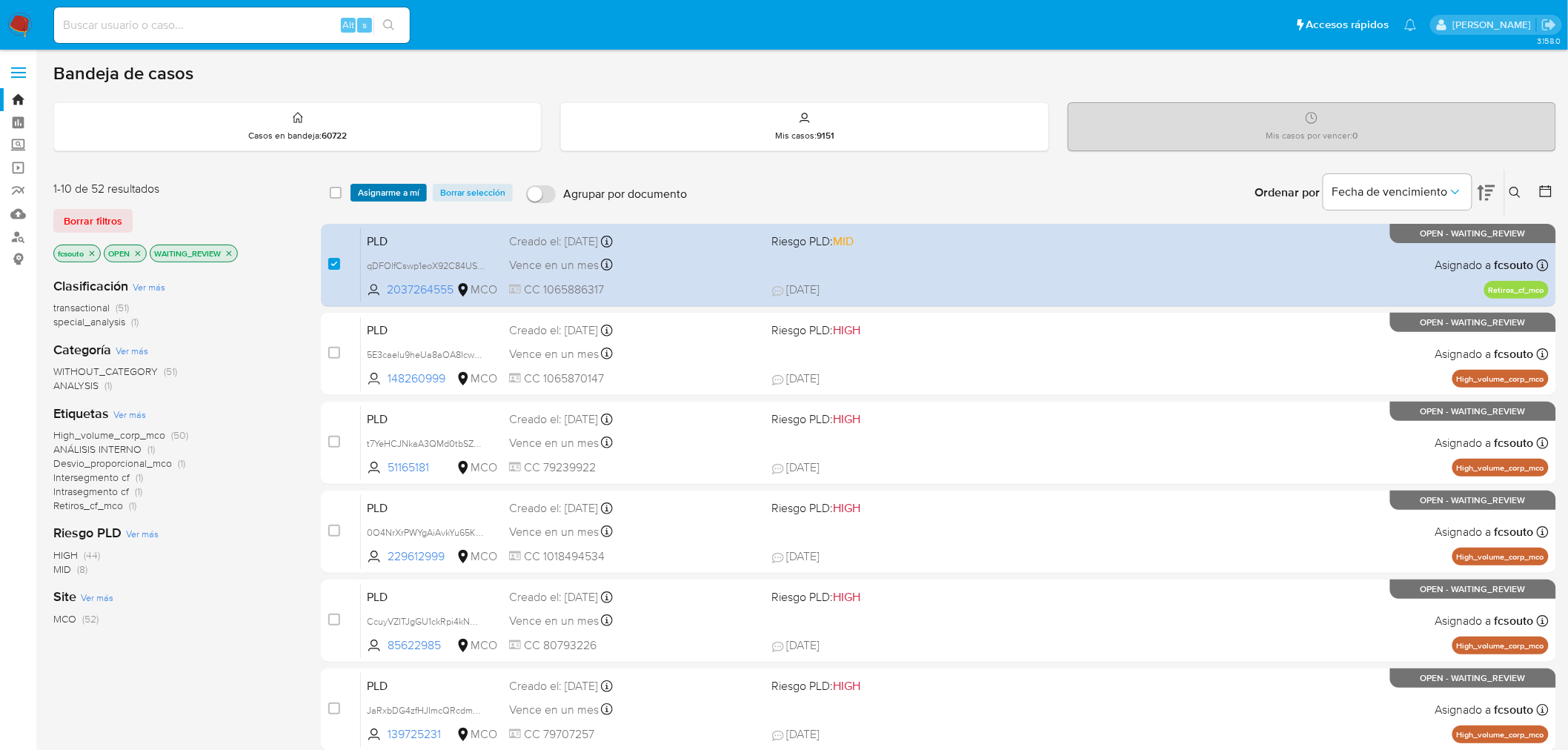
click at [391, 195] on span "Asignarme a mí" at bounding box center [389, 193] width 61 height 15
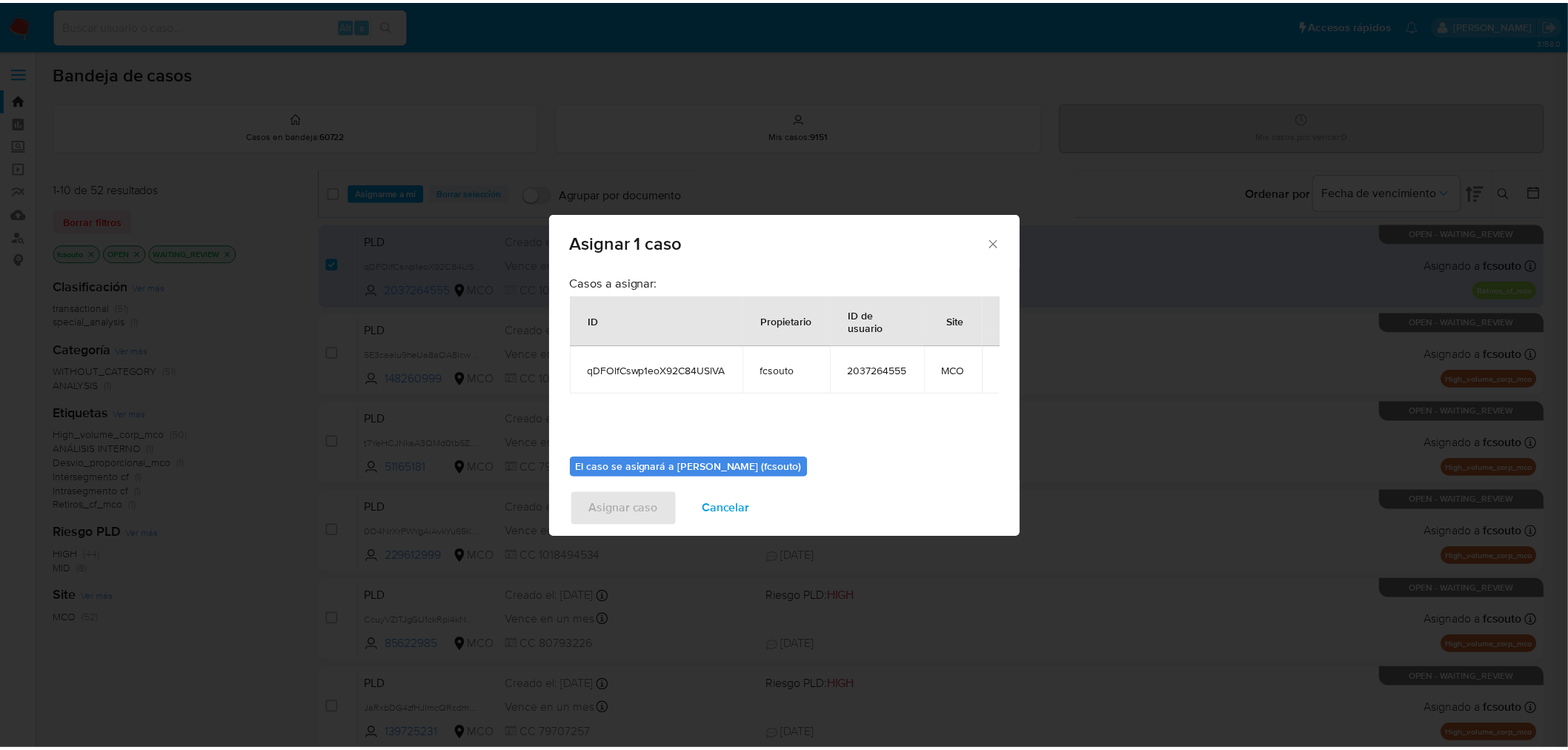
scroll to position [76, 0]
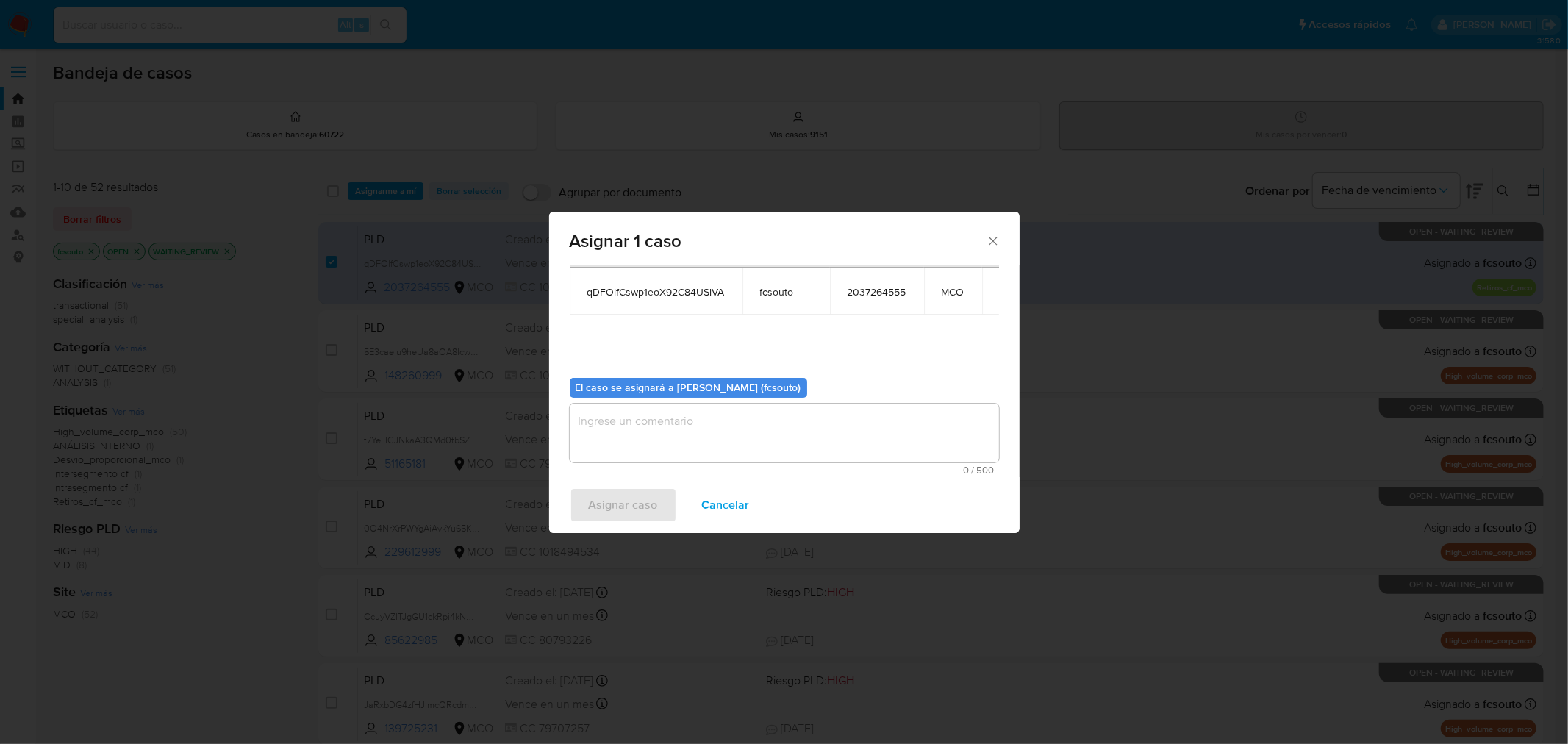
click at [707, 405] on textarea "assign-modal" at bounding box center [785, 433] width 430 height 59
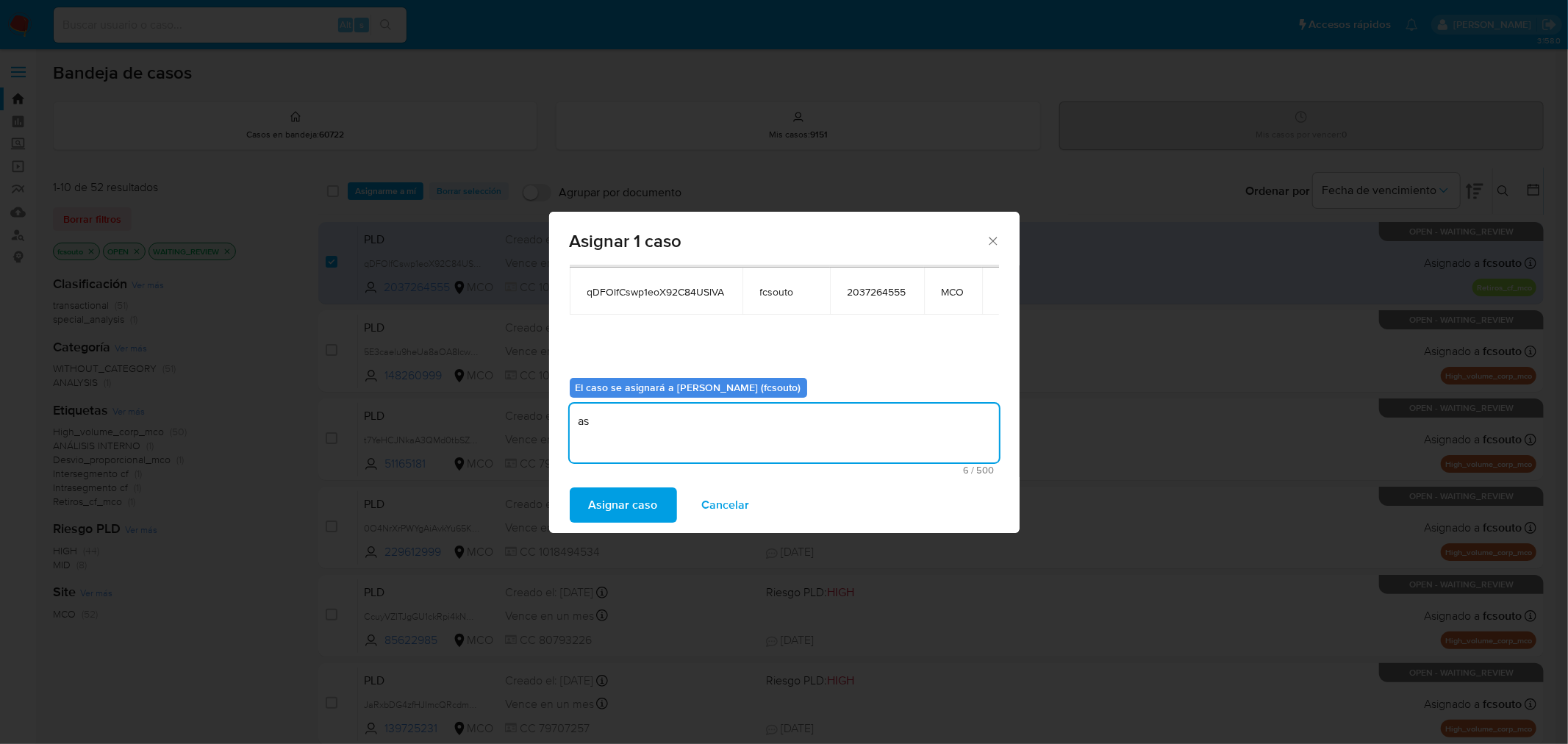
type textarea "a"
type textarea "Asignación manual"
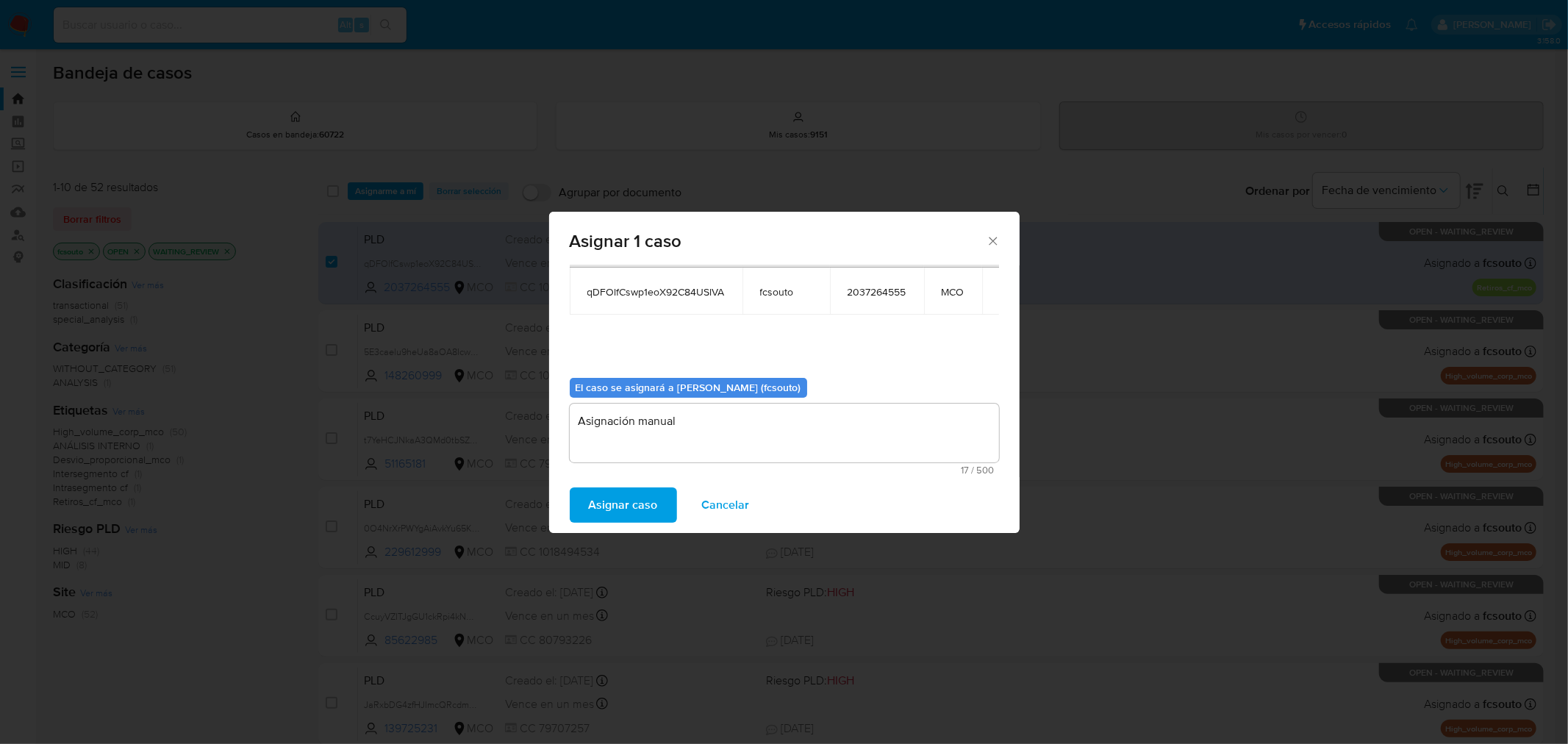
click at [619, 508] on span "Asignar caso" at bounding box center [623, 505] width 69 height 33
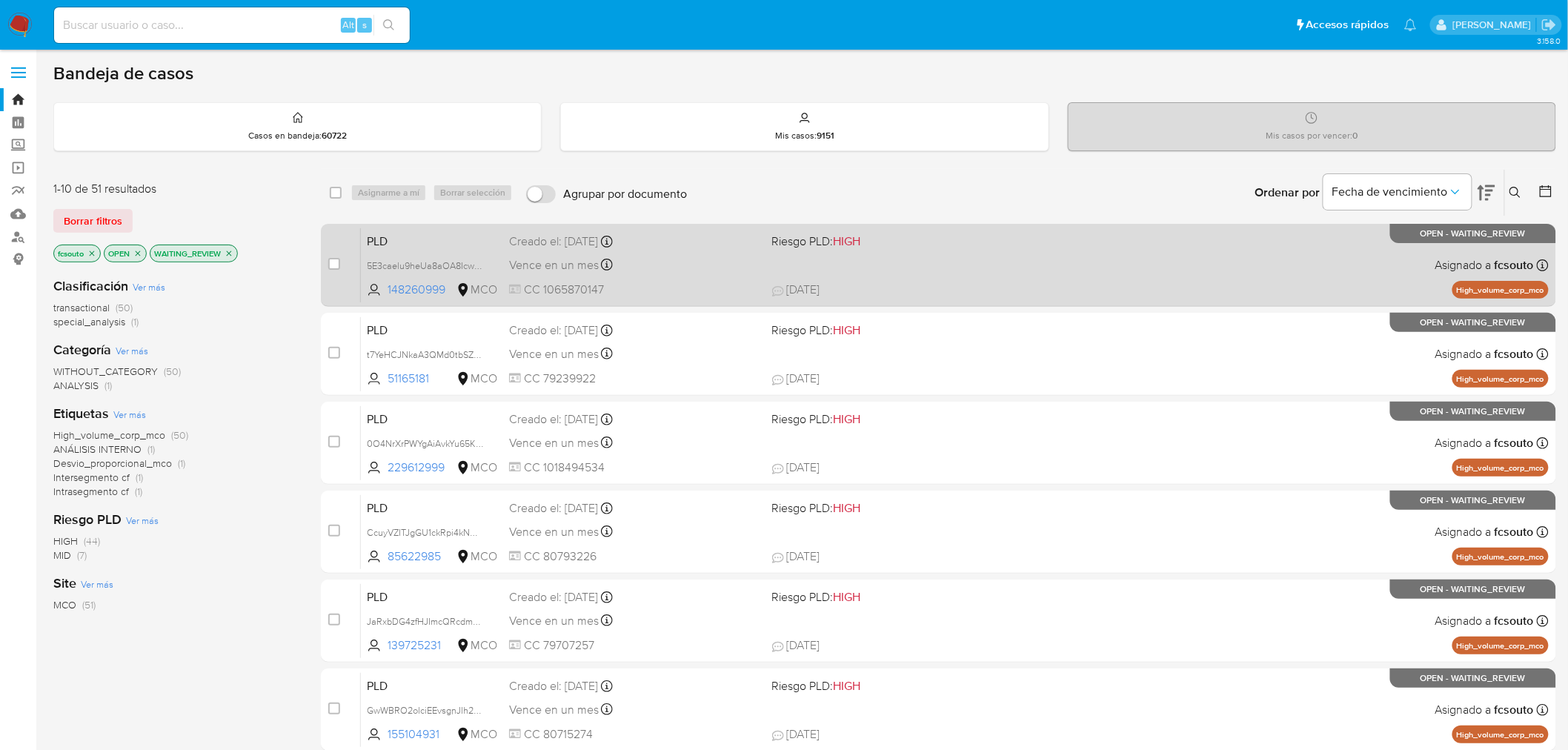
click at [722, 259] on div "Vence en un mes Vence el 10/10/2025 07:02:54" at bounding box center [635, 264] width 251 height 20
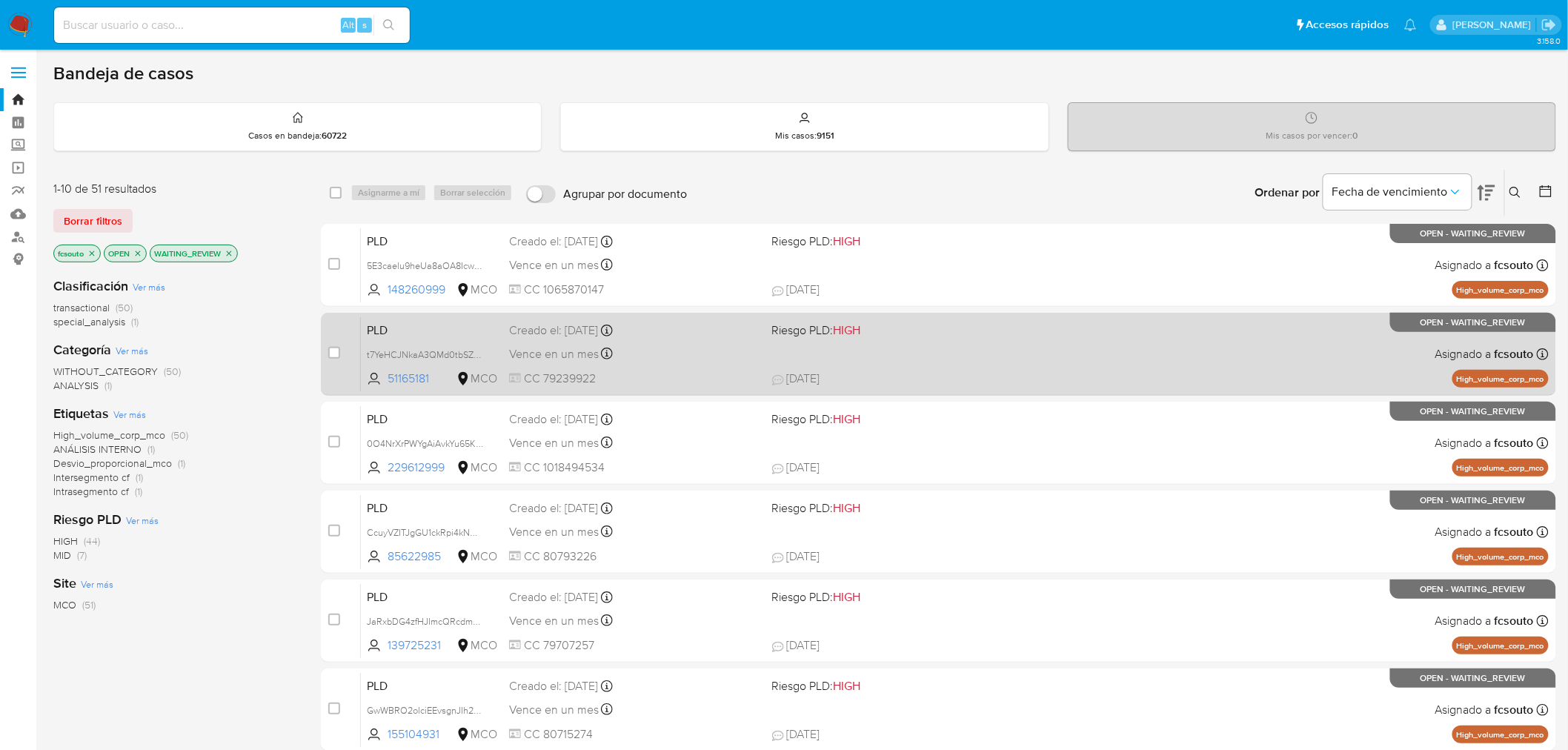
click at [691, 381] on span "CC 79239922" at bounding box center [635, 379] width 251 height 16
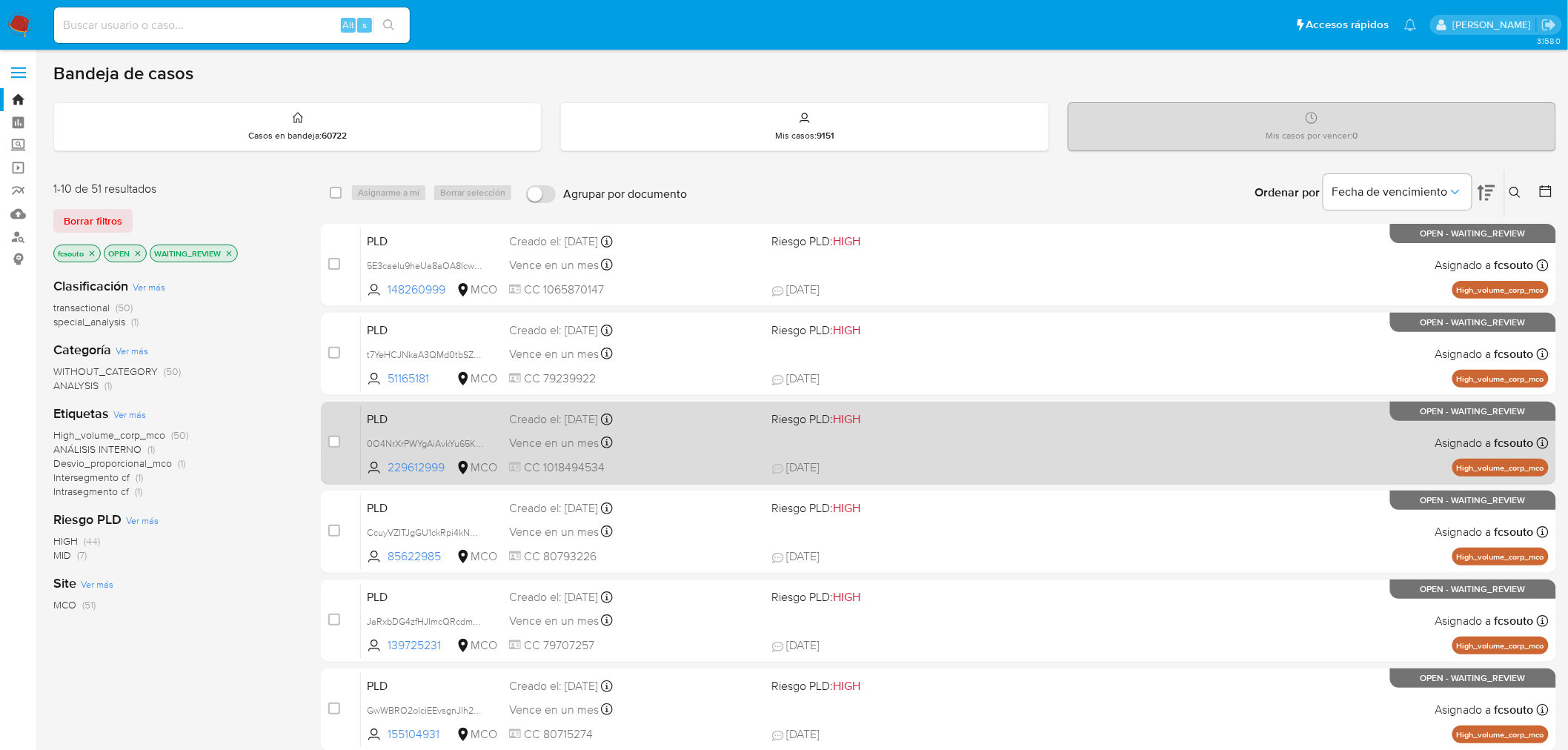
click at [743, 473] on span "CC 1018494534" at bounding box center [635, 468] width 251 height 16
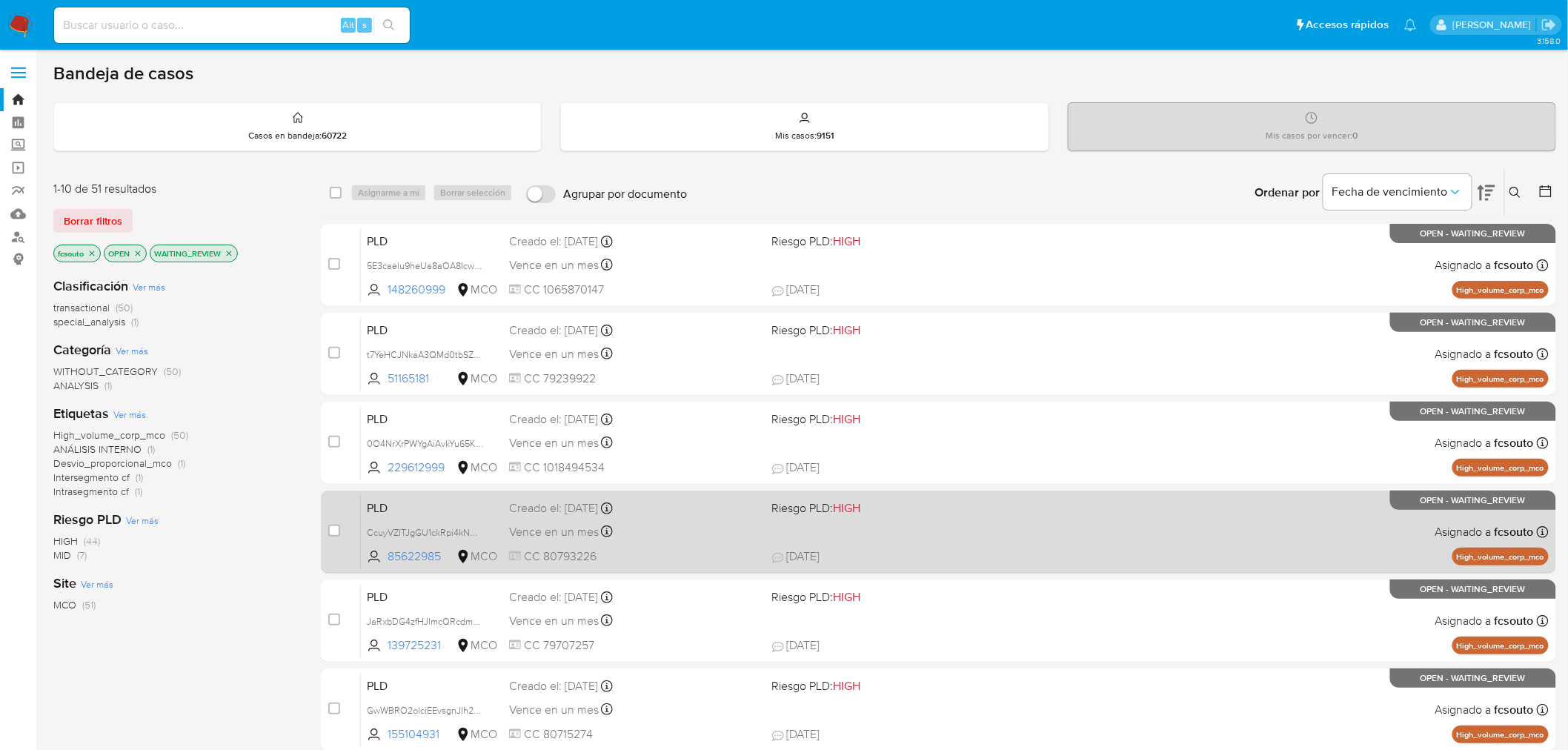
click at [700, 536] on div "Vence en un mes Vence el 10/10/2025 07:03:07" at bounding box center [635, 531] width 251 height 20
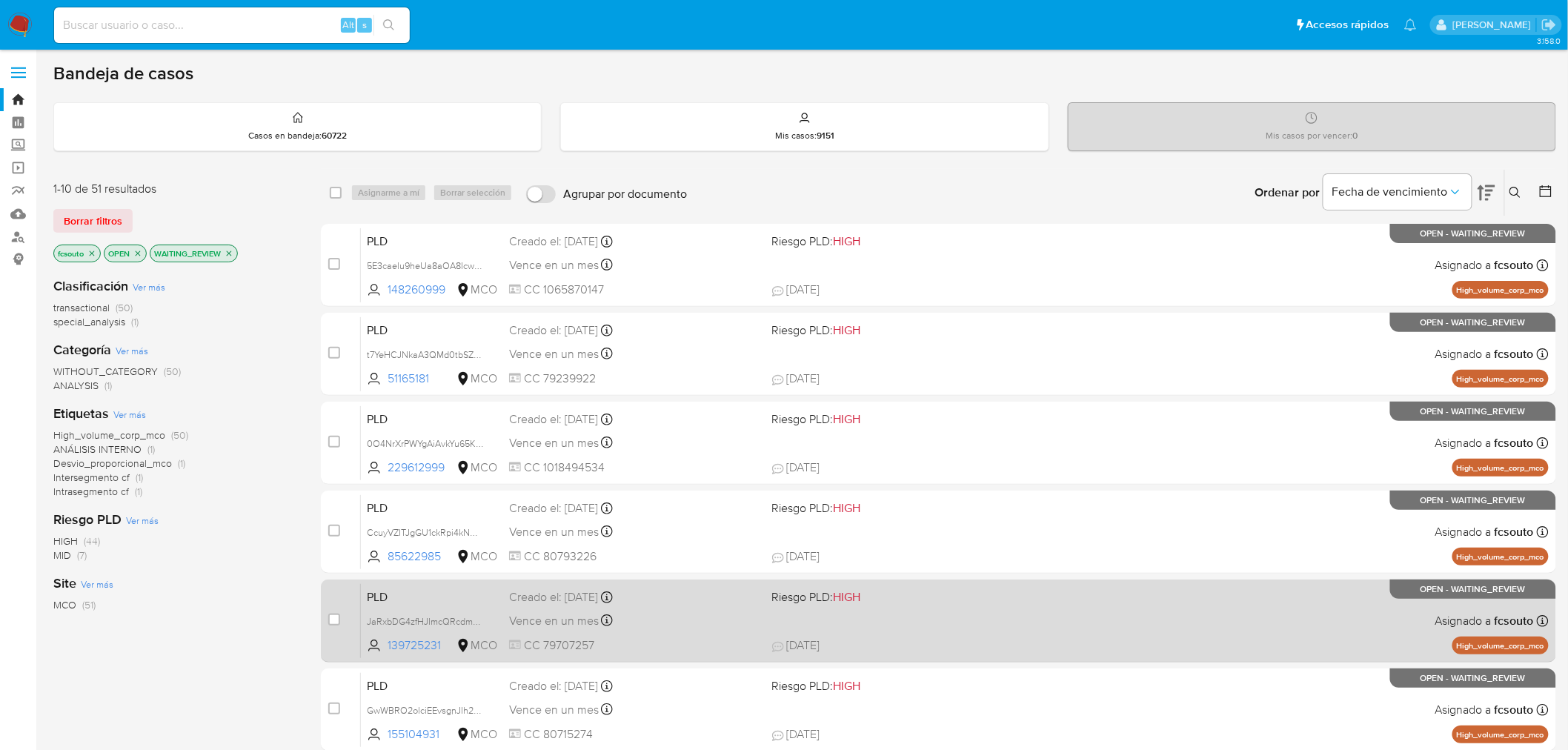
click at [697, 651] on span "CC 79707257" at bounding box center [635, 646] width 251 height 16
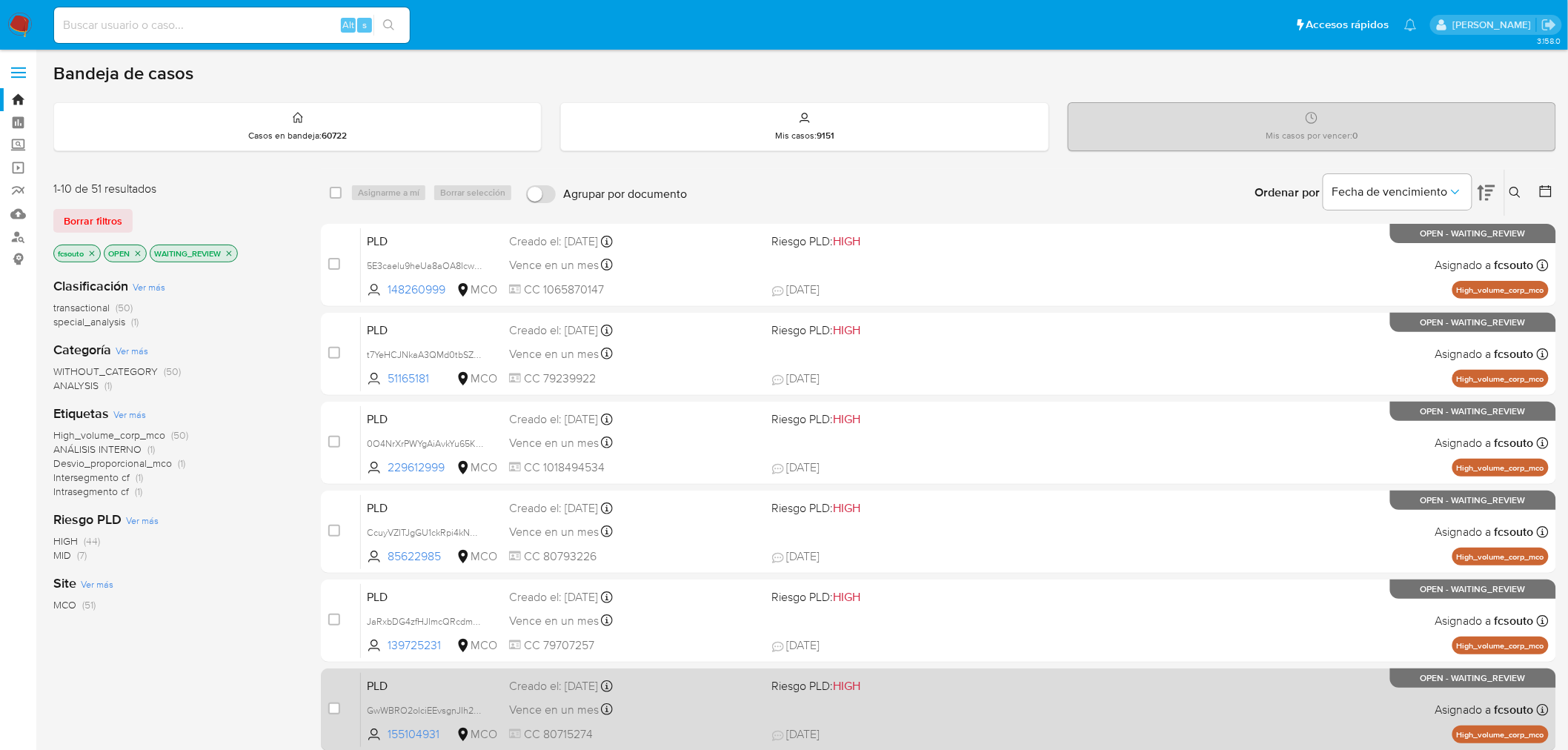
click at [701, 701] on div "Vence en un mes Vence el 10/10/2025 07:03:16" at bounding box center [635, 710] width 251 height 20
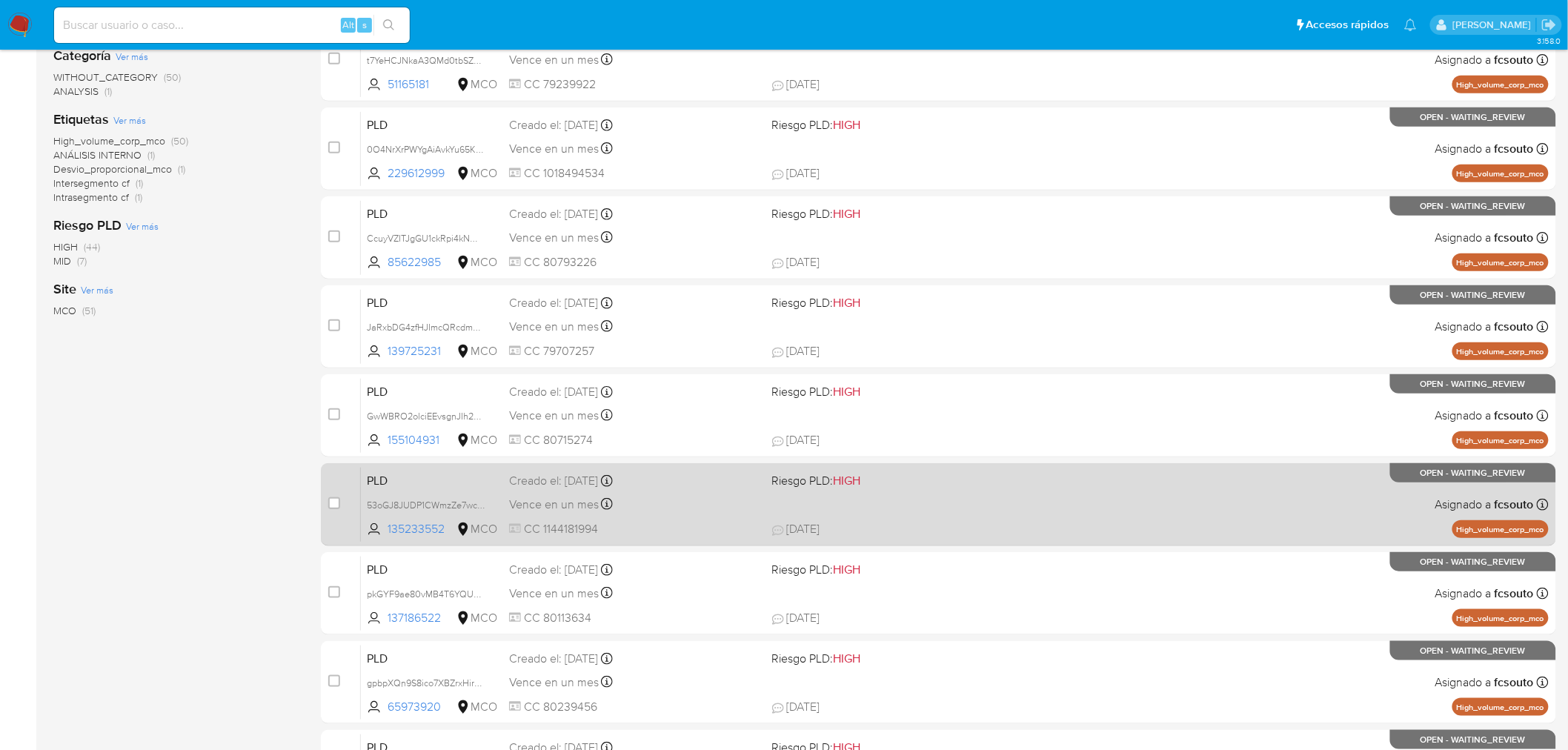
scroll to position [329, 0]
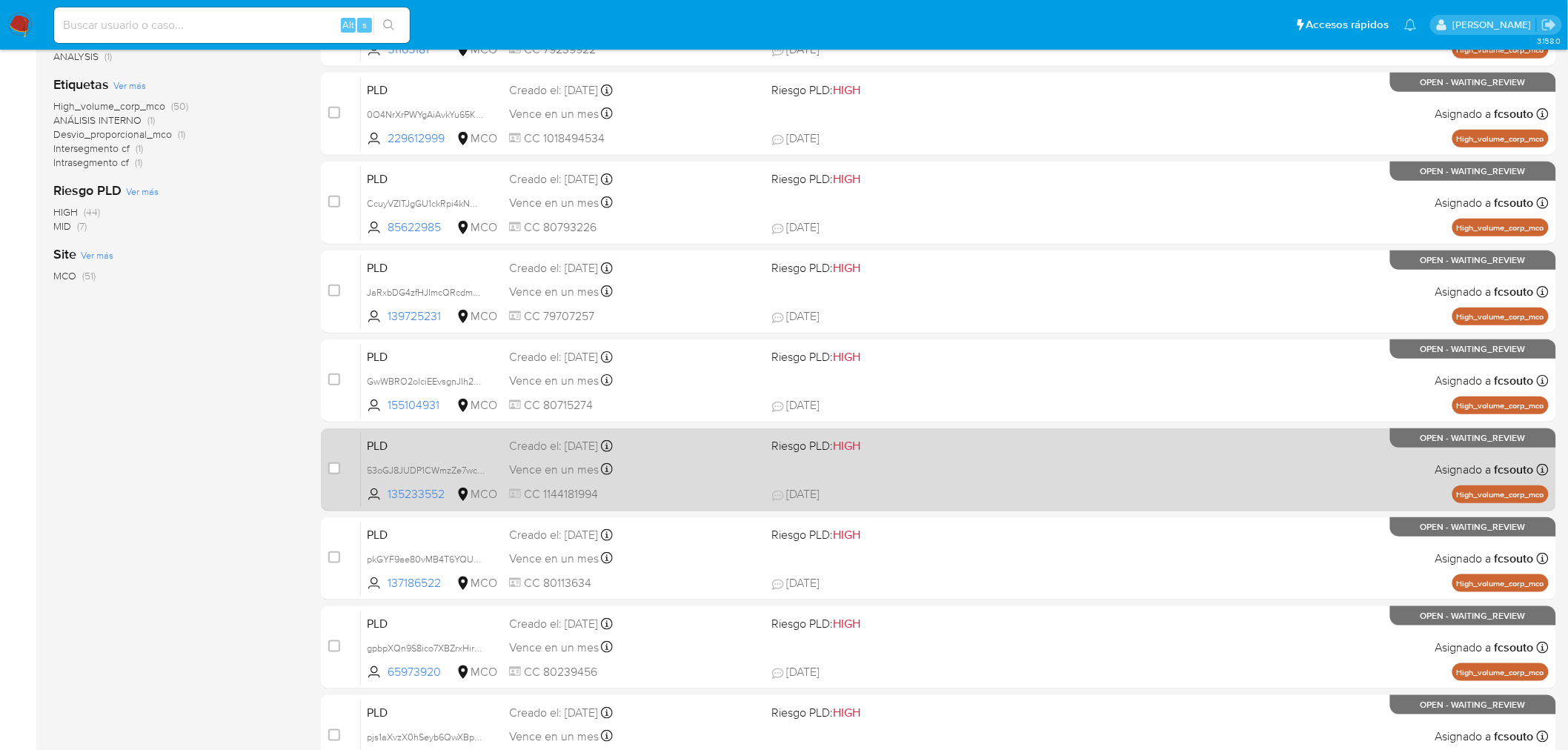
click at [727, 477] on div "Vence en un mes Vence el 10/10/2025 07:04:14" at bounding box center [635, 469] width 251 height 20
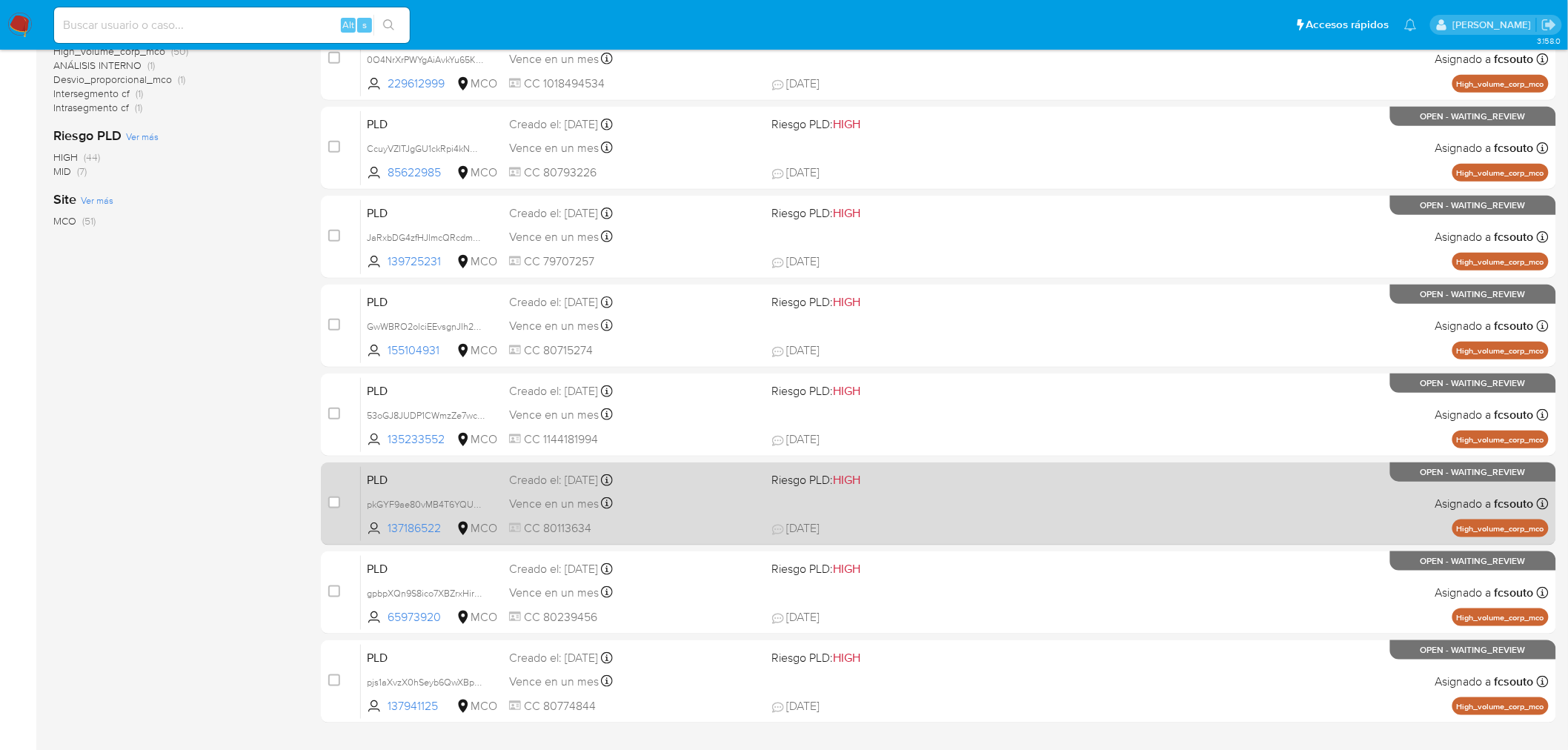
scroll to position [472, 0]
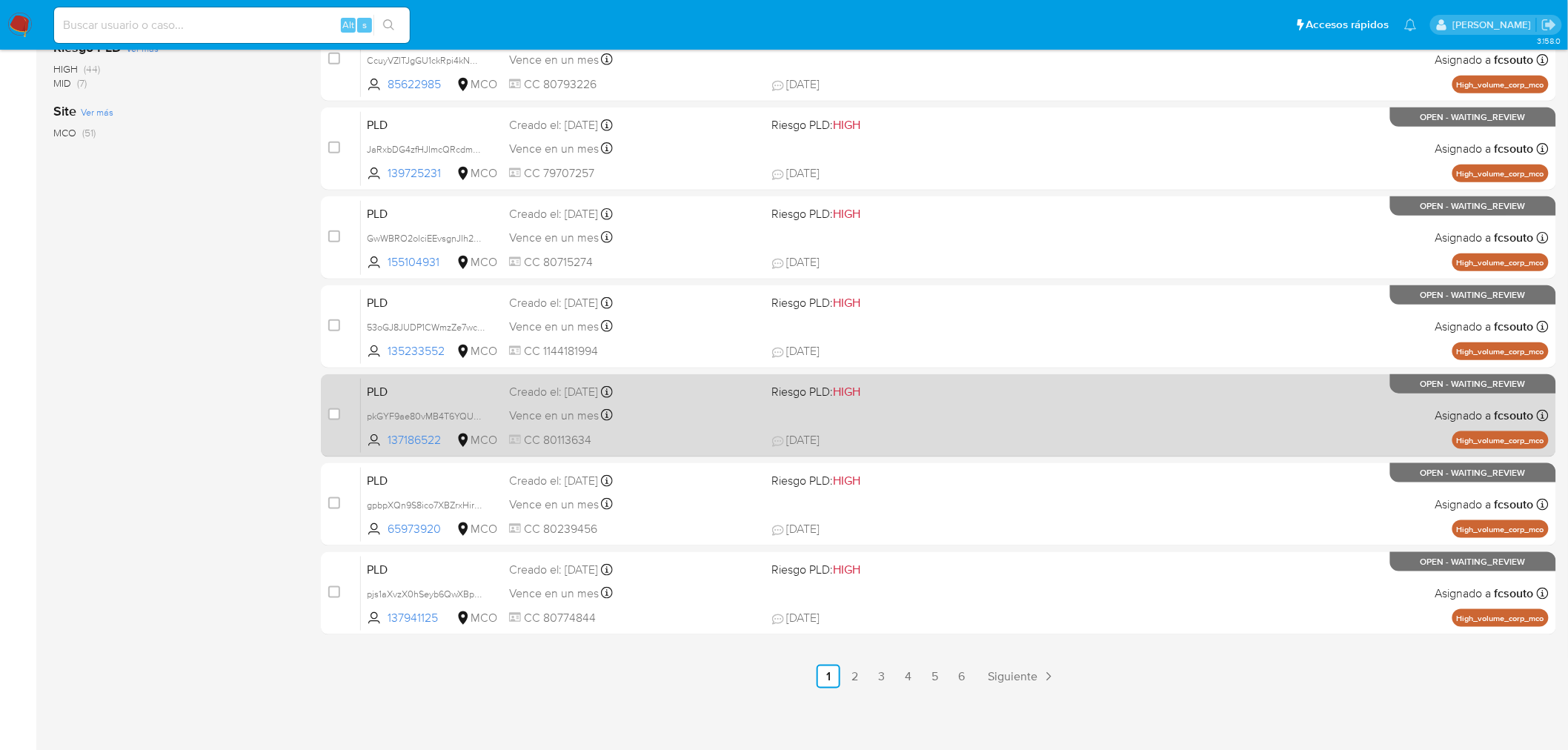
click at [730, 423] on div "Vence en un mes Vence el 10/10/2025 07:04:35" at bounding box center [635, 415] width 251 height 20
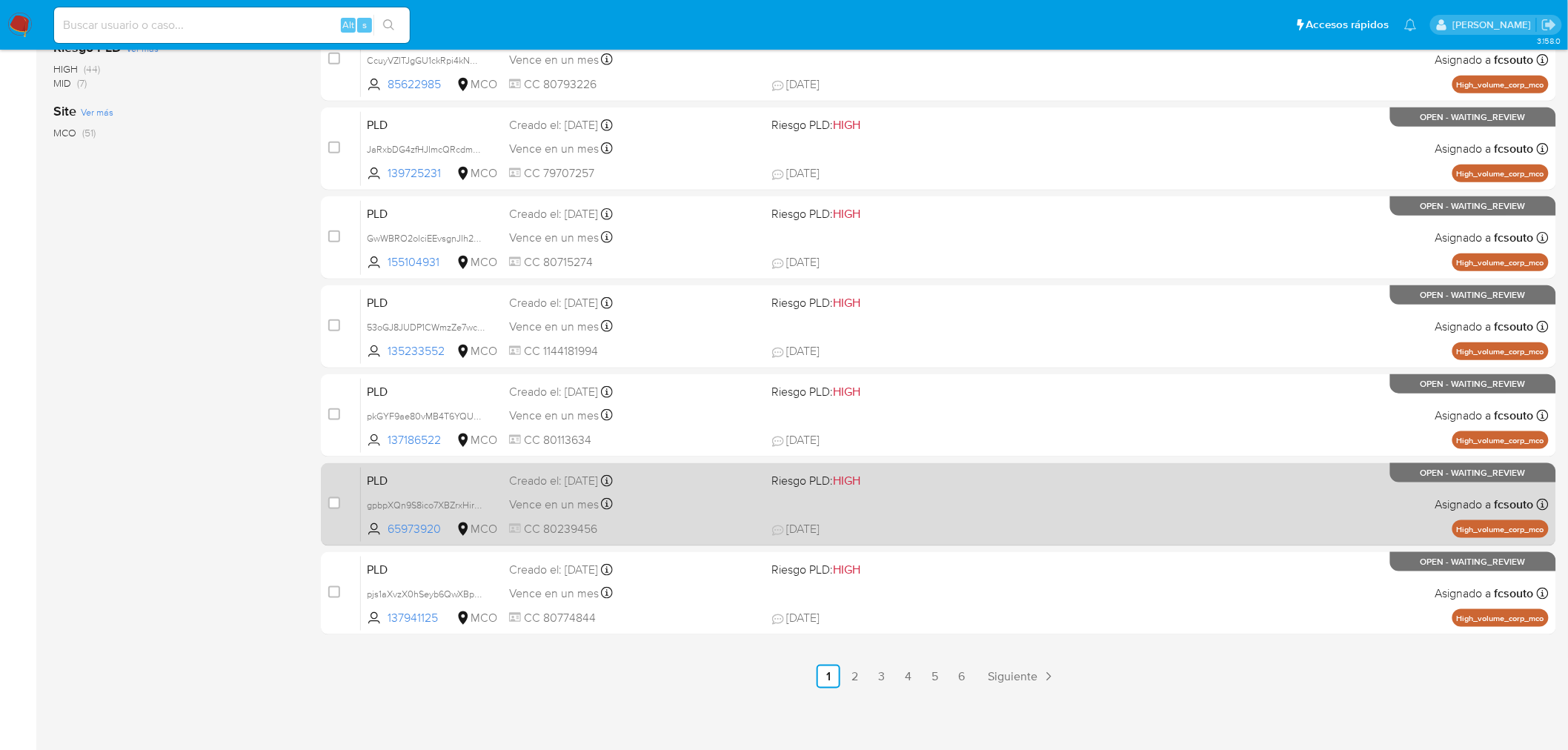
click at [735, 502] on div "Vence en un mes Vence el 10/10/2025 07:04:38" at bounding box center [635, 504] width 251 height 20
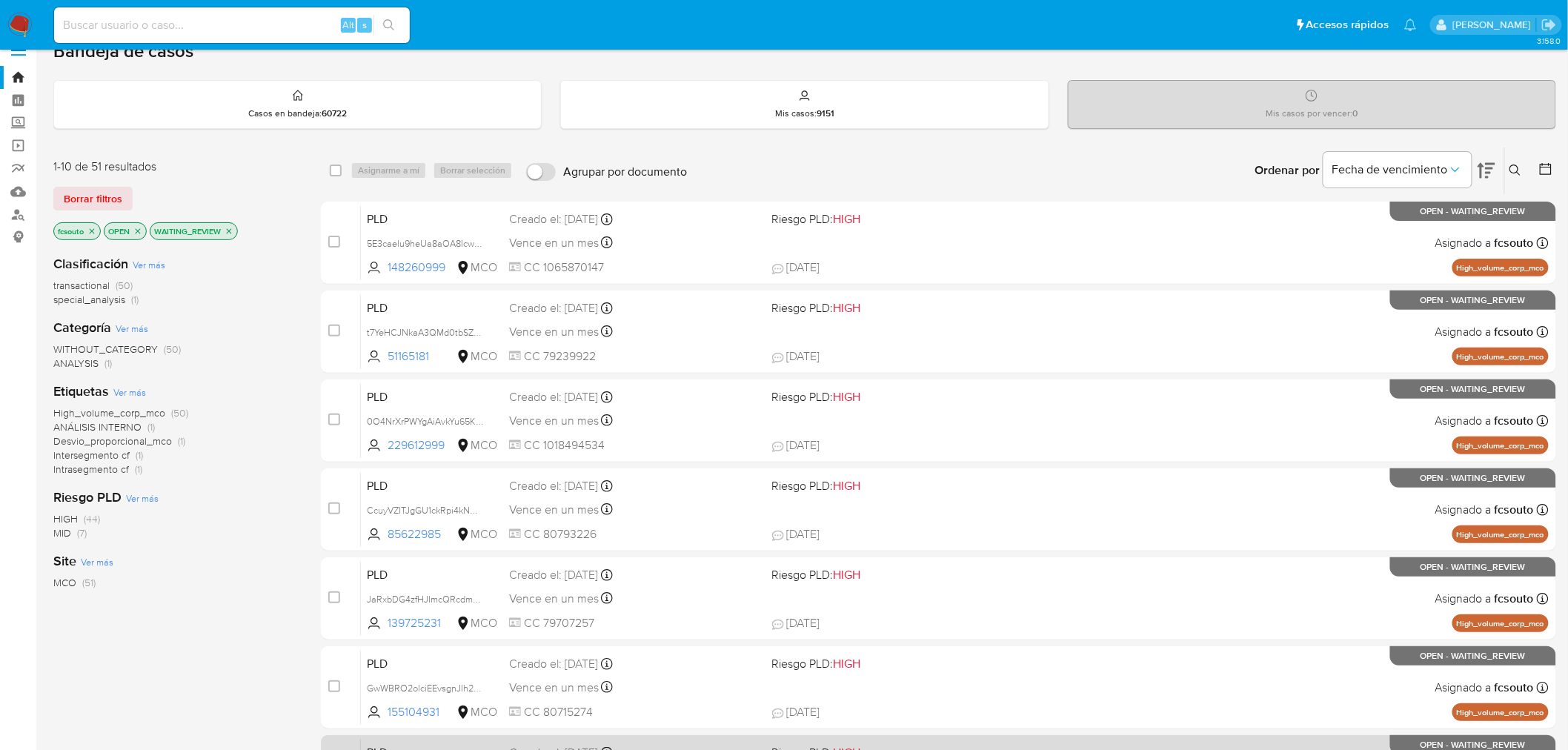
scroll to position [0, 0]
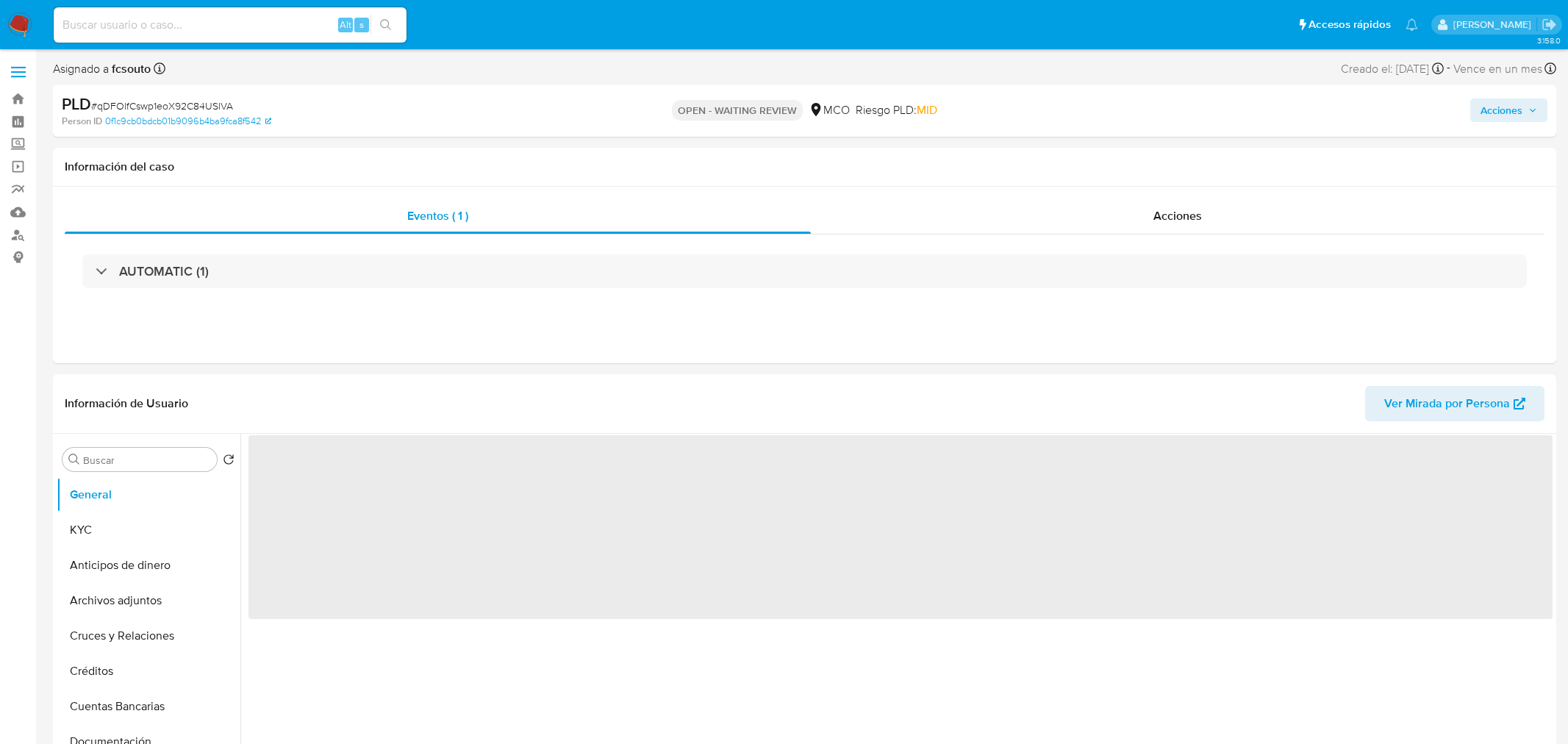
select select "10"
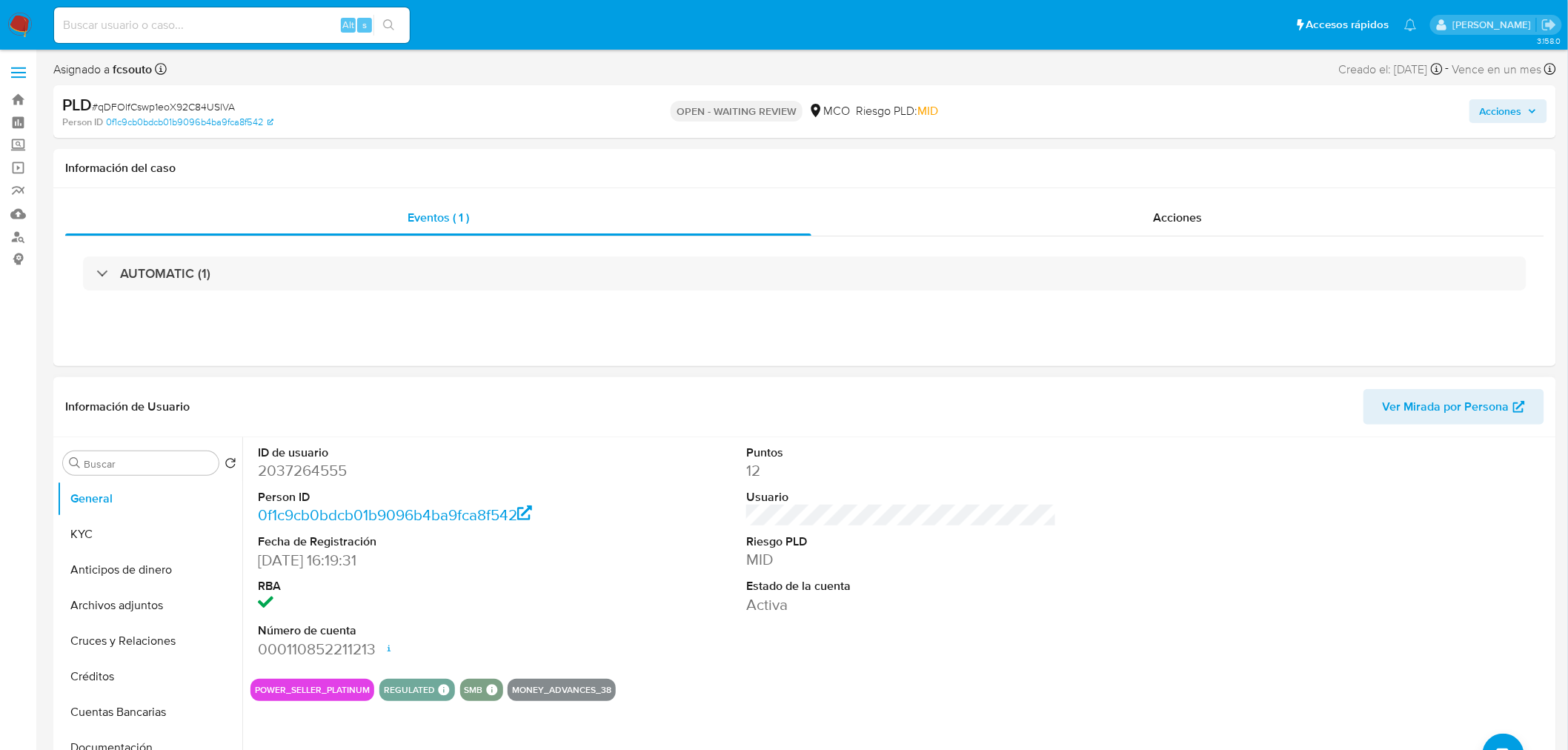
click at [312, 468] on dd "2037264555" at bounding box center [413, 471] width 311 height 21
copy dd "2037264555"
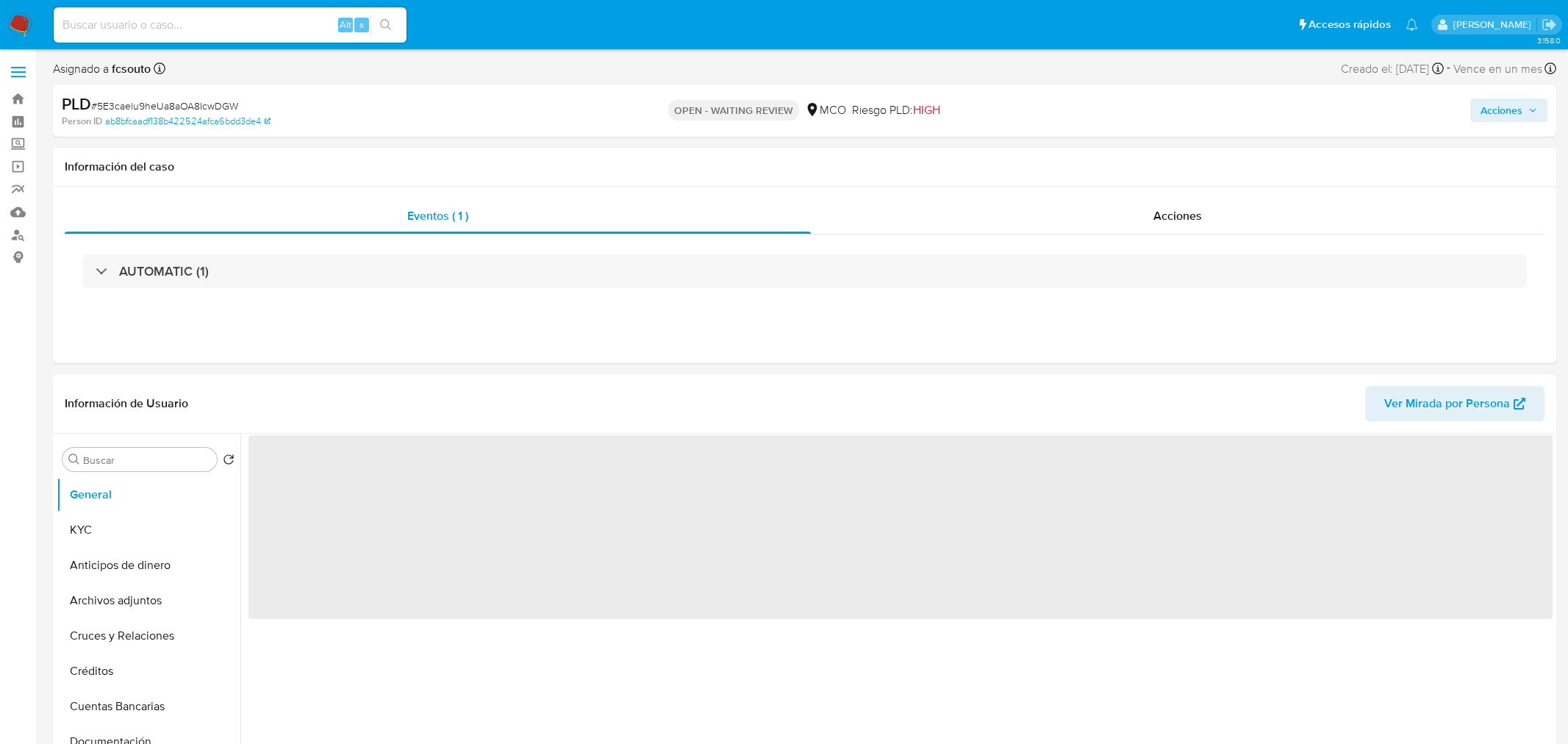
select select "10"
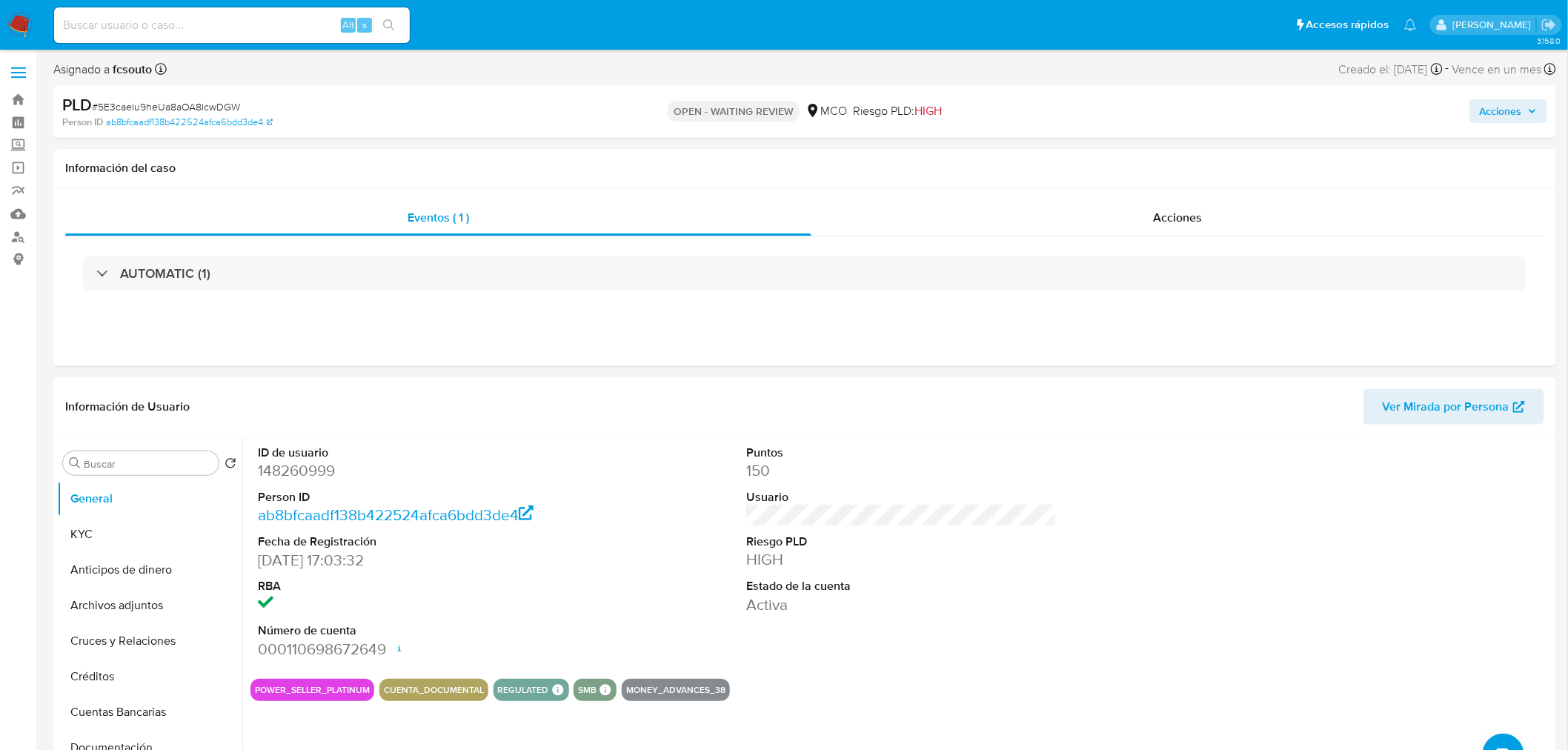
click at [300, 469] on dd "148260999" at bounding box center [413, 471] width 311 height 21
copy dd "148260999"
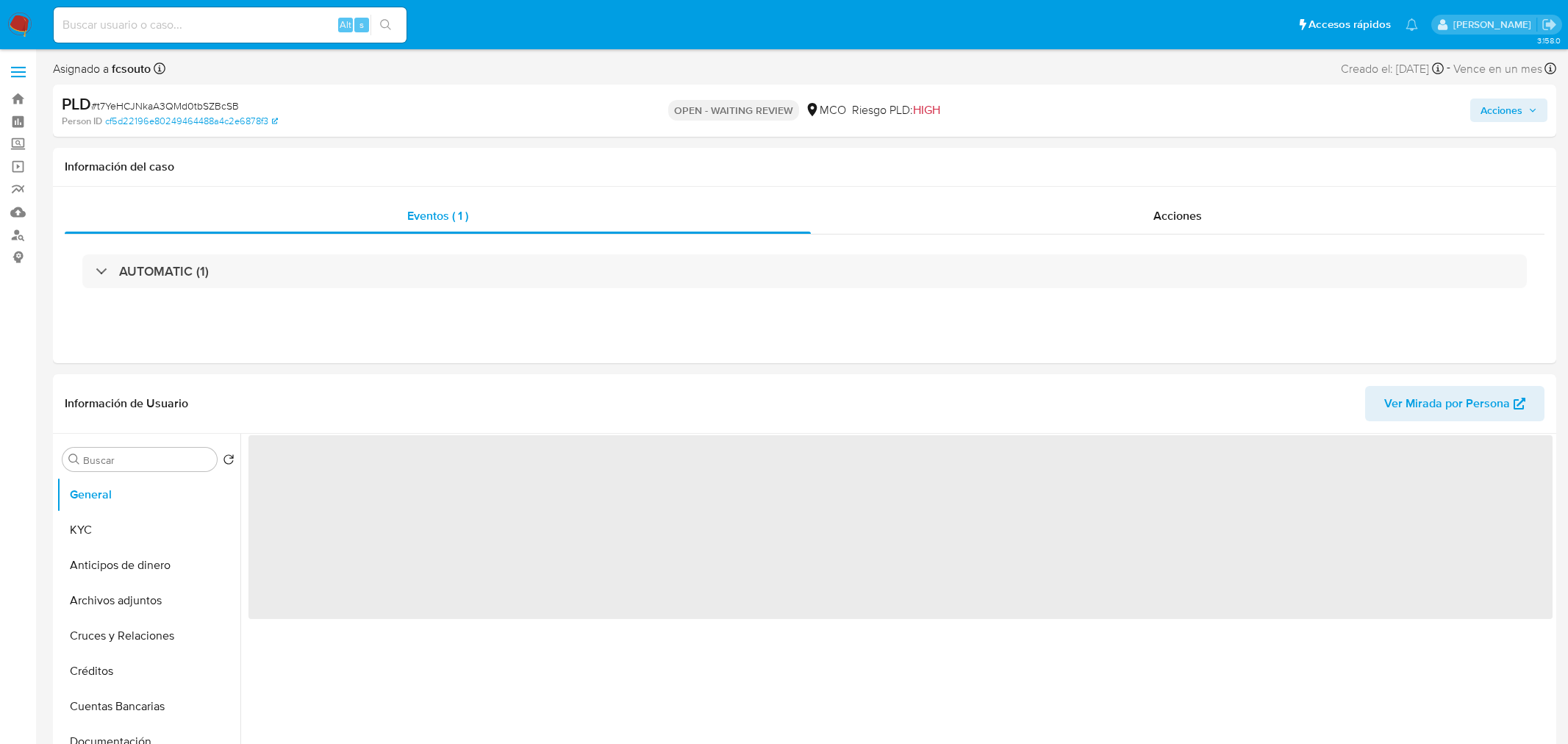
select select "10"
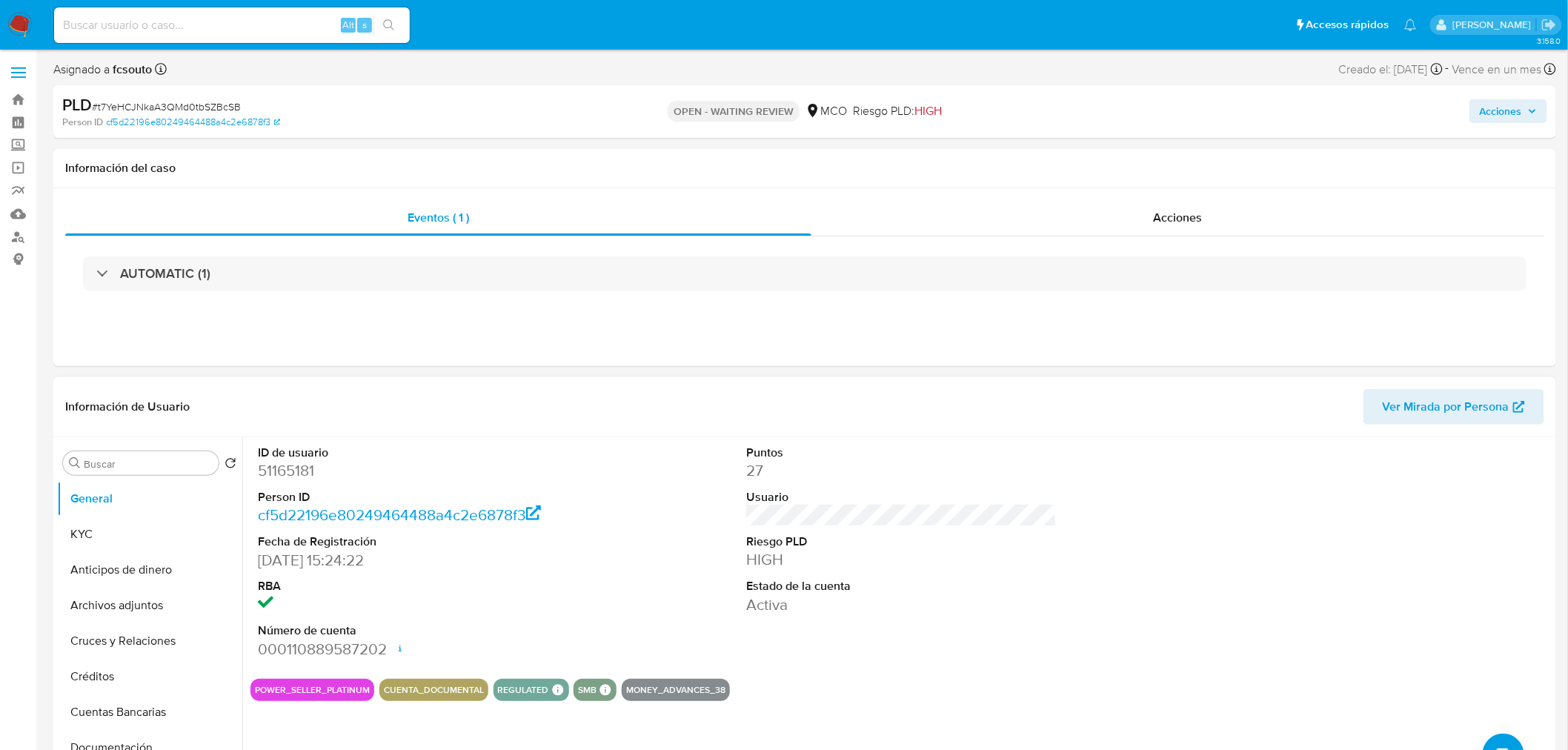
click at [297, 471] on dd "51165181" at bounding box center [413, 471] width 311 height 21
copy dd "51165181"
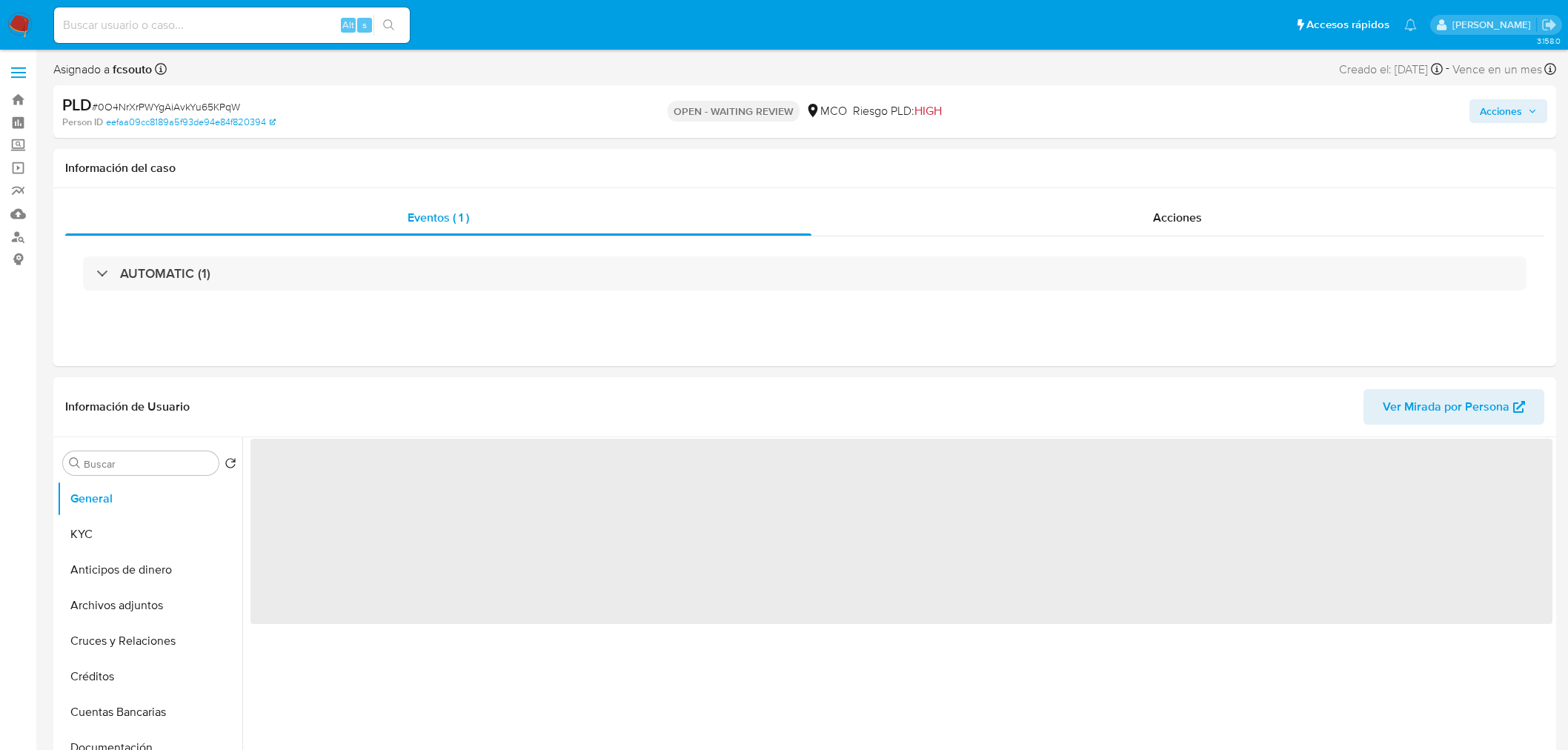
select select "10"
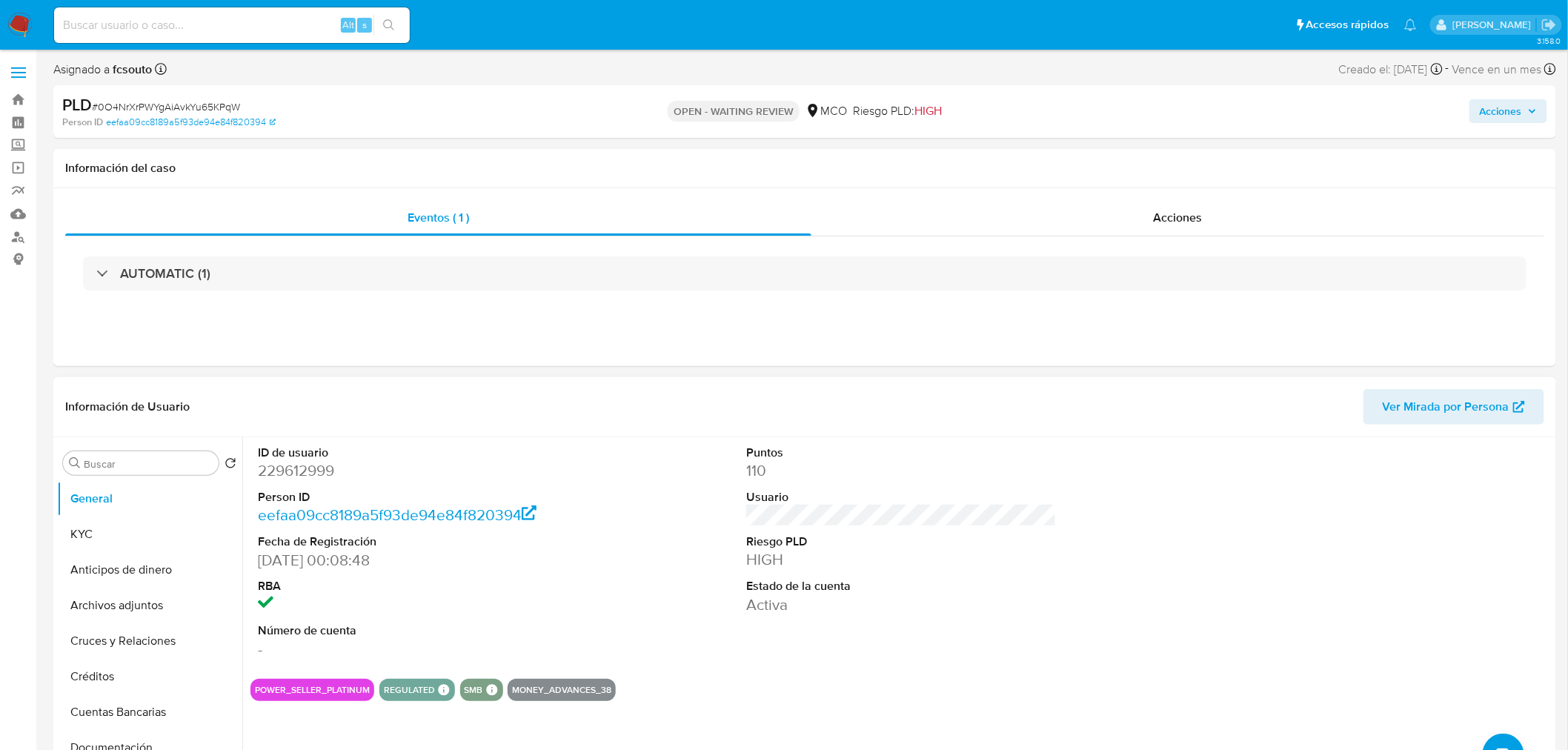
click at [295, 462] on dd "229612999" at bounding box center [413, 471] width 311 height 21
copy dd "229612999"
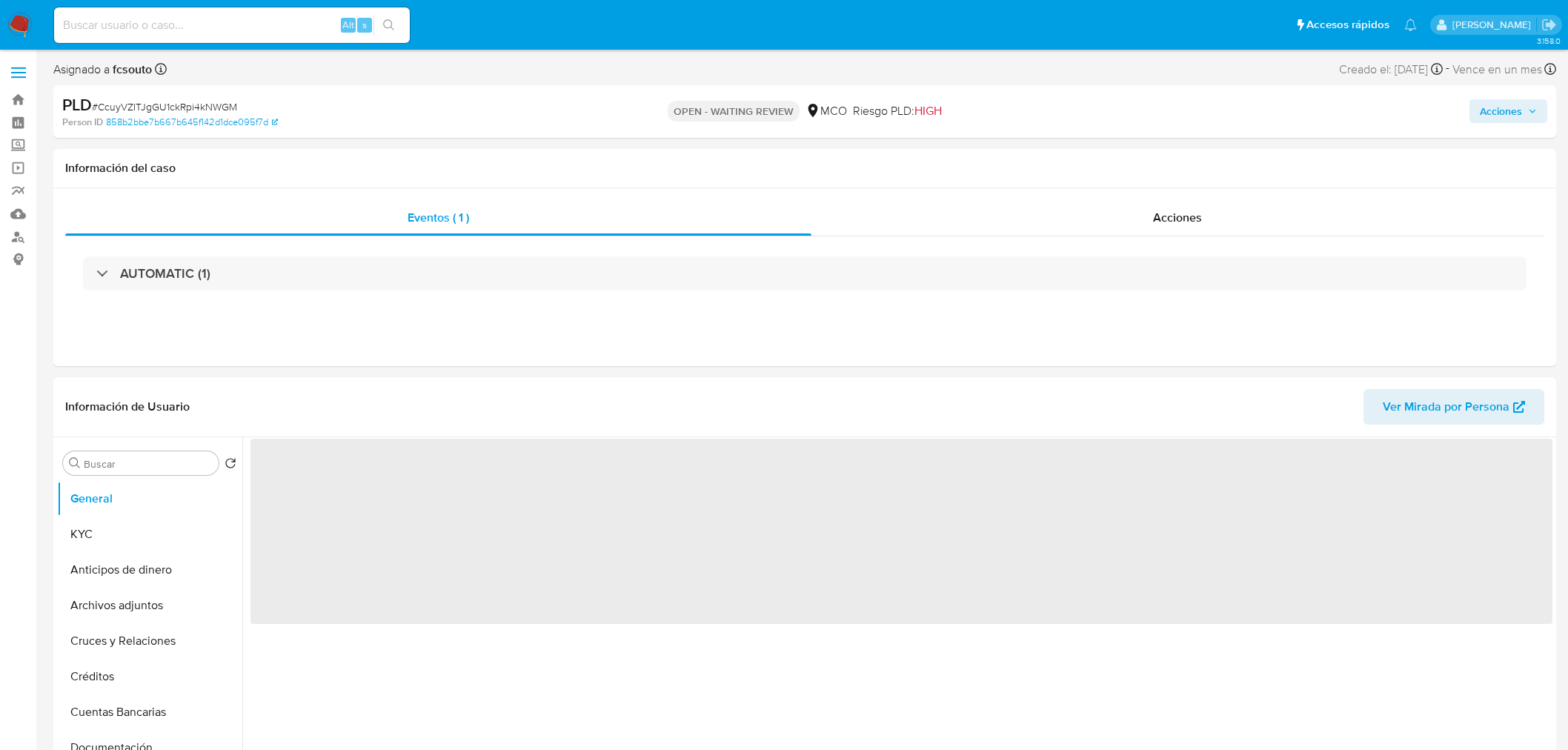
select select "10"
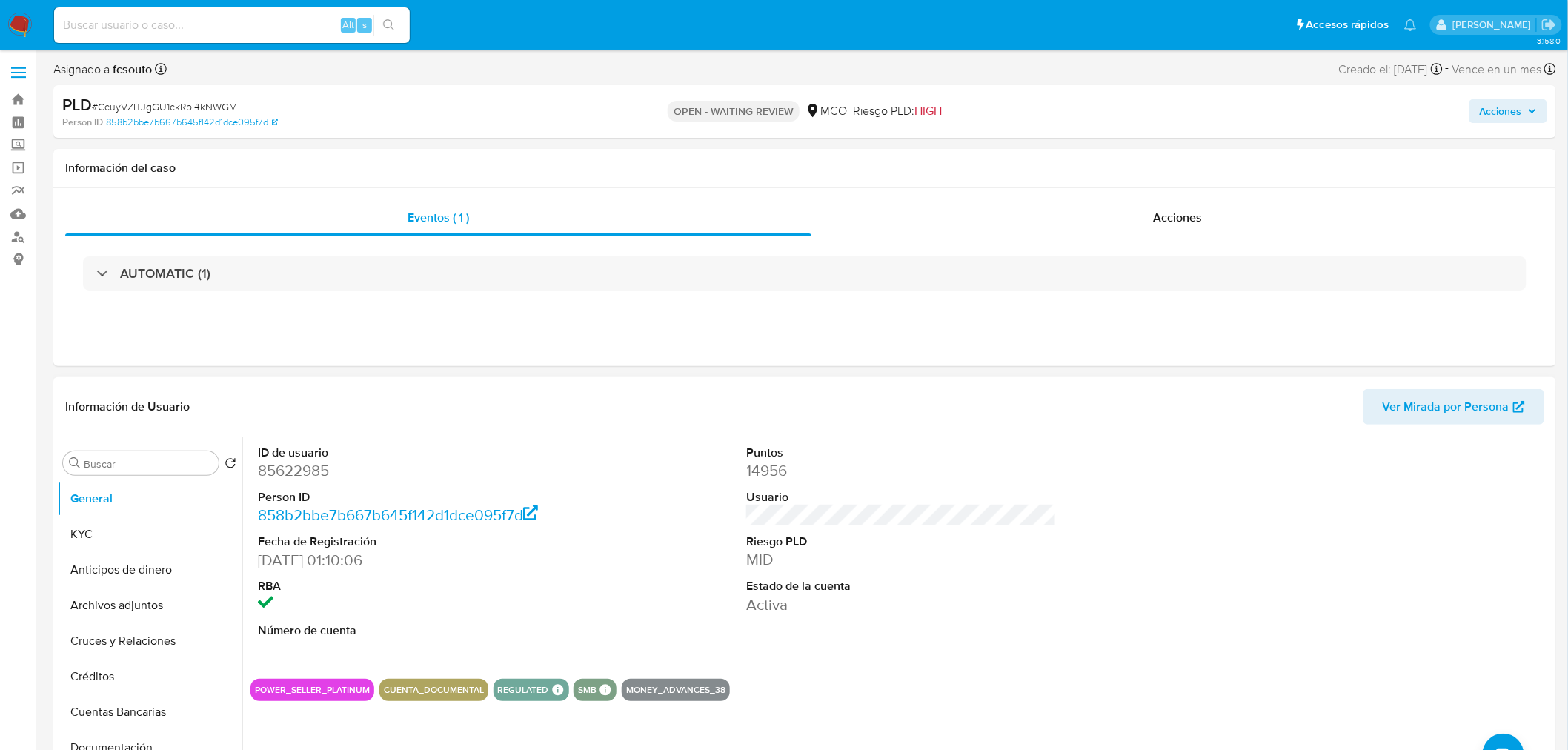
click at [308, 478] on dd "85622985" at bounding box center [413, 471] width 311 height 21
copy dd "85622985"
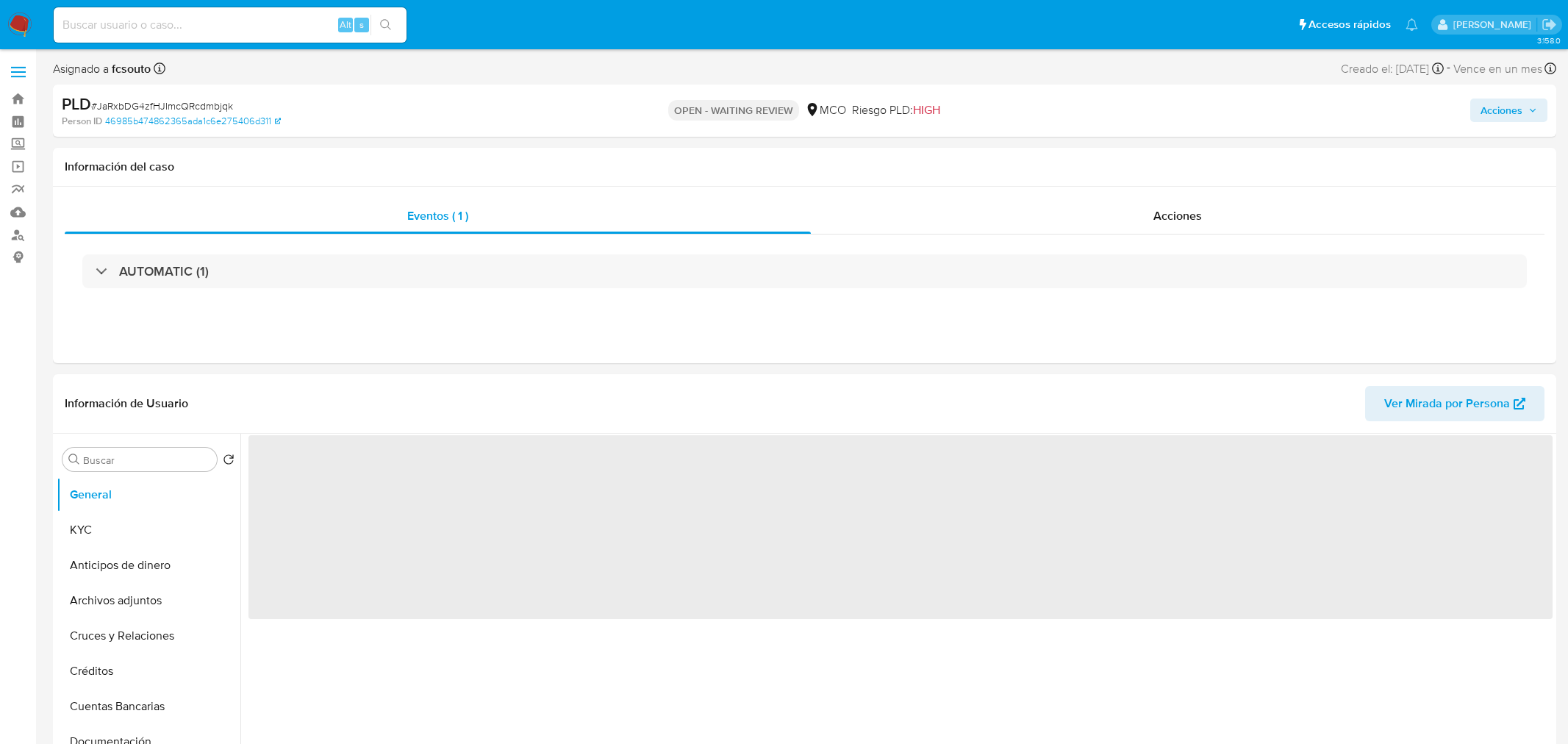
select select "10"
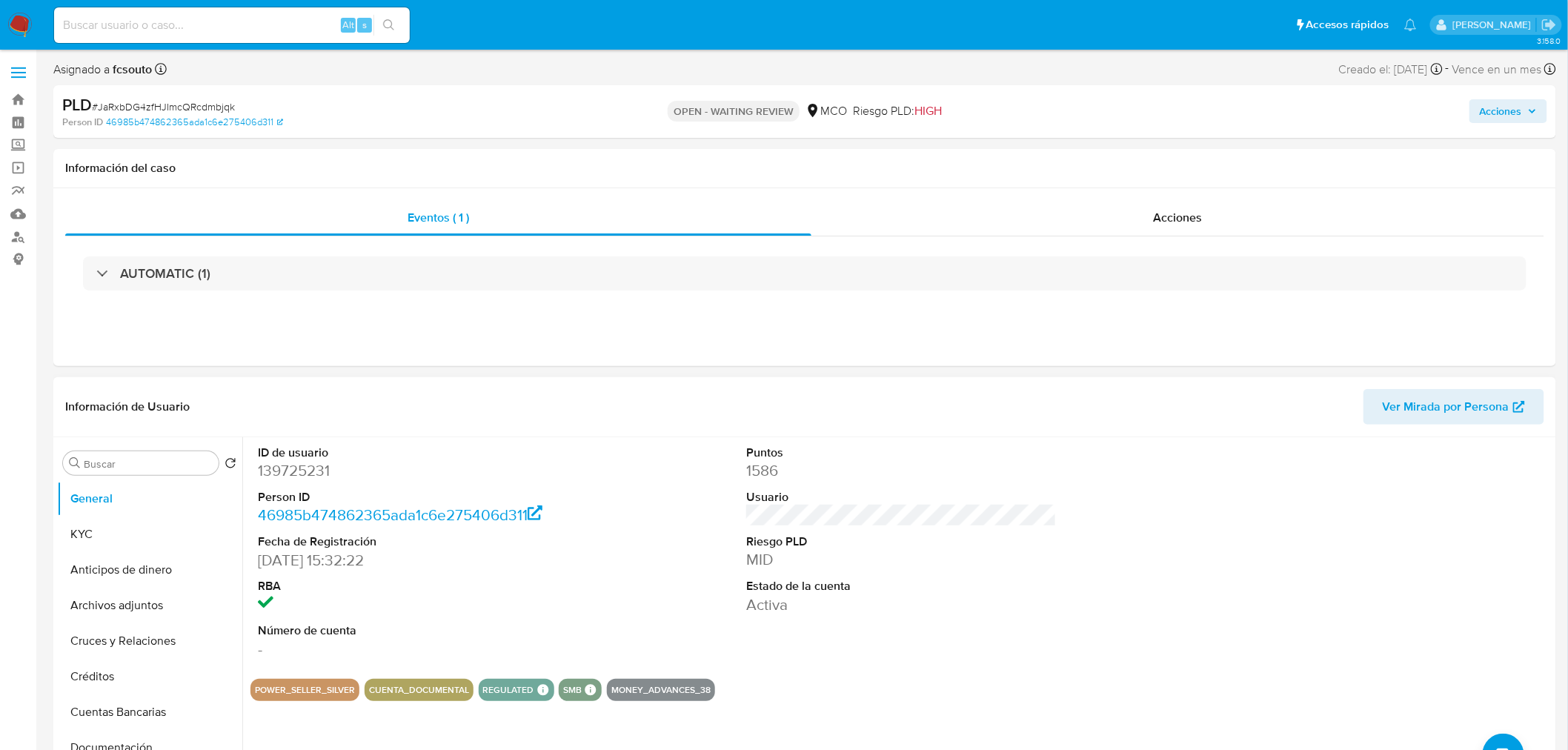
click at [300, 476] on dd "139725231" at bounding box center [413, 471] width 311 height 21
copy dd "139725231"
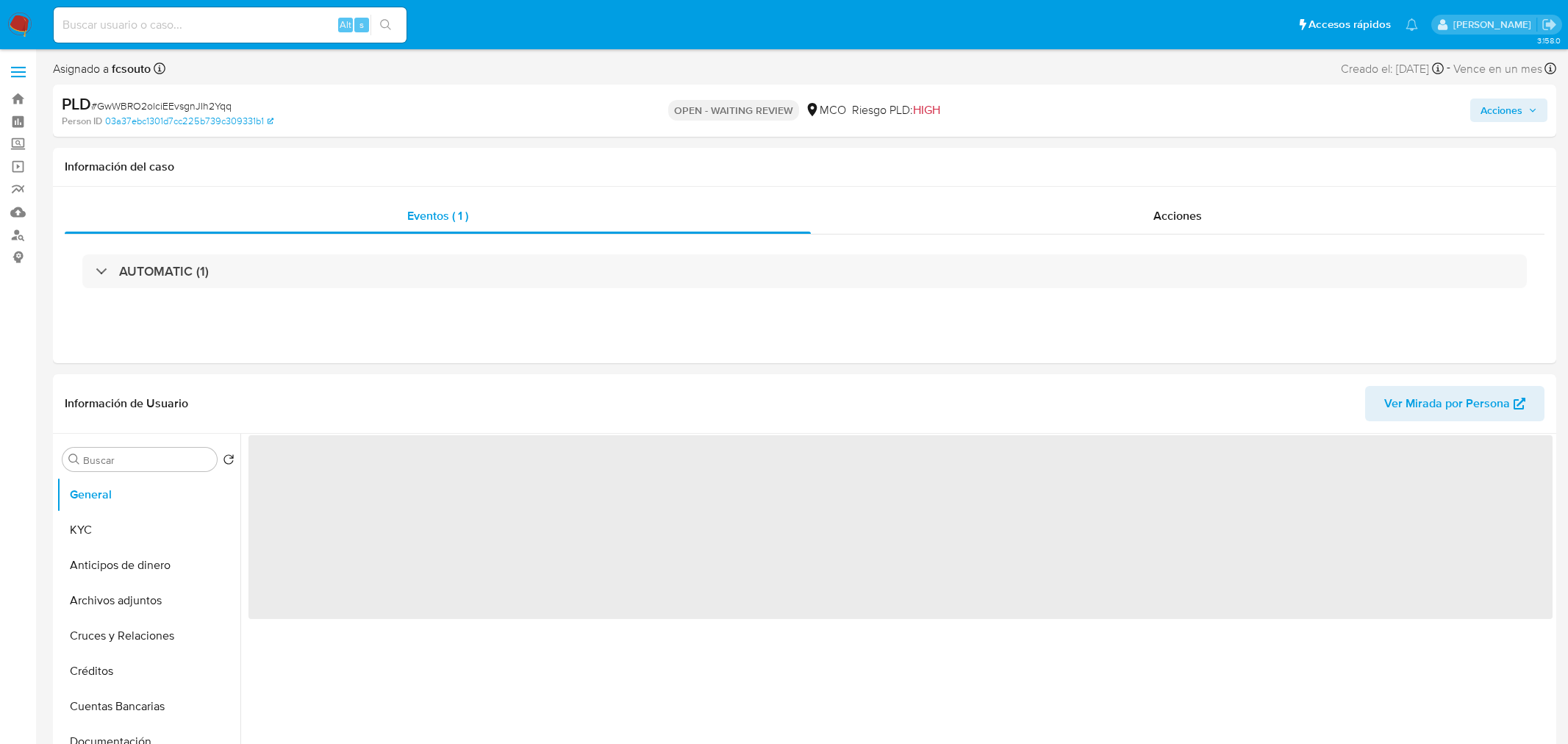
select select "10"
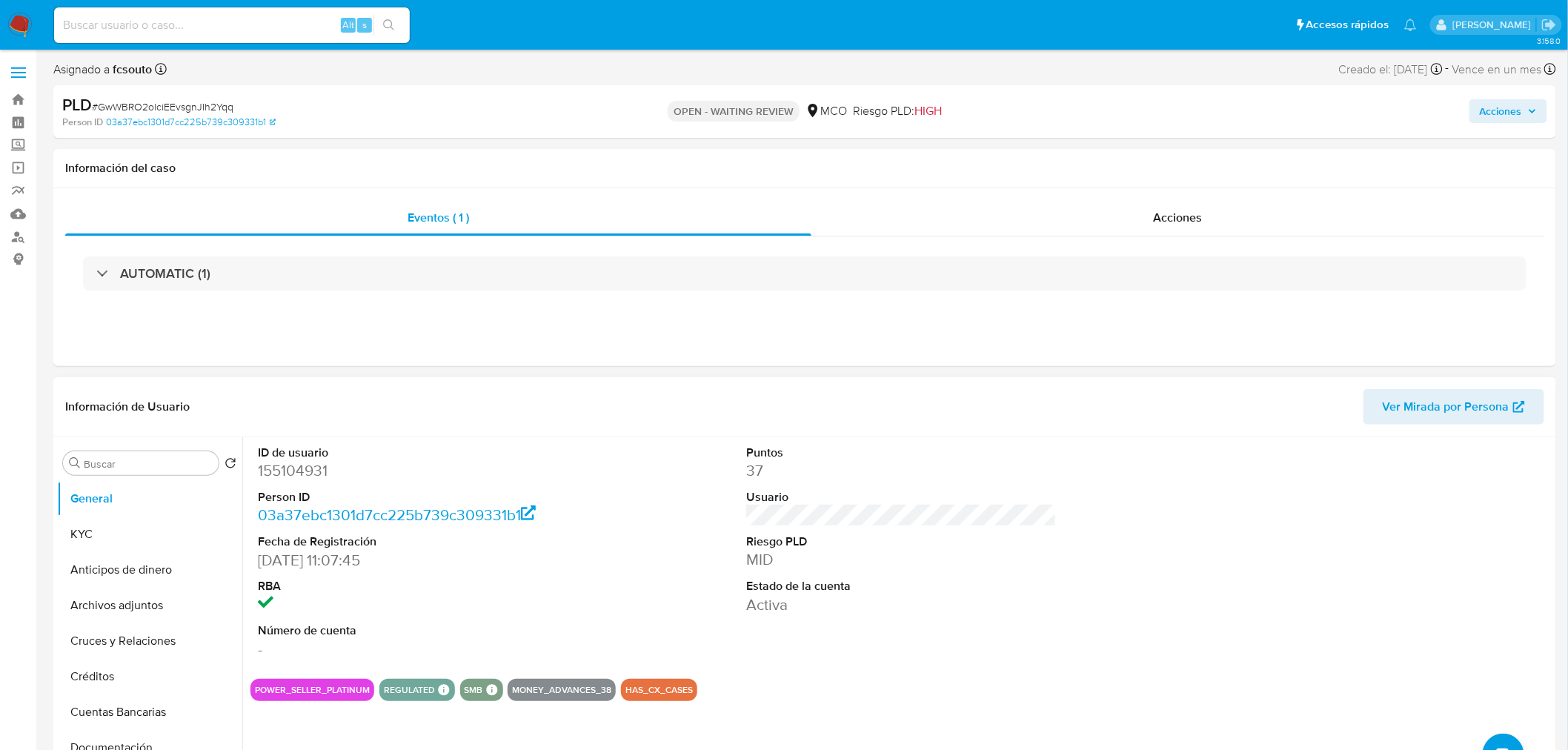
click at [298, 463] on dd "155104931" at bounding box center [413, 471] width 311 height 21
copy dd "155104931"
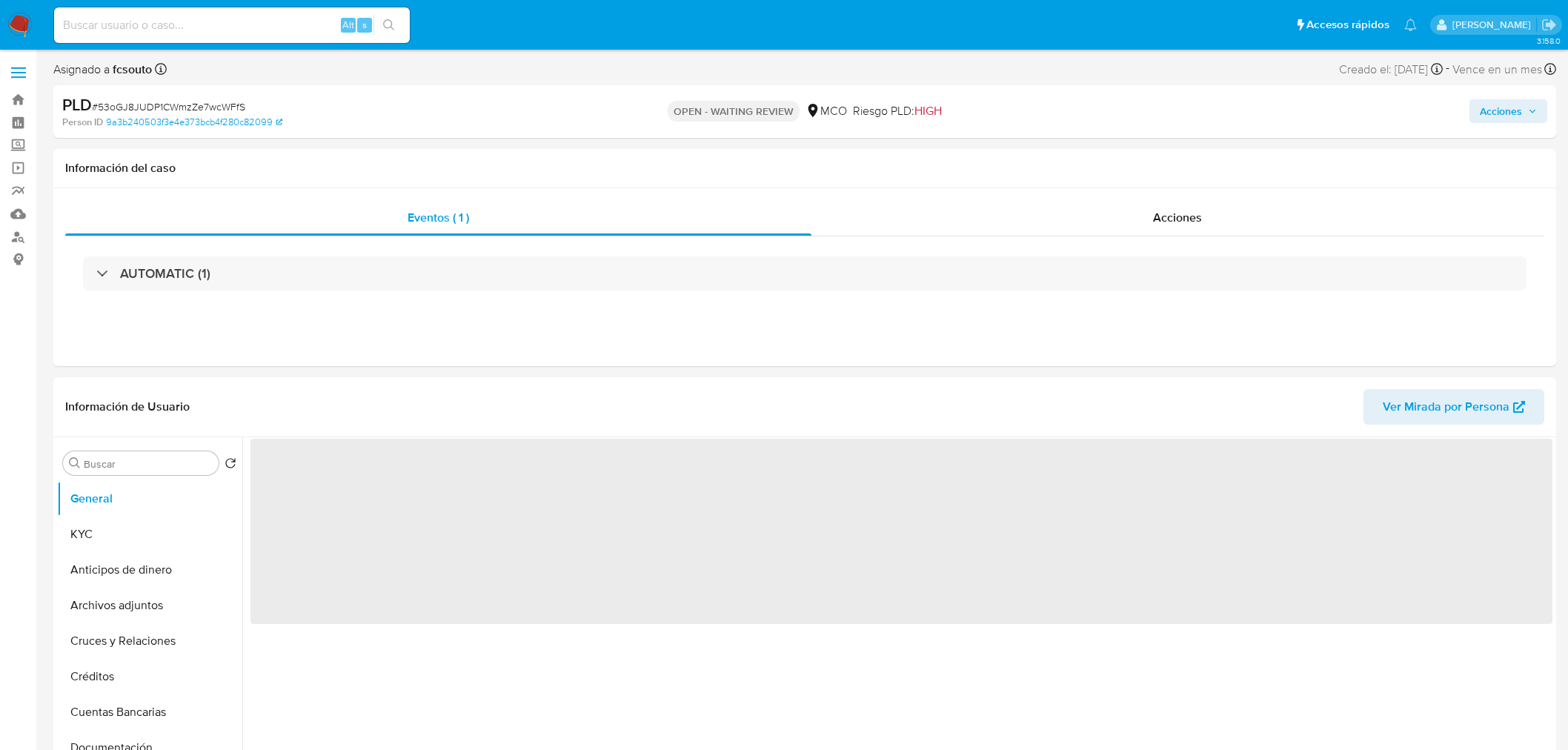
select select "10"
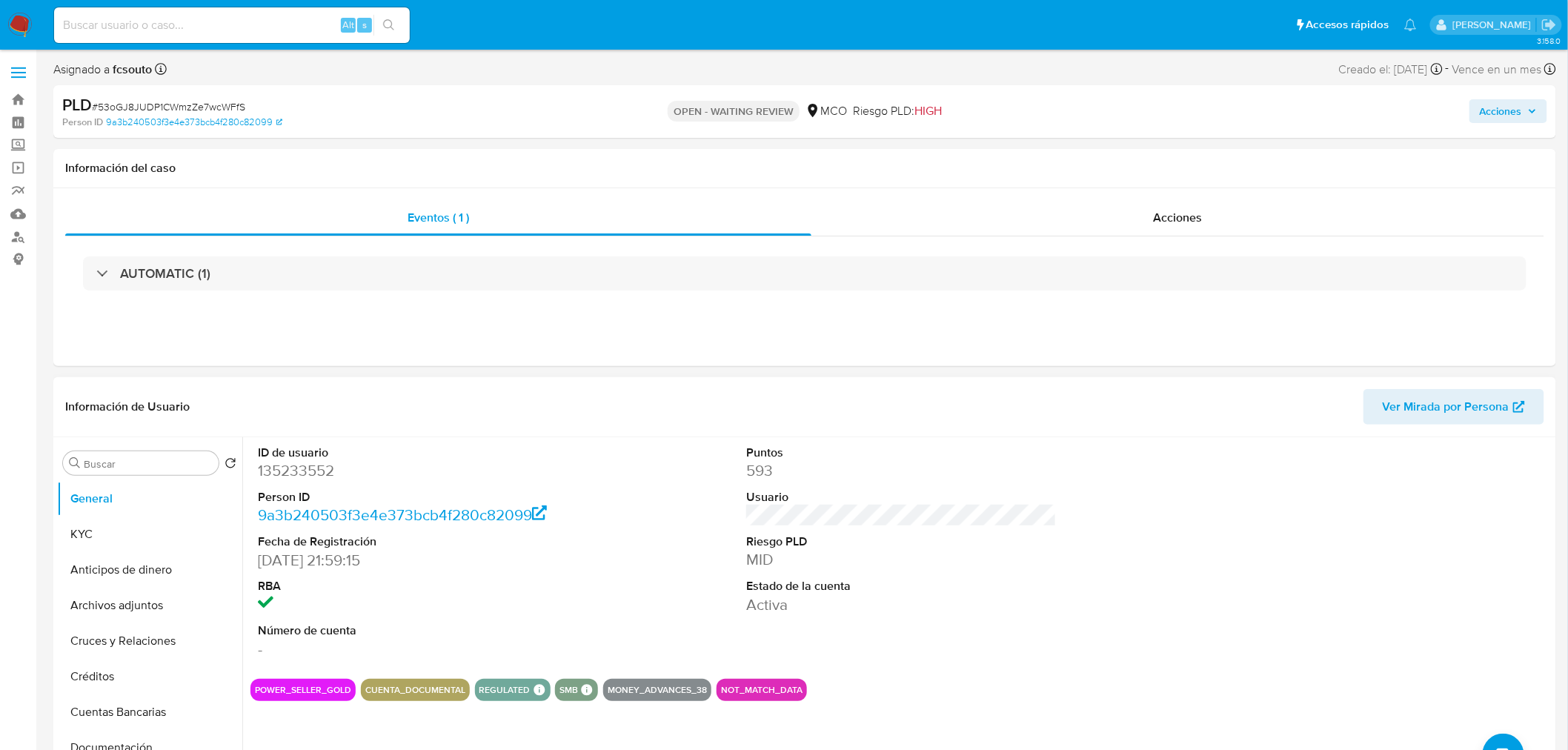
click at [289, 477] on dd "135233552" at bounding box center [413, 471] width 311 height 21
copy dd "135233552"
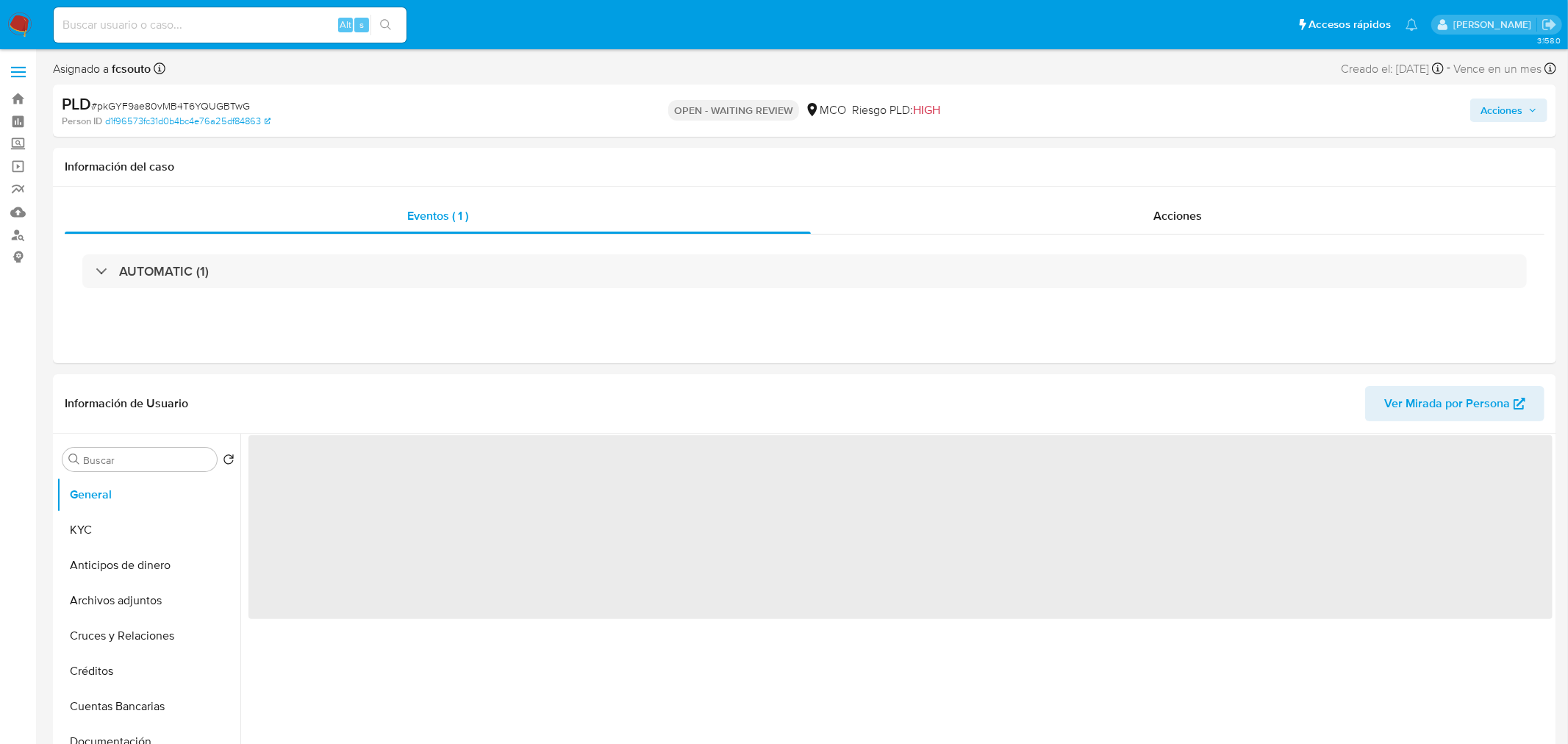
select select "10"
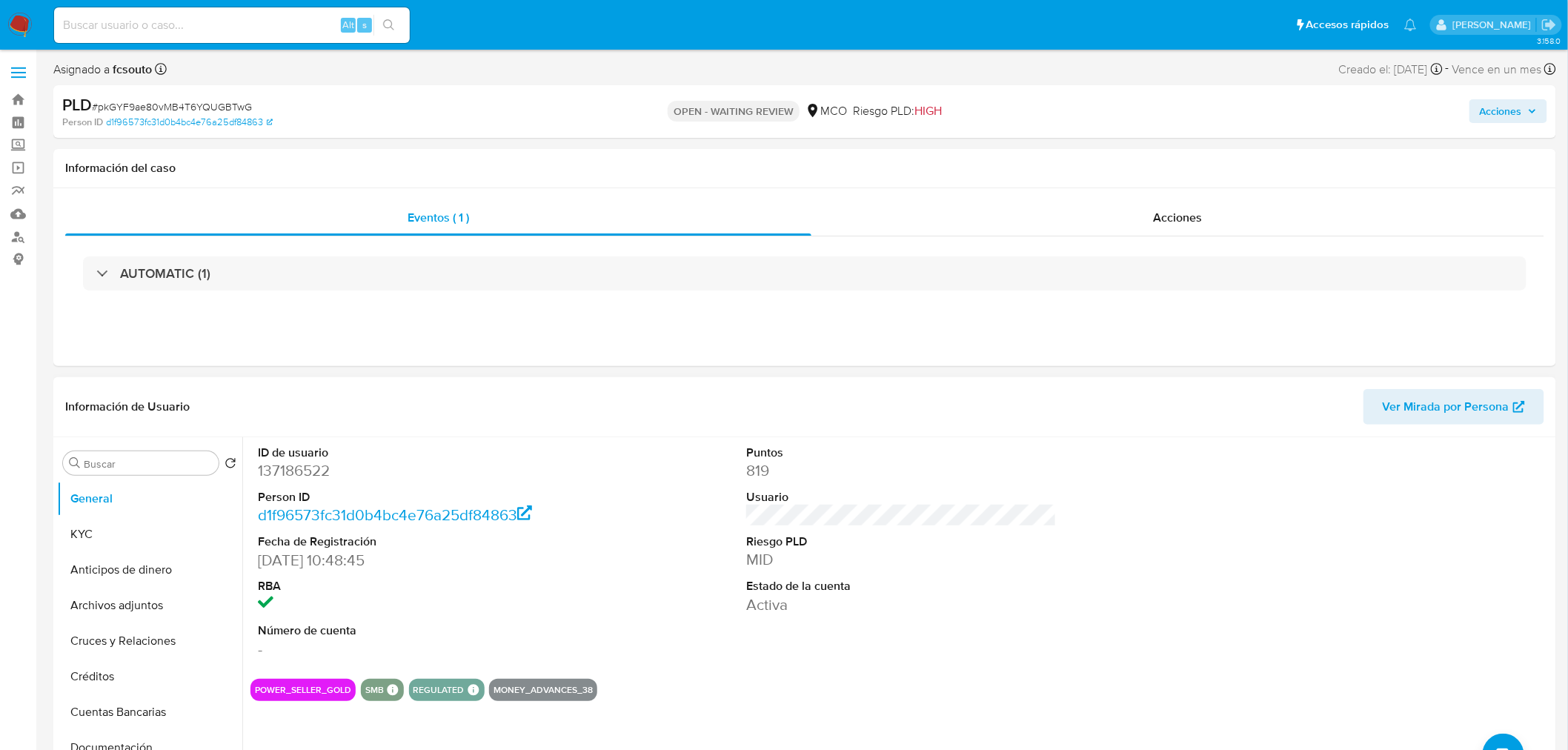
click at [291, 478] on dd "137186522" at bounding box center [413, 471] width 311 height 21
copy dd "137186522"
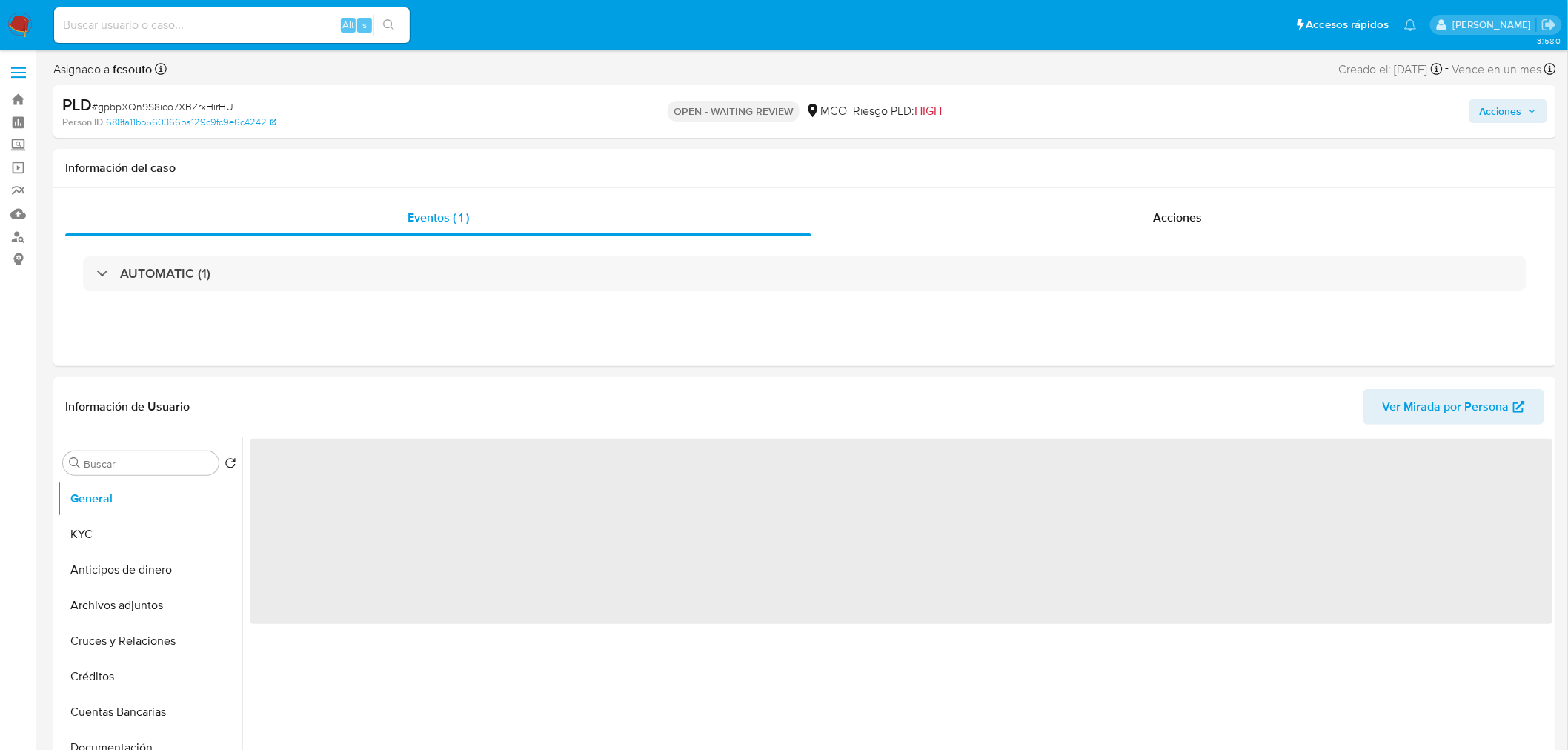
select select "10"
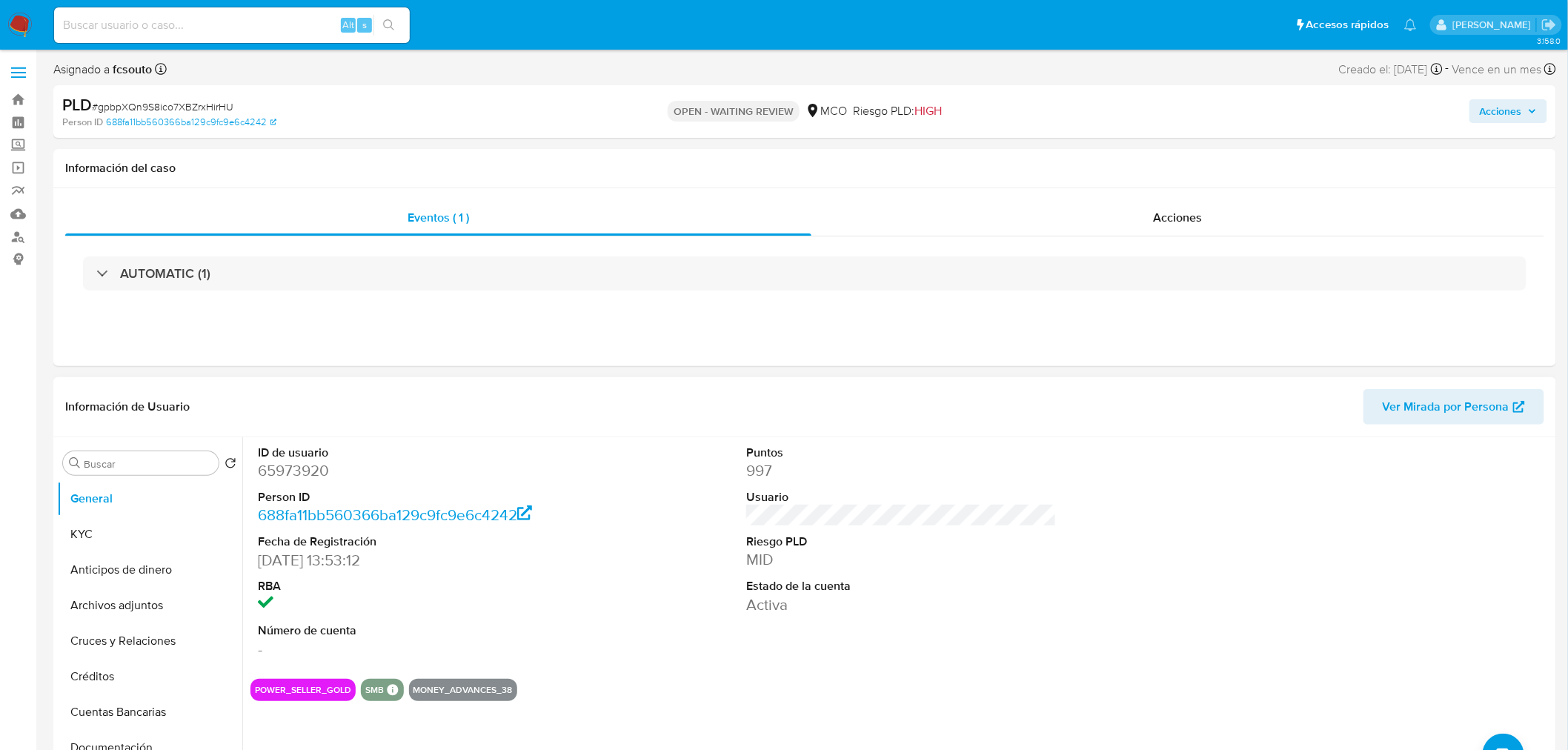
click at [321, 479] on dd "65973920" at bounding box center [413, 471] width 311 height 21
copy dd "65973920"
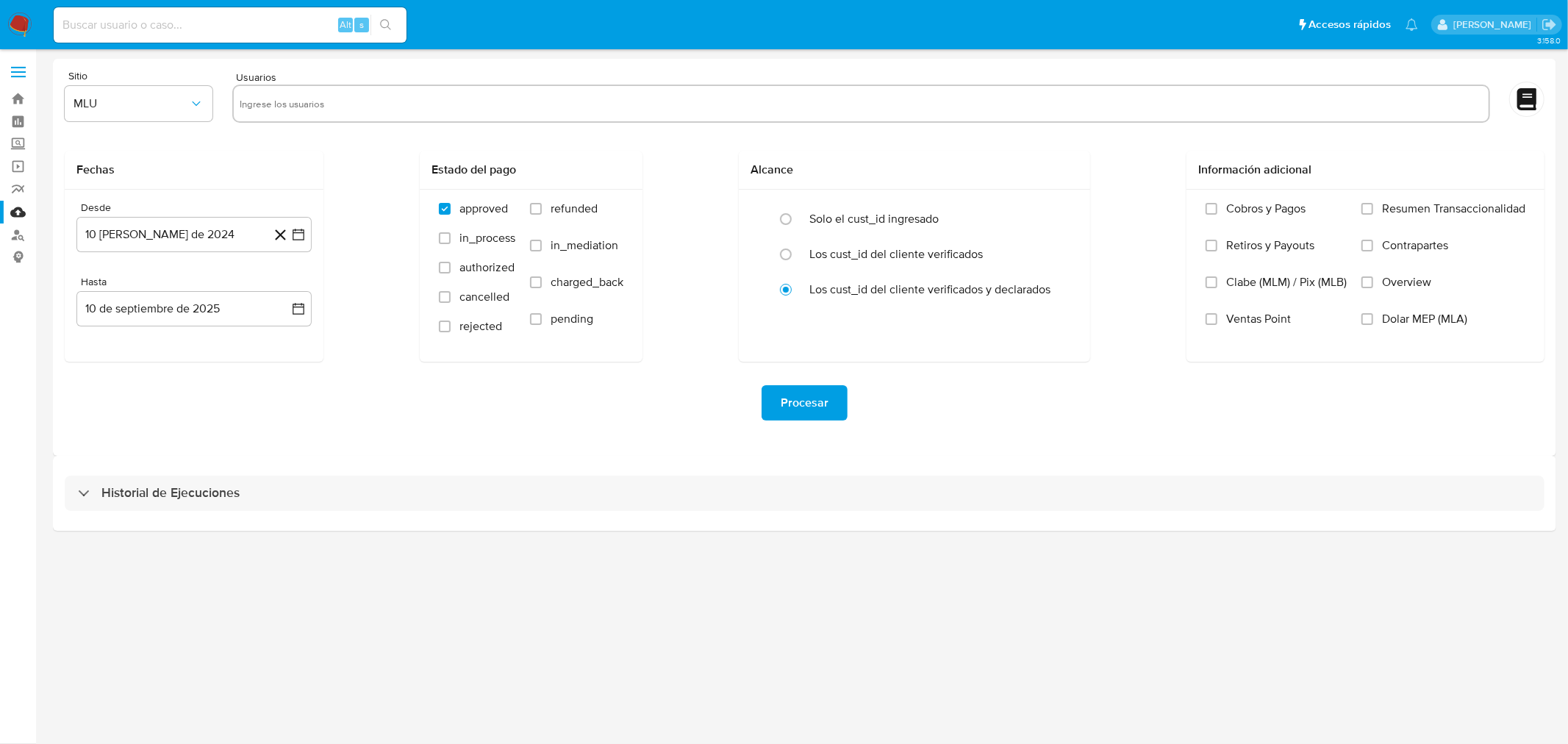
click at [350, 102] on input "text" at bounding box center [861, 104] width 1243 height 24
paste input "2037264555"
type input "2037264555"
click at [188, 111] on button "MLU" at bounding box center [138, 103] width 148 height 35
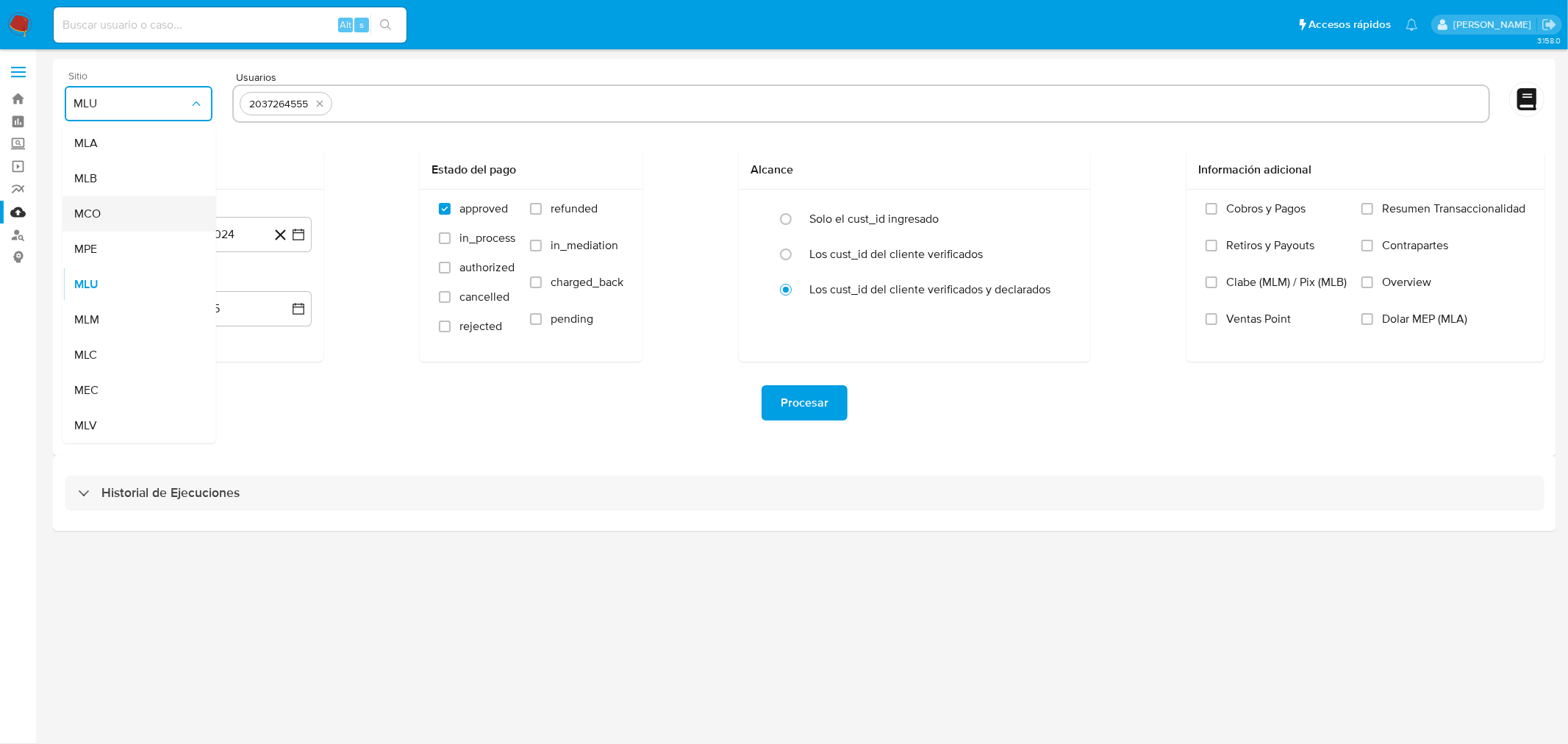
click at [187, 221] on div "MCO" at bounding box center [135, 213] width 121 height 35
click at [386, 105] on input "text" at bounding box center [910, 104] width 1144 height 24
type input "148260999"
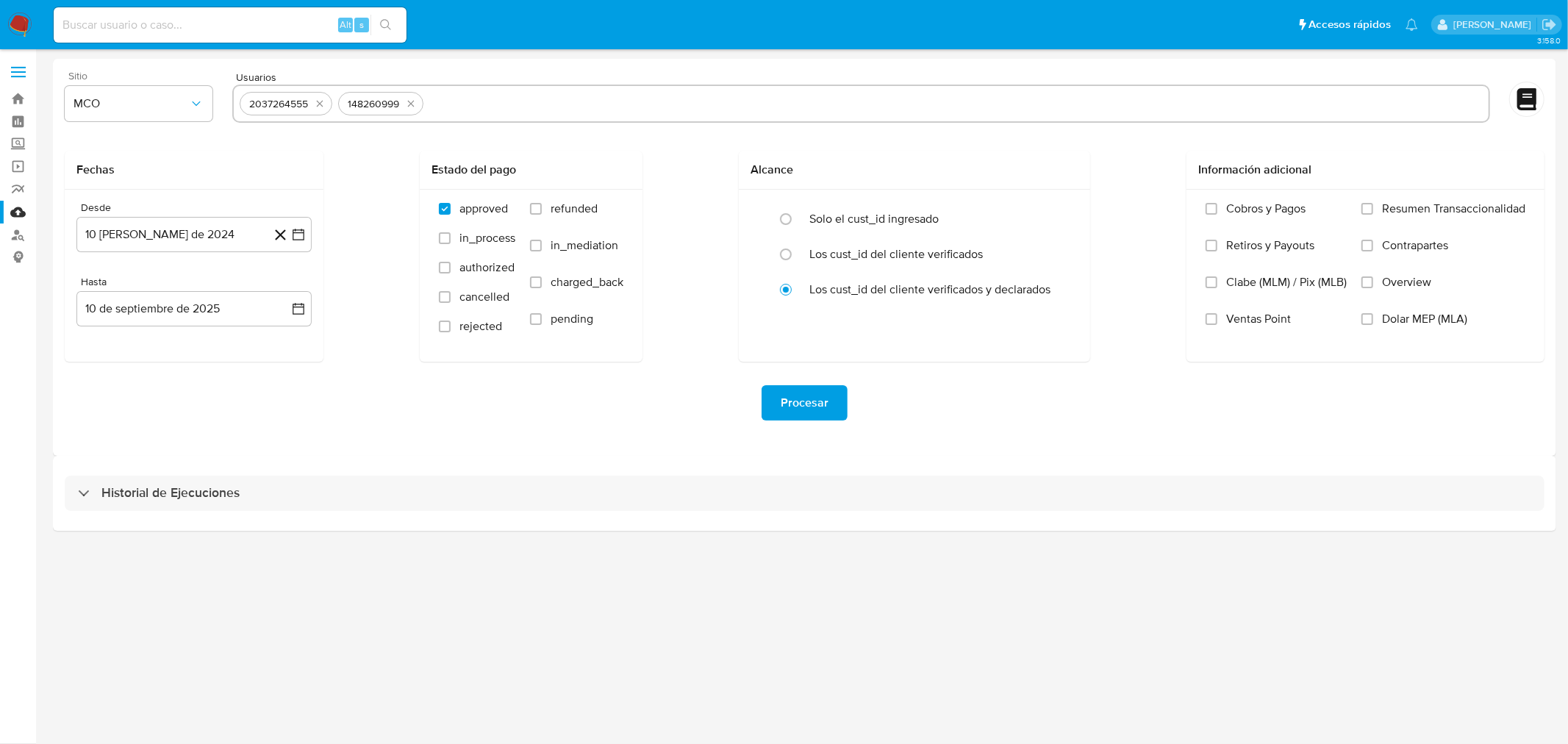
paste input "51165181"
type input "51165181"
click at [528, 213] on div "approved in_process authorized cancelled rejected refunded in_mediation charged…" at bounding box center [531, 275] width 199 height 147
click at [542, 201] on label "refunded" at bounding box center [577, 219] width 94 height 36
click at [542, 203] on input "refunded" at bounding box center [536, 209] width 12 height 12
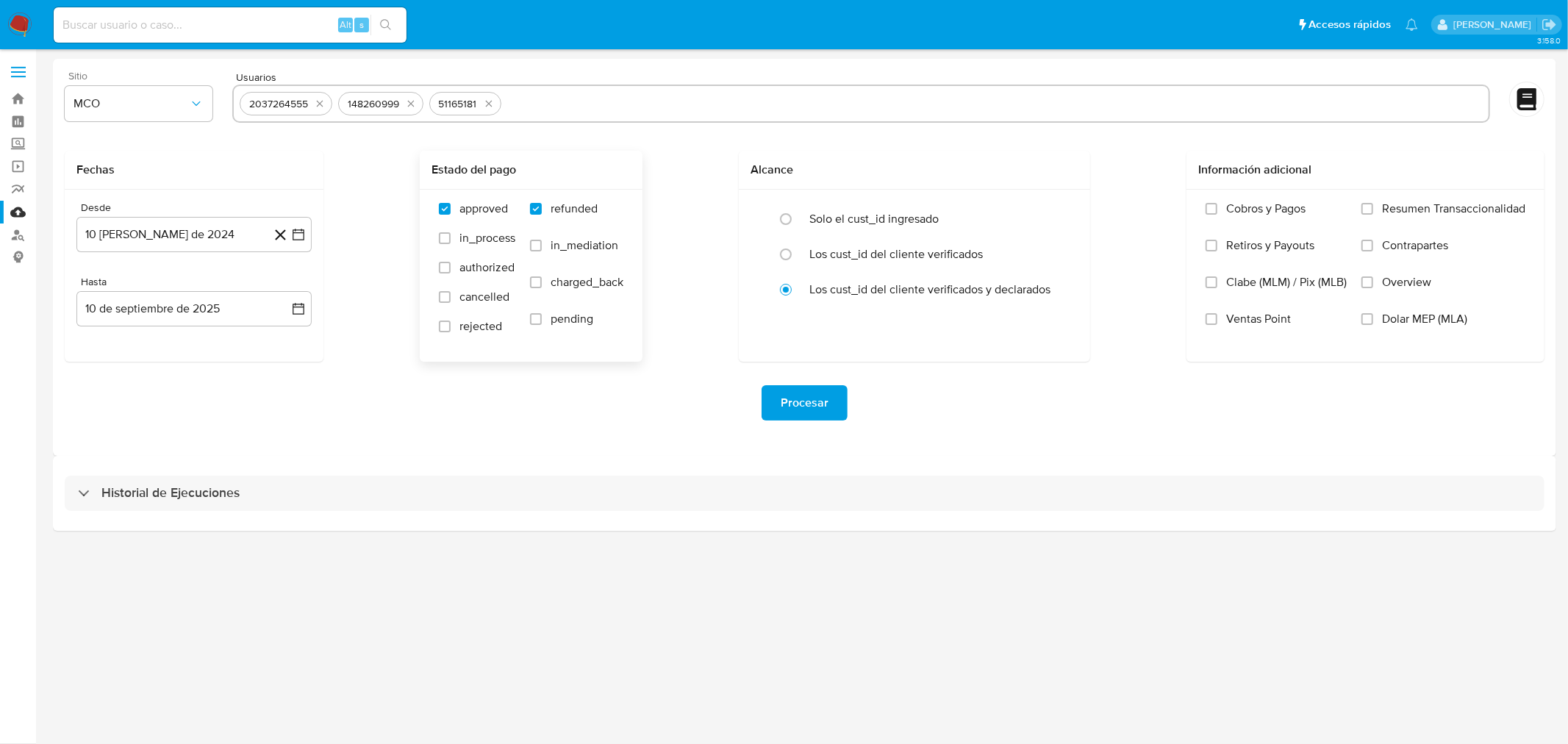
checkbox input "true"
click at [538, 280] on input "charged_back" at bounding box center [536, 282] width 12 height 12
checkbox input "true"
click at [526, 105] on input "text" at bounding box center [995, 104] width 976 height 24
type input "229612999"
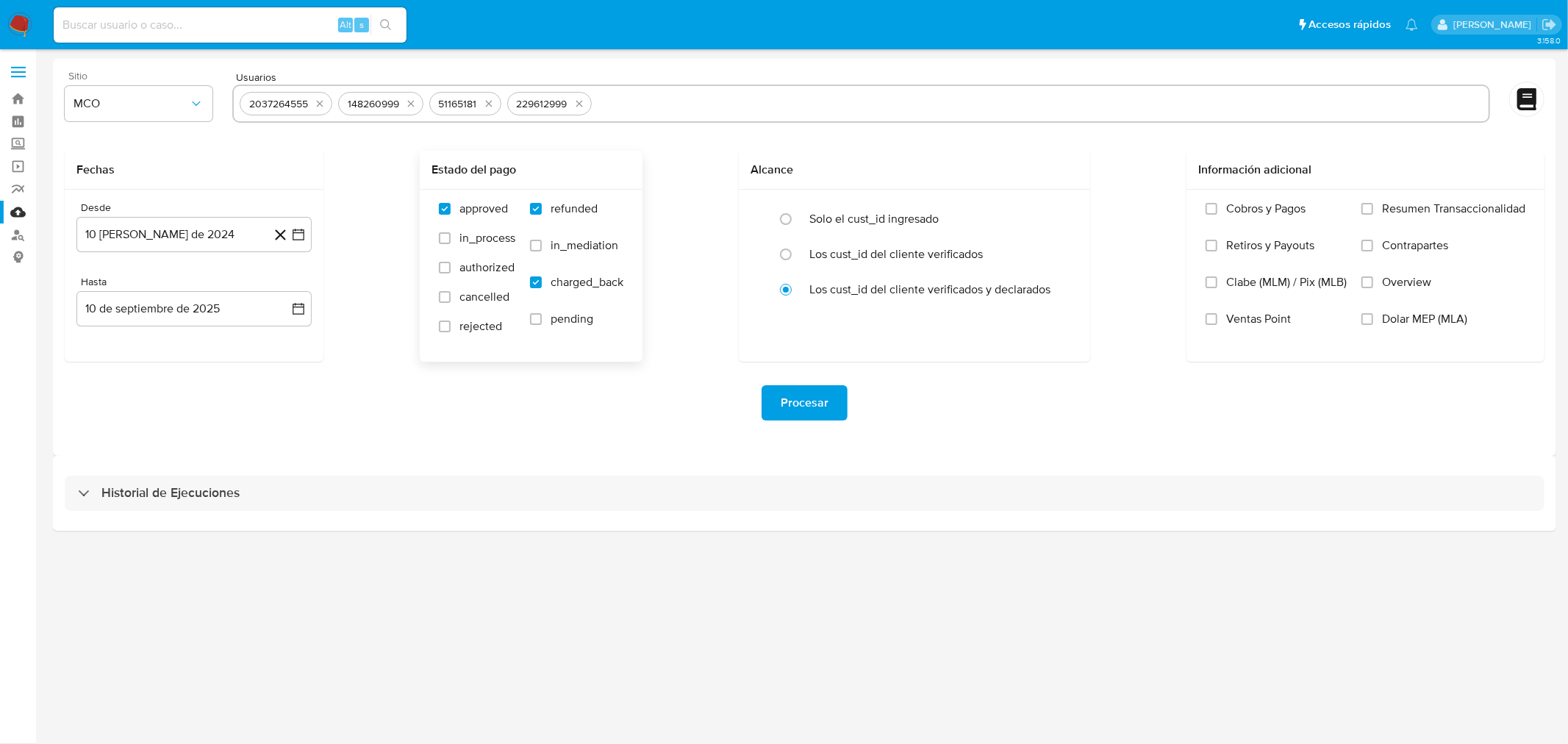
paste input "85622985"
type input "85622985"
paste input "139725231"
type input "139725231"
paste input "155104931"
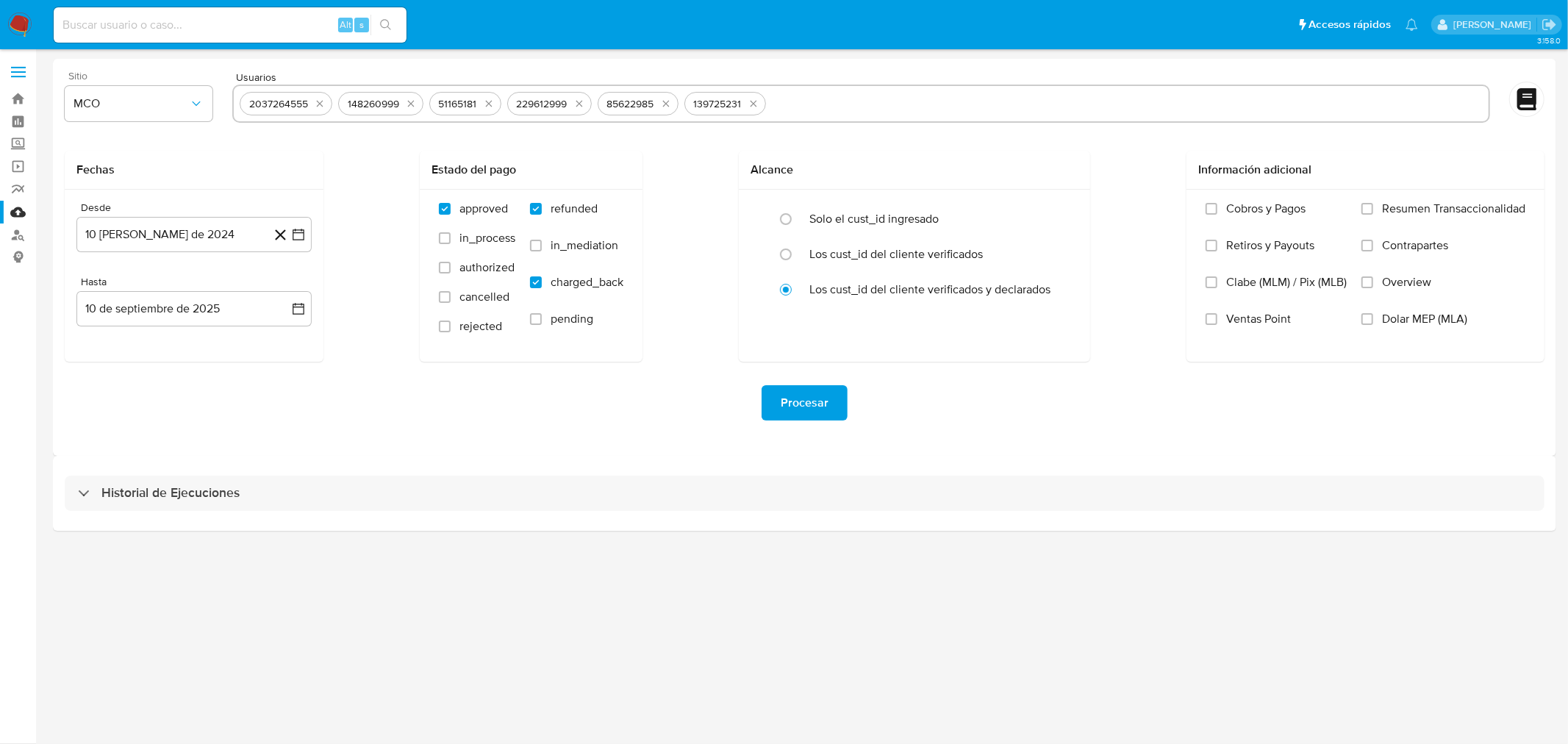
type input "155104931"
paste input "135233552"
type input "135233552"
paste input "137186522"
type input "137186522"
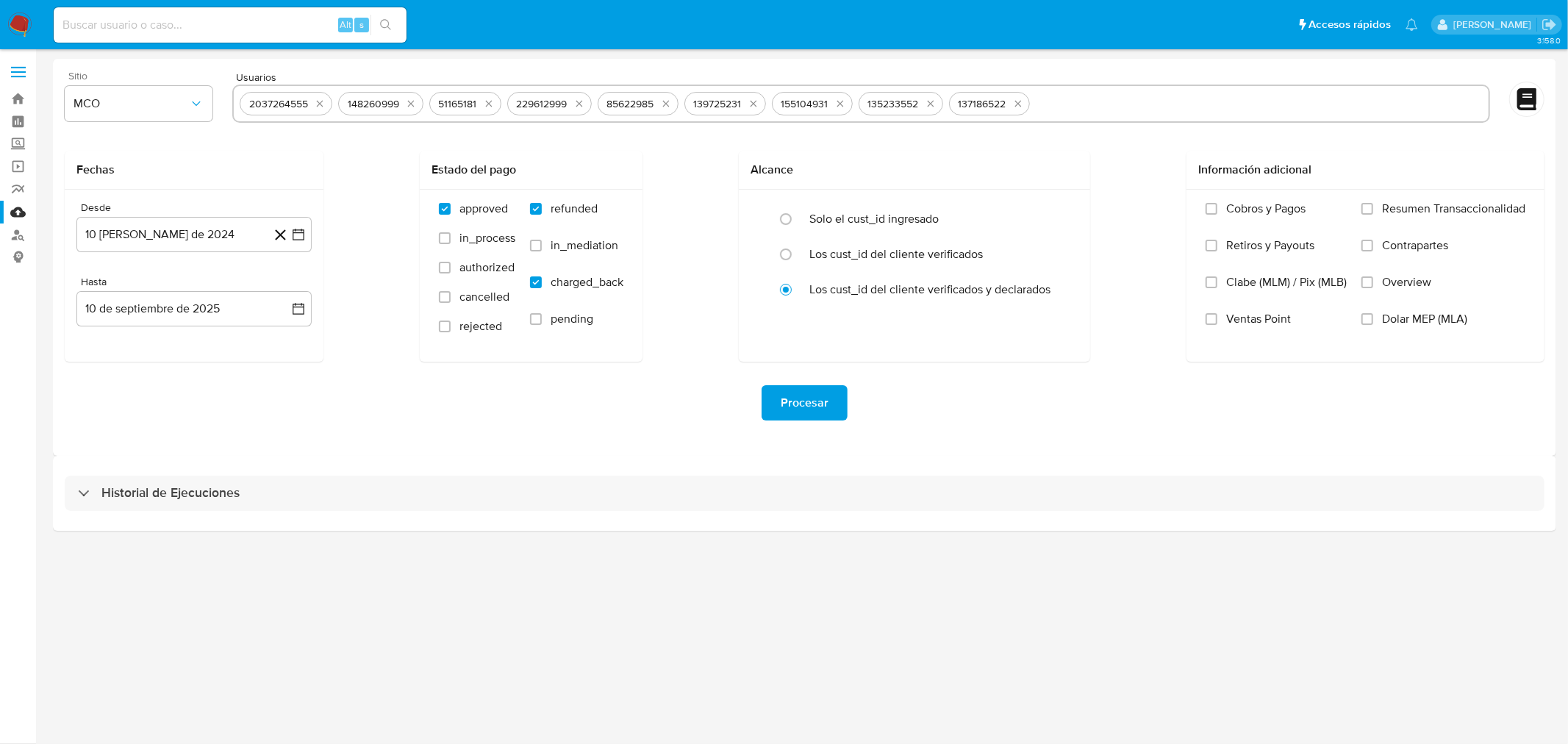
paste input "65973920"
type input "65973920"
click at [302, 240] on icon "button" at bounding box center [299, 235] width 12 height 12
click at [288, 289] on icon "Mes siguiente" at bounding box center [285, 288] width 18 height 18
click at [129, 398] on button "10" at bounding box center [135, 401] width 24 height 24
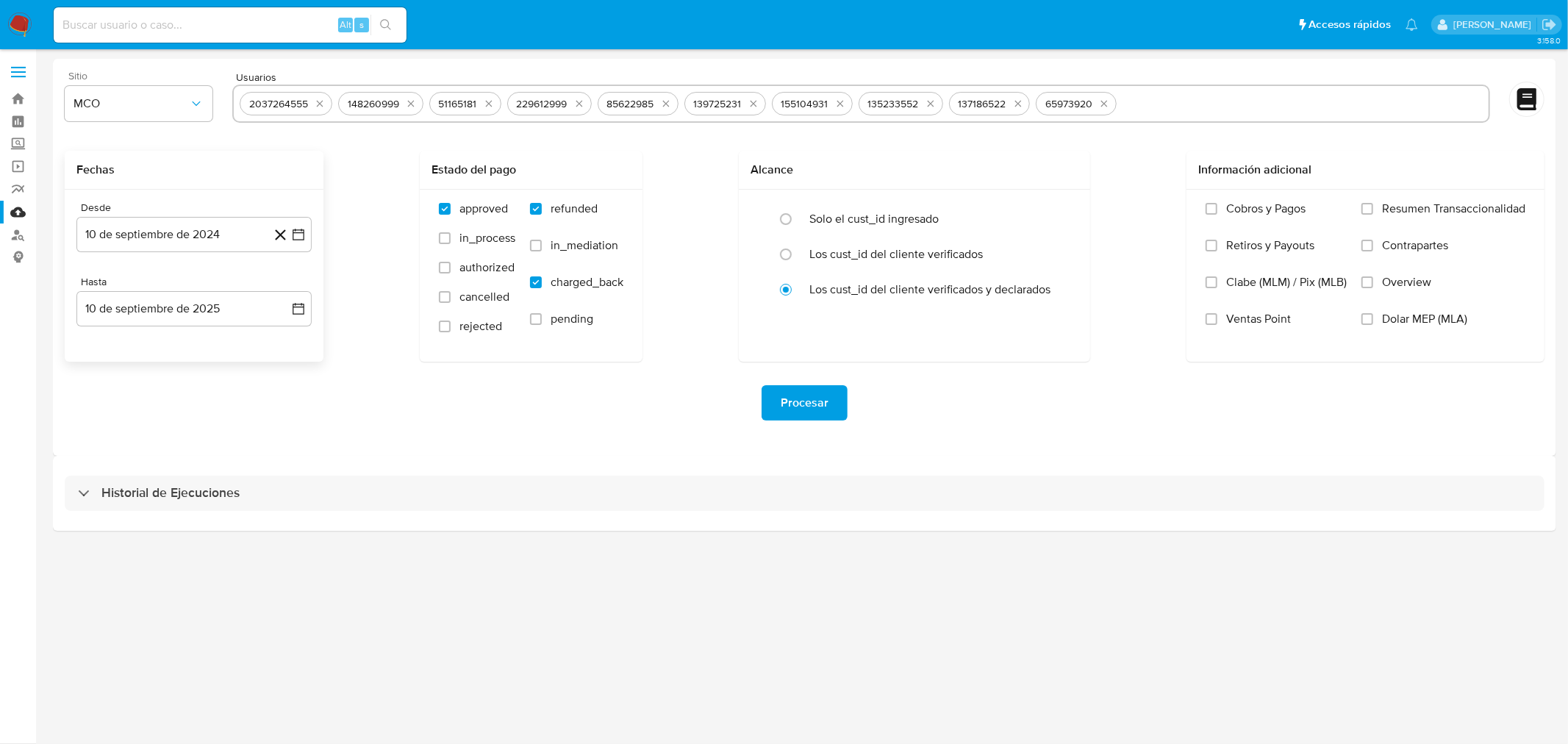
click at [369, 407] on div "Procesar" at bounding box center [805, 402] width 1480 height 35
click at [804, 407] on span "Procesar" at bounding box center [805, 403] width 48 height 33
